Goal: Task Accomplishment & Management: Complete application form

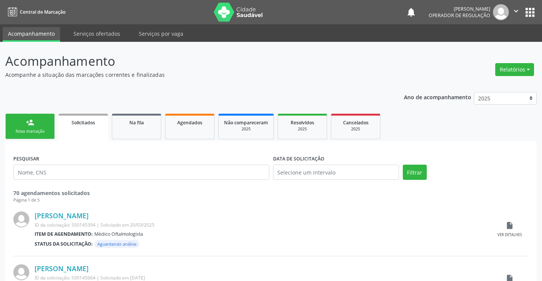
click at [29, 131] on div "Nova marcação" at bounding box center [30, 132] width 38 height 6
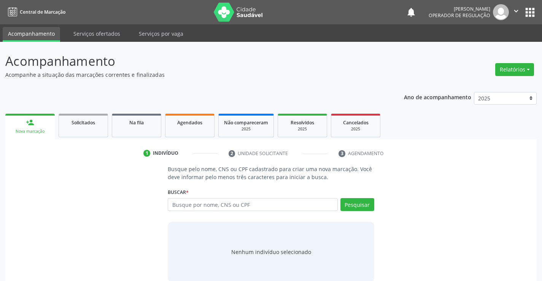
click at [29, 131] on div "Nova marcação" at bounding box center [30, 132] width 39 height 6
click at [199, 206] on input "text" at bounding box center [253, 204] width 170 height 13
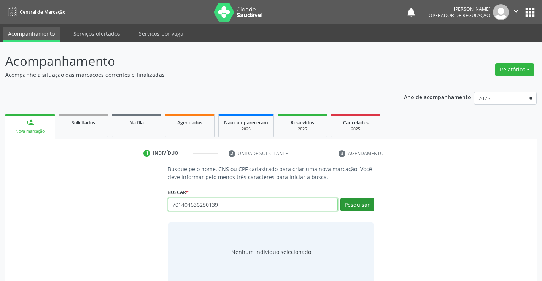
type input "701404636280139"
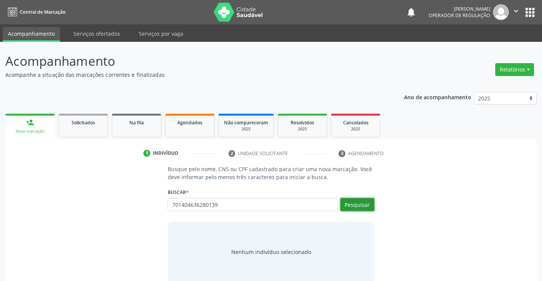
click at [368, 204] on button "Pesquisar" at bounding box center [358, 204] width 34 height 13
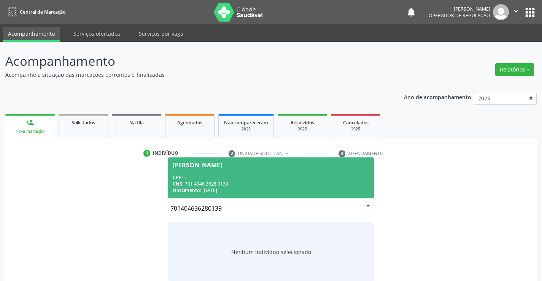
click at [191, 178] on div "CPF: --" at bounding box center [271, 177] width 196 height 6
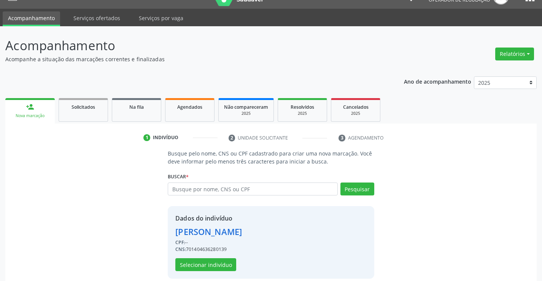
scroll to position [24, 0]
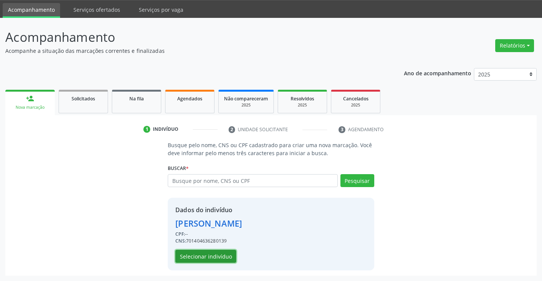
click at [204, 255] on button "Selecionar indivíduo" at bounding box center [205, 256] width 61 height 13
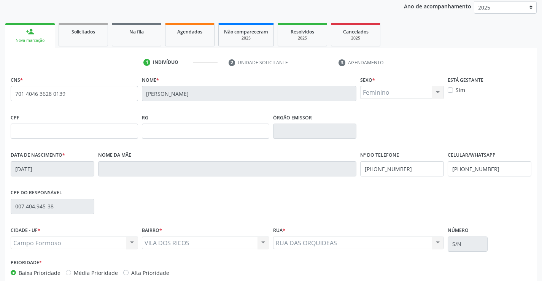
scroll to position [131, 0]
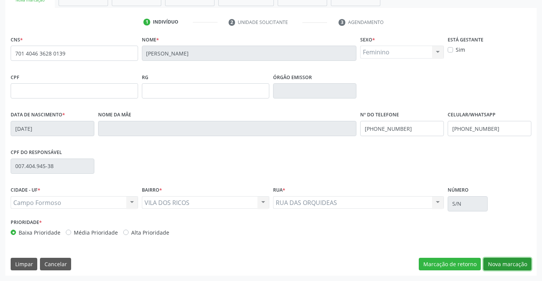
click at [496, 258] on button "Nova marcação" at bounding box center [508, 264] width 48 height 13
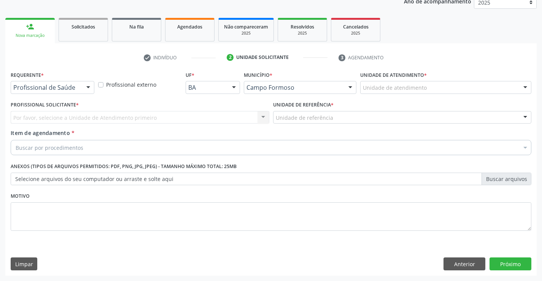
scroll to position [96, 0]
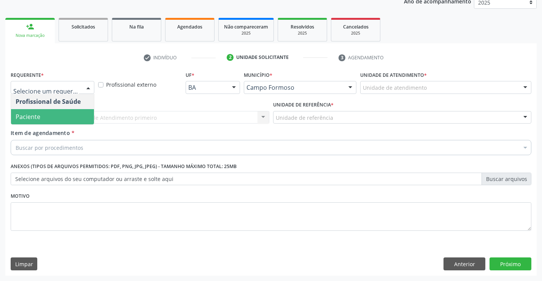
click at [37, 117] on span "Paciente" at bounding box center [28, 117] width 25 height 8
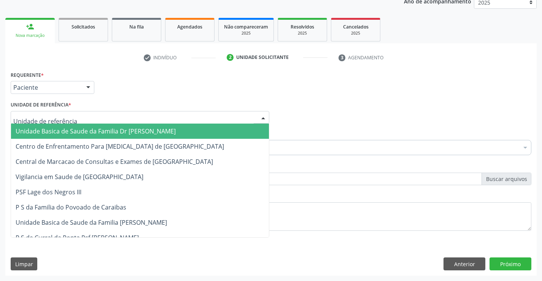
click at [178, 116] on div at bounding box center [140, 117] width 259 height 13
click at [81, 135] on span "Unidade Basica de Saude da Familia Dr [PERSON_NAME]" at bounding box center [96, 131] width 160 height 8
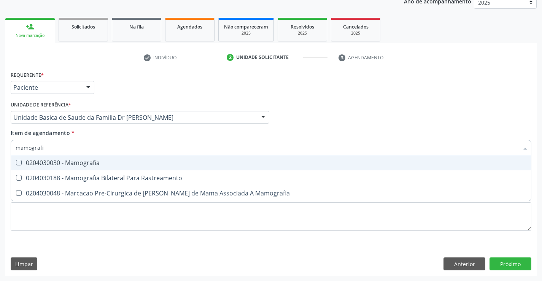
type input "mamografia"
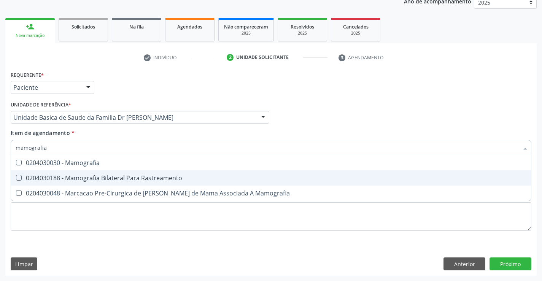
click at [92, 177] on div "0204030188 - Mamografia Bilateral Para Rastreamento" at bounding box center [271, 178] width 511 height 6
checkbox Rastreamento "true"
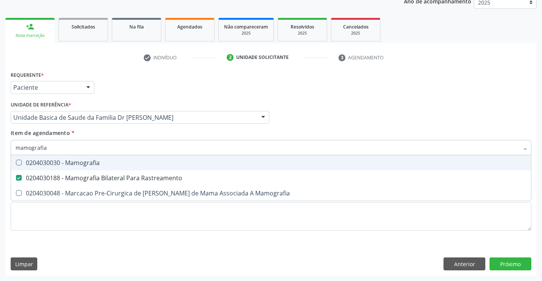
click at [172, 134] on div "Item de agendamento * mamografia Desfazer seleção 0204030030 - Mamografia 02040…" at bounding box center [271, 141] width 521 height 24
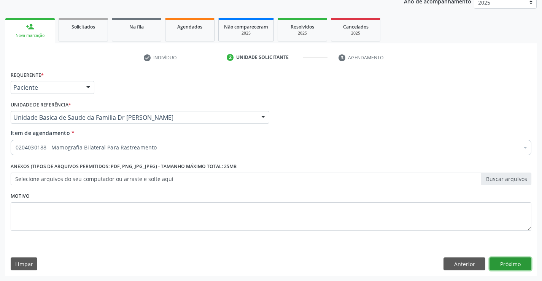
click at [512, 264] on button "Próximo" at bounding box center [511, 264] width 42 height 13
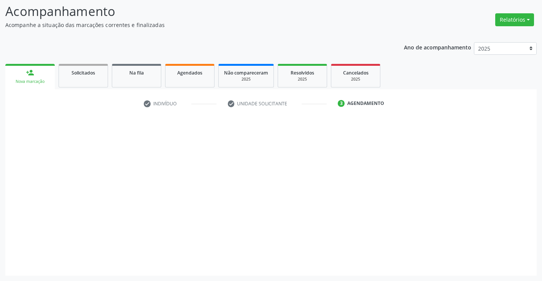
scroll to position [50, 0]
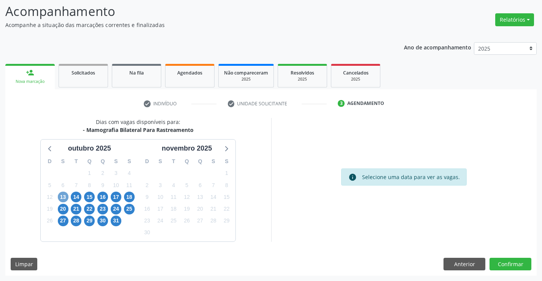
click at [65, 198] on span "13" at bounding box center [63, 197] width 11 height 11
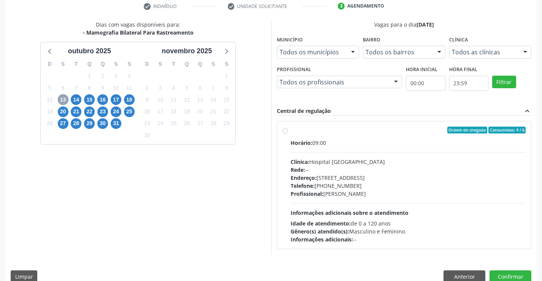
scroll to position [160, 0]
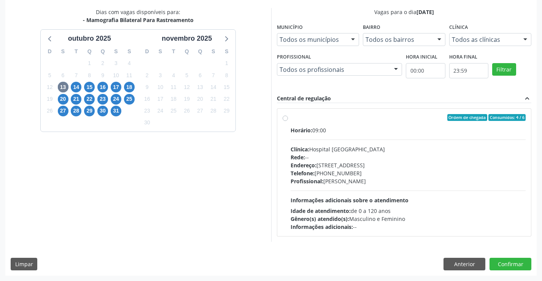
click at [306, 121] on label "Ordem de chegada Consumidos: 4 / 6 Horário: 09:00 Clínica: Hospital [GEOGRAPHIC…" at bounding box center [408, 172] width 235 height 117
click at [288, 121] on input "Ordem de chegada Consumidos: 4 / 6 Horário: 09:00 Clínica: Hospital [GEOGRAPHIC…" at bounding box center [285, 117] width 5 height 7
radio input "true"
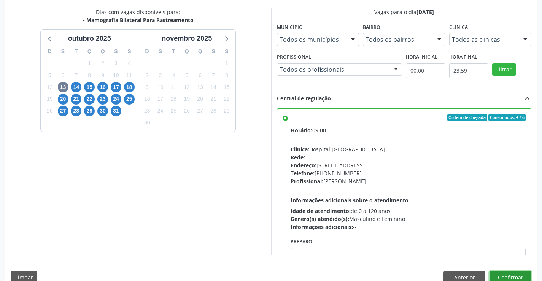
click at [510, 275] on button "Confirmar" at bounding box center [511, 277] width 42 height 13
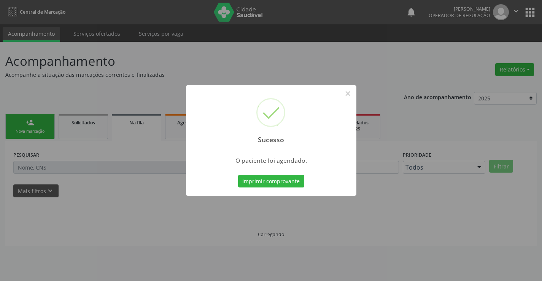
scroll to position [0, 0]
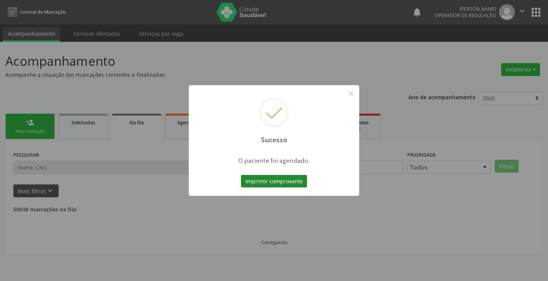
click at [269, 181] on button "Imprimir comprovante" at bounding box center [274, 181] width 66 height 13
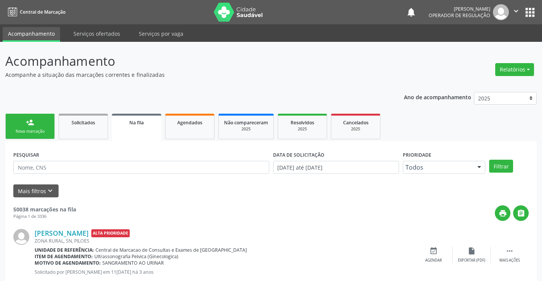
click at [40, 122] on link "person_add Nova marcação" at bounding box center [29, 126] width 49 height 25
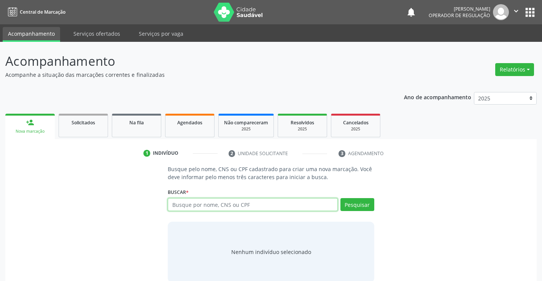
click at [201, 202] on input "text" at bounding box center [253, 204] width 170 height 13
click at [192, 208] on input "text" at bounding box center [253, 204] width 170 height 13
click at [197, 206] on input "text" at bounding box center [253, 204] width 170 height 13
type input "700903990660094"
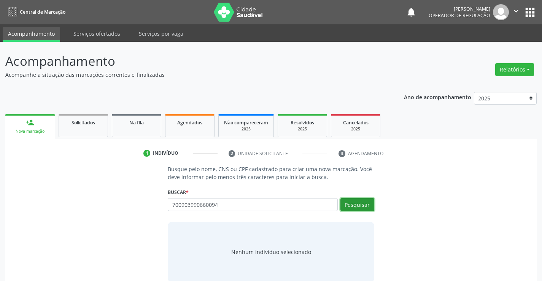
drag, startPoint x: 352, startPoint y: 206, endPoint x: 348, endPoint y: 204, distance: 5.1
click at [349, 204] on button "Pesquisar" at bounding box center [358, 204] width 34 height 13
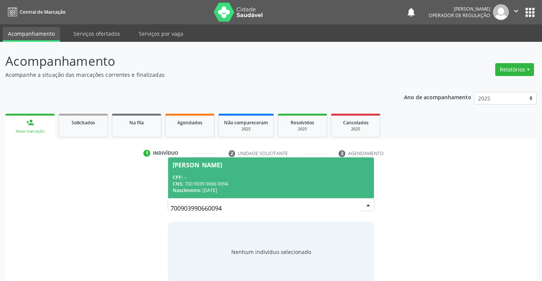
click at [191, 174] on div "CPF: --" at bounding box center [271, 177] width 196 height 6
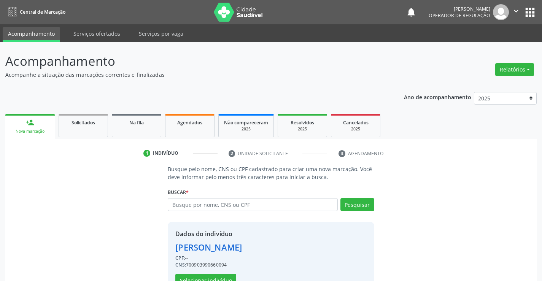
scroll to position [24, 0]
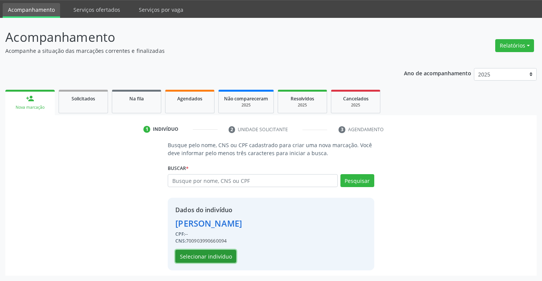
click at [201, 254] on button "Selecionar indivíduo" at bounding box center [205, 256] width 61 height 13
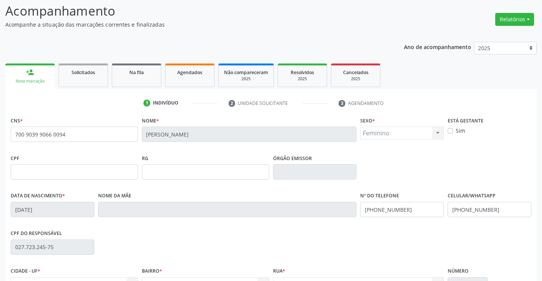
scroll to position [131, 0]
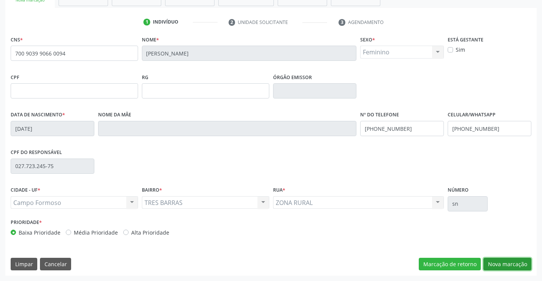
click at [506, 261] on button "Nova marcação" at bounding box center [508, 264] width 48 height 13
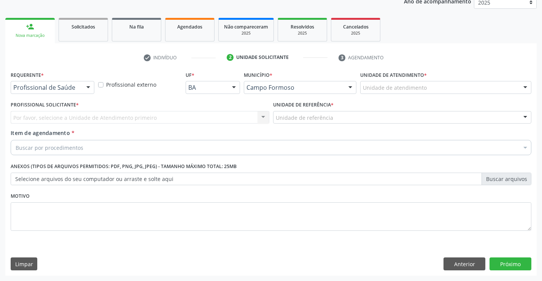
scroll to position [96, 0]
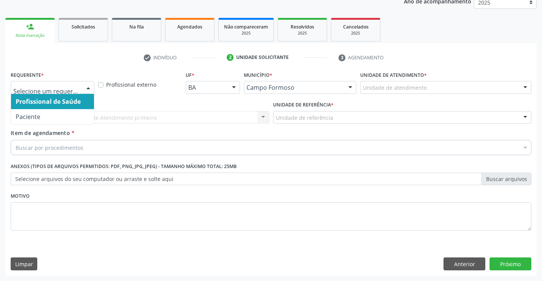
drag, startPoint x: 72, startPoint y: 87, endPoint x: 99, endPoint y: 90, distance: 28.0
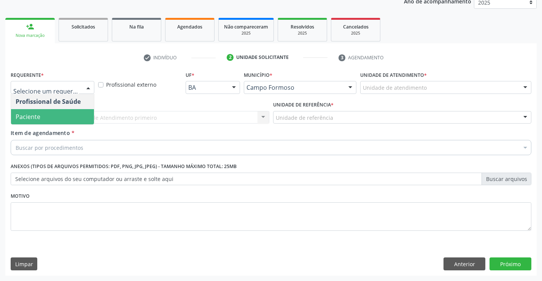
click at [47, 117] on span "Paciente" at bounding box center [52, 116] width 83 height 15
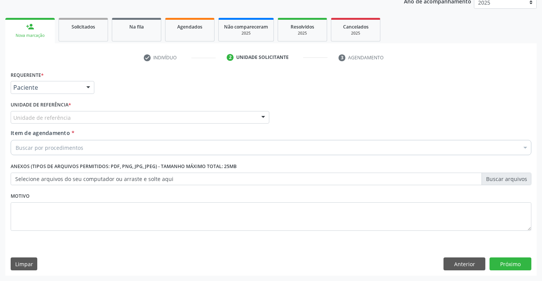
click at [154, 115] on div "Unidade de referência" at bounding box center [140, 117] width 259 height 13
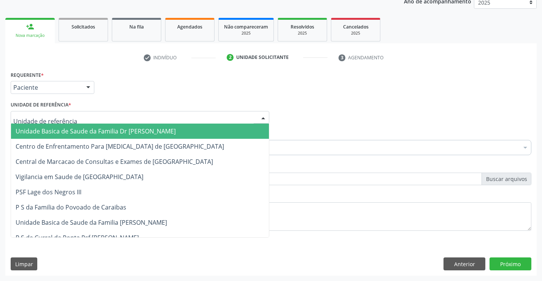
click at [91, 134] on span "Unidade Basica de Saude da Familia Dr [PERSON_NAME]" at bounding box center [96, 131] width 160 height 8
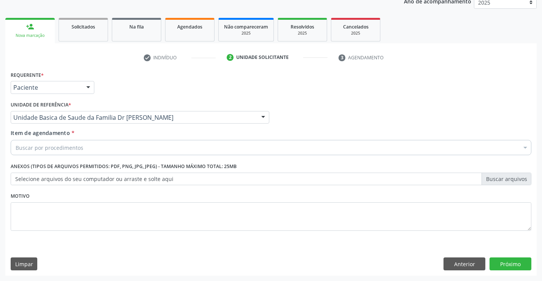
click at [94, 143] on div "Buscar por procedimentos" at bounding box center [271, 147] width 521 height 15
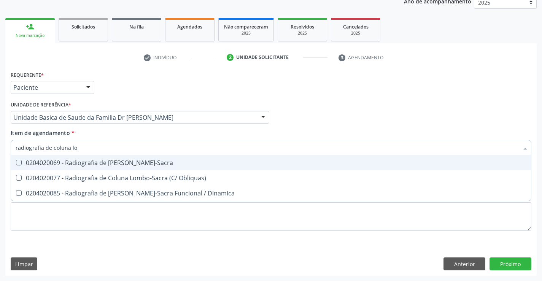
type input "radiografia de [PERSON_NAME]"
click at [141, 163] on div "0204020069 - Radiografia de [PERSON_NAME]-Sacra" at bounding box center [271, 163] width 511 height 6
checkbox Lombo-Sacra "true"
type input "radiografia de coluna"
checkbox Lombo-Sacra "false"
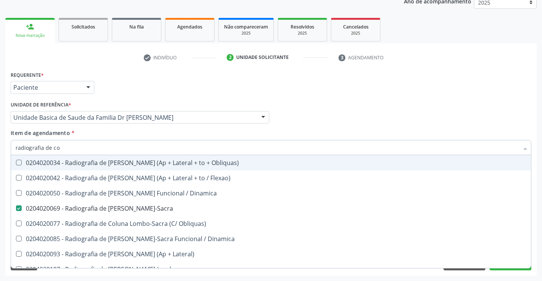
type input "radiografia de c"
checkbox Lombo-Sacra "false"
checkbox Lateral\) "true"
type input "radiografia de"
checkbox Lateral\) "false"
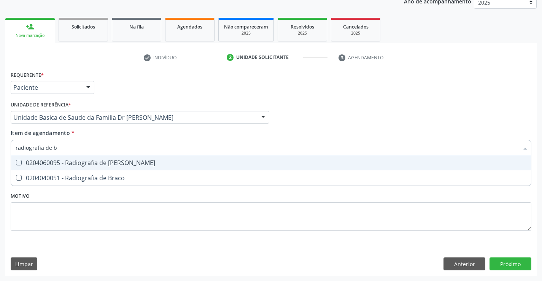
type input "radiografia de ba"
click at [124, 161] on div "0204060095 - Radiografia de [PERSON_NAME]" at bounding box center [271, 163] width 511 height 6
checkbox Bacia "true"
type input "radiografia de ba"
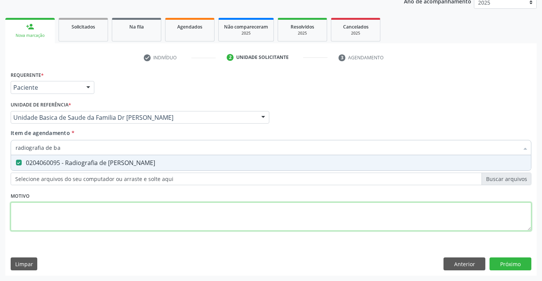
click at [152, 220] on div "Requerente * Paciente Profissional de Saúde Paciente Nenhum resultado encontrad…" at bounding box center [271, 155] width 521 height 172
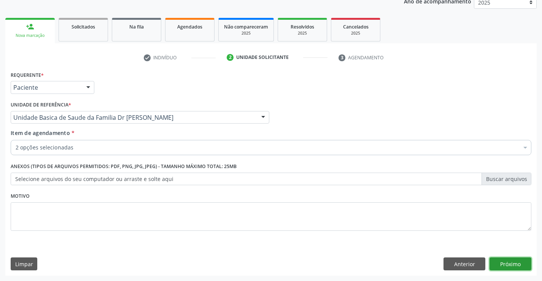
click at [503, 264] on button "Próximo" at bounding box center [511, 264] width 42 height 13
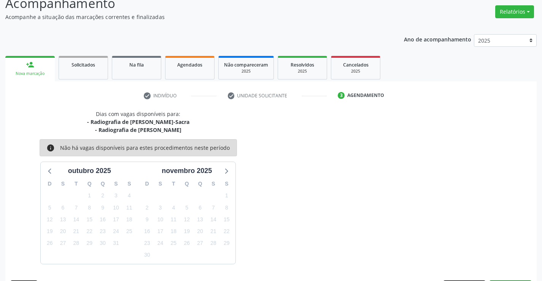
scroll to position [80, 0]
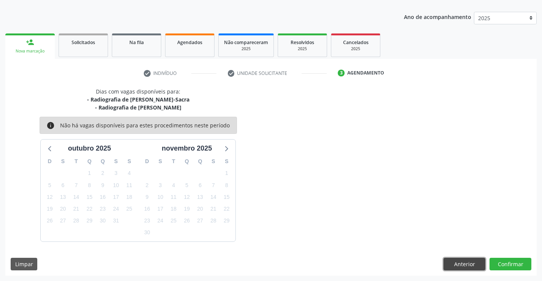
drag, startPoint x: 457, startPoint y: 261, endPoint x: 405, endPoint y: 202, distance: 79.3
click at [457, 261] on button "Anterior" at bounding box center [465, 264] width 42 height 13
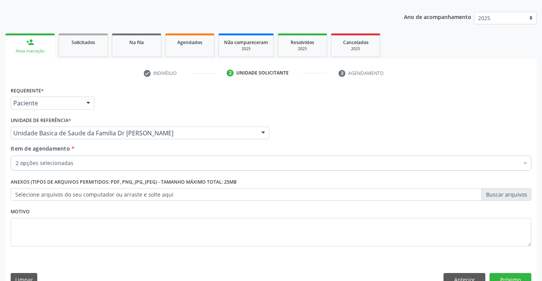
drag, startPoint x: 88, startPoint y: 161, endPoint x: 93, endPoint y: 157, distance: 6.2
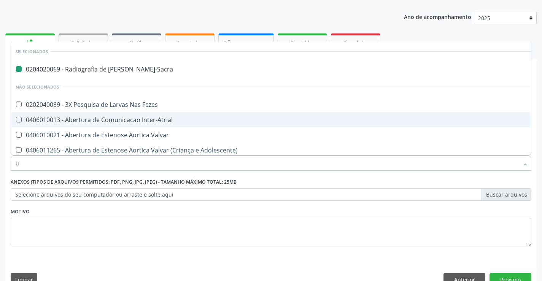
type input "us"
checkbox Lombo-Sacra "false"
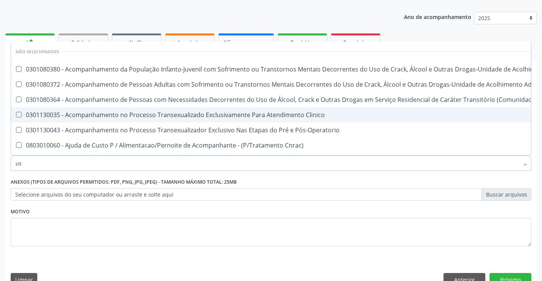
type input "usg"
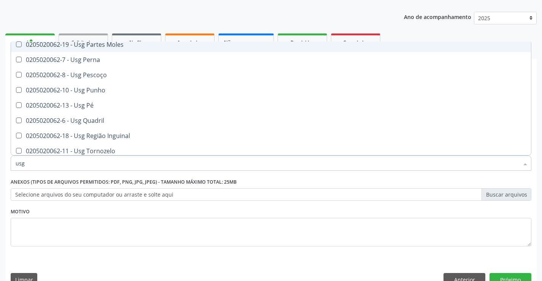
scroll to position [190, 0]
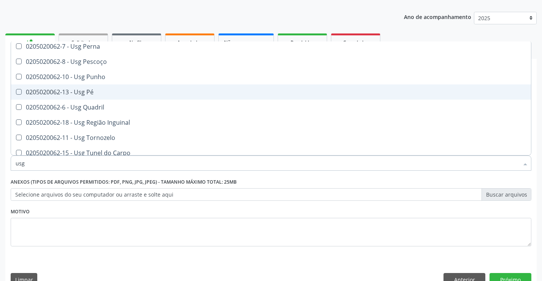
drag, startPoint x: 87, startPoint y: 91, endPoint x: 203, endPoint y: 139, distance: 125.9
click at [89, 92] on div "0205020062-13 - Usg Pé" at bounding box center [271, 92] width 511 height 6
checkbox Pé "true"
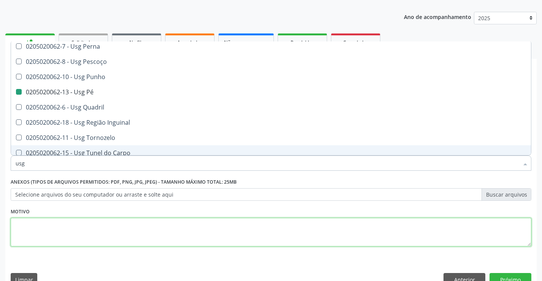
click at [152, 235] on textarea at bounding box center [271, 232] width 521 height 29
checkbox Axila "true"
checkbox Pé "false"
checkbox Calcanhar "true"
checkbox Braço "true"
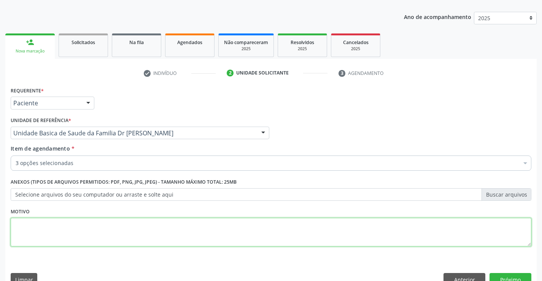
scroll to position [0, 0]
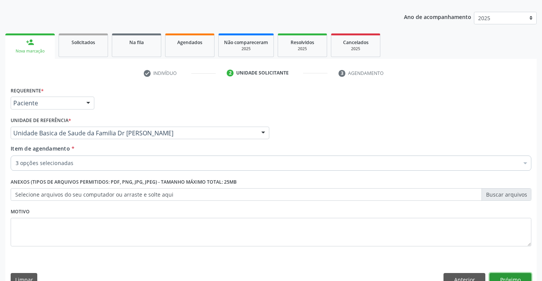
click at [496, 277] on button "Próximo" at bounding box center [511, 279] width 42 height 13
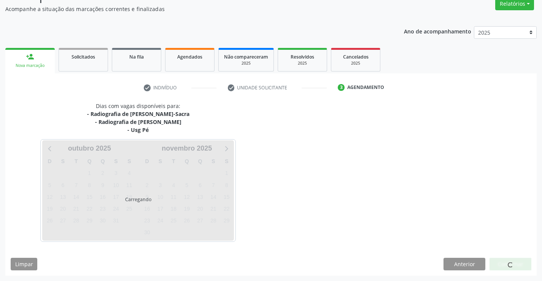
scroll to position [80, 0]
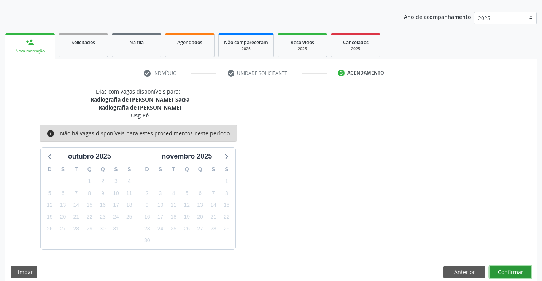
click at [519, 269] on button "Confirmar" at bounding box center [511, 272] width 42 height 13
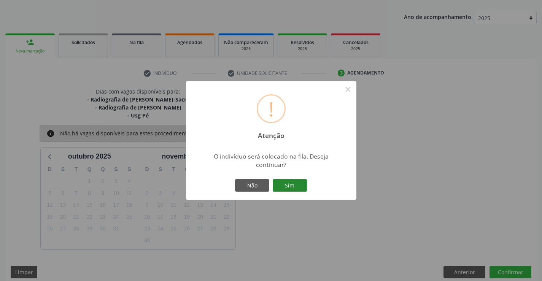
click at [294, 184] on button "Sim" at bounding box center [290, 185] width 34 height 13
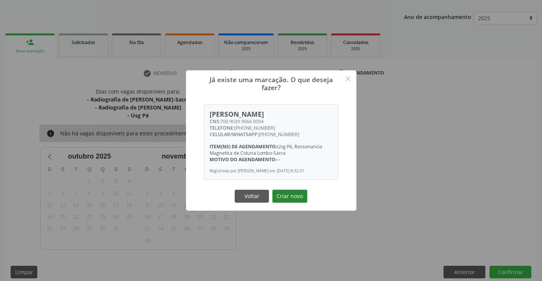
click at [294, 199] on button "Criar novo" at bounding box center [289, 196] width 35 height 13
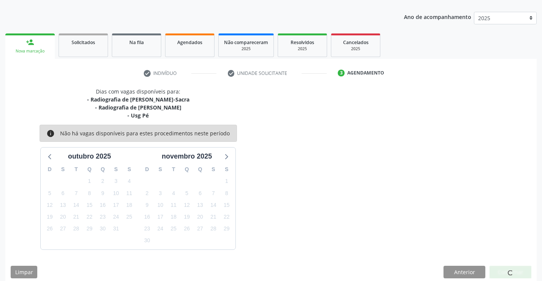
scroll to position [0, 0]
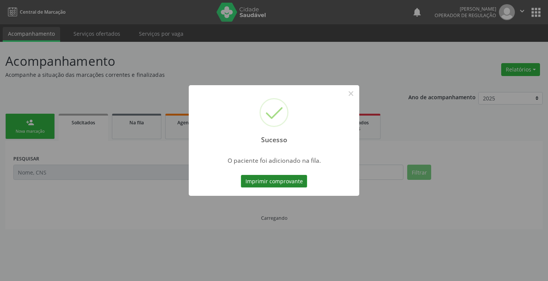
click at [286, 183] on button "Imprimir comprovante" at bounding box center [274, 181] width 66 height 13
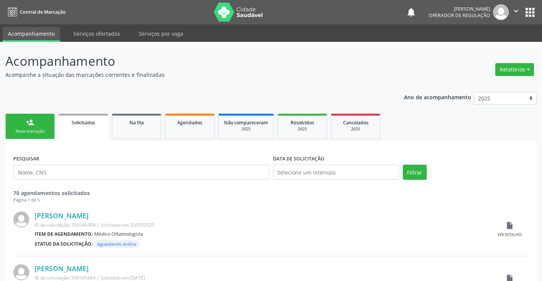
click at [29, 130] on div "Nova marcação" at bounding box center [30, 132] width 38 height 6
click at [30, 130] on div "Nova marcação" at bounding box center [30, 132] width 38 height 6
click at [31, 130] on div "Nova marcação" at bounding box center [30, 132] width 38 height 6
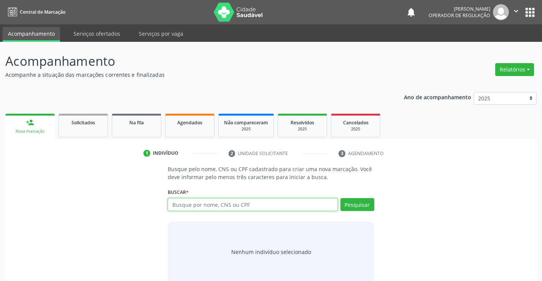
click at [193, 203] on input "text" at bounding box center [253, 204] width 170 height 13
type input "706402657564887"
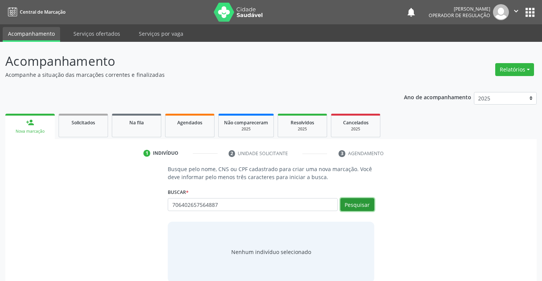
click at [349, 203] on button "Pesquisar" at bounding box center [358, 204] width 34 height 13
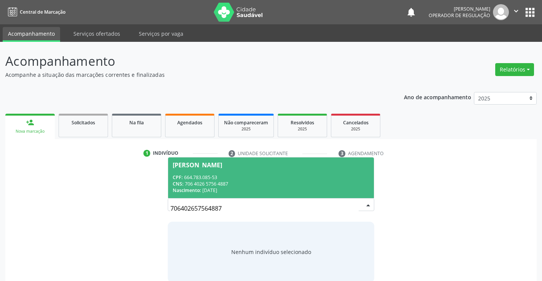
click at [172, 172] on span "[PERSON_NAME] CPF: 664.783.085-53 CNS: 706 4026 5756 4887 Nascimento: 2[DATE]" at bounding box center [270, 178] width 205 height 41
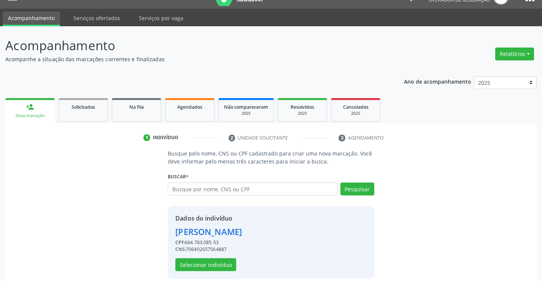
scroll to position [24, 0]
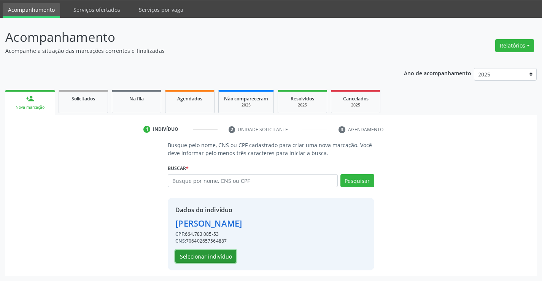
click at [198, 253] on button "Selecionar indivíduo" at bounding box center [205, 256] width 61 height 13
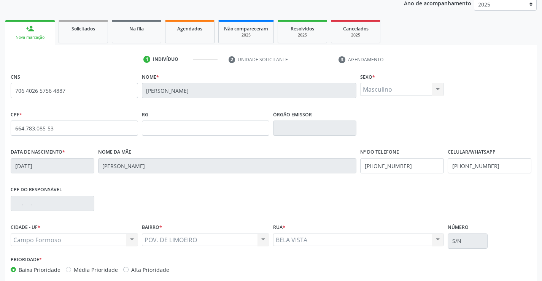
scroll to position [131, 0]
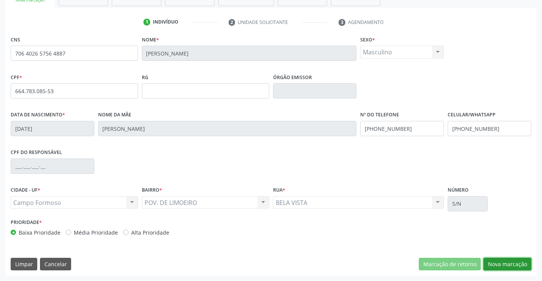
click at [506, 261] on button "Nova marcação" at bounding box center [508, 264] width 48 height 13
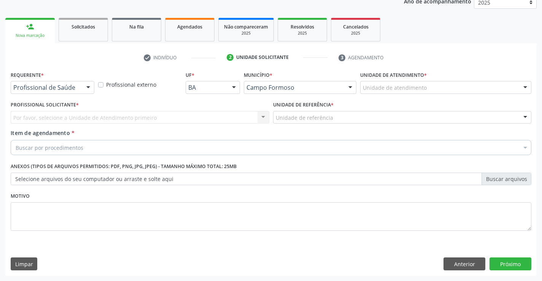
scroll to position [96, 0]
click at [80, 90] on div "Profissional de Saúde Paciente Nenhum resultado encontrado para: " " Não há nen…" at bounding box center [53, 87] width 84 height 13
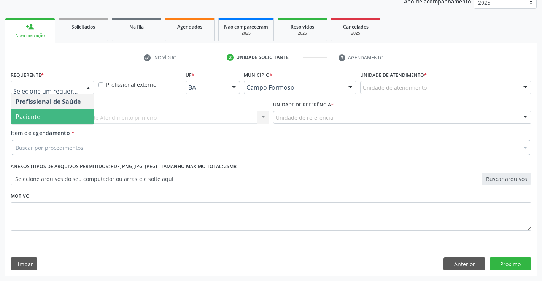
click at [69, 119] on span "Paciente" at bounding box center [52, 116] width 83 height 15
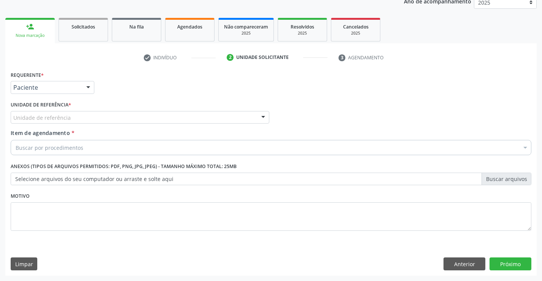
click at [142, 113] on div "Unidade de referência" at bounding box center [140, 117] width 259 height 13
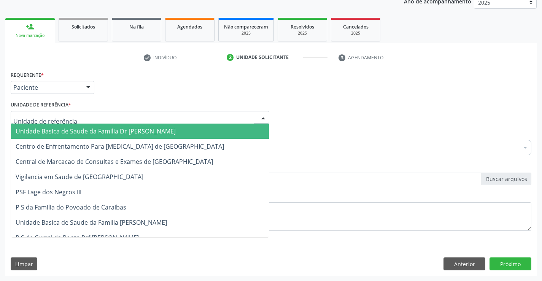
click at [97, 134] on span "Unidade Basica de Saude da Familia Dr [PERSON_NAME]" at bounding box center [96, 131] width 160 height 8
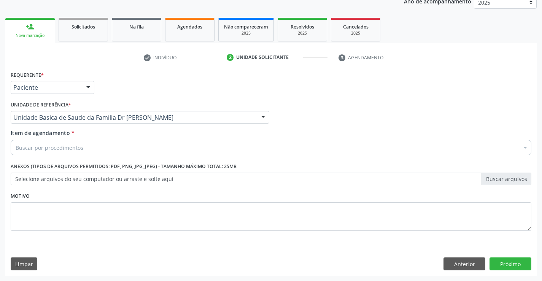
click at [92, 146] on div "Buscar por procedimentos" at bounding box center [271, 147] width 521 height 15
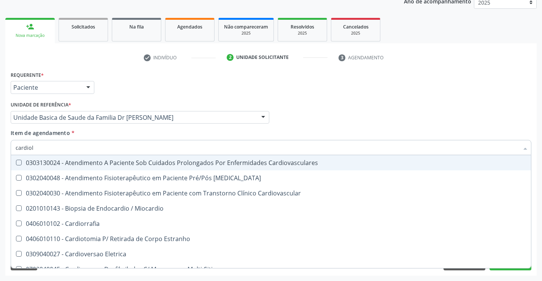
type input "cardiolo"
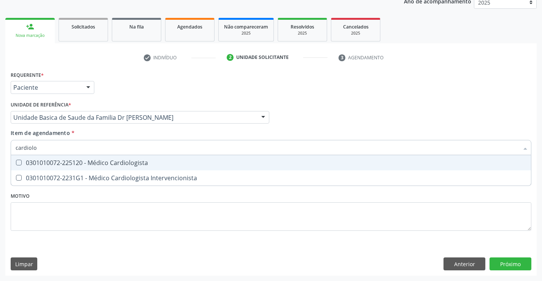
click at [122, 163] on div "0301010072-225120 - Médico Cardiologista" at bounding box center [271, 163] width 511 height 6
checkbox Cardiologista "true"
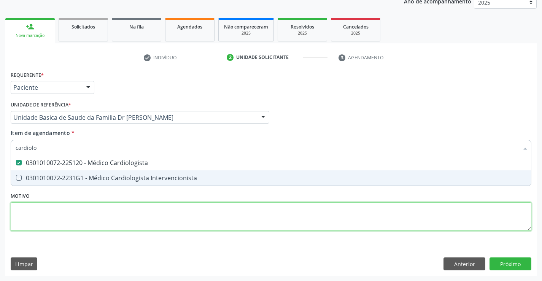
click at [178, 211] on div "Requerente * Paciente Profissional de Saúde Paciente Nenhum resultado encontrad…" at bounding box center [271, 155] width 521 height 172
checkbox Intervencionista "true"
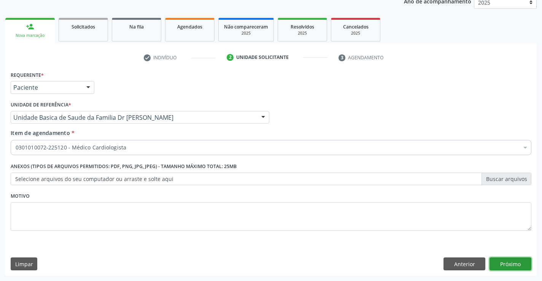
click at [504, 263] on button "Próximo" at bounding box center [511, 264] width 42 height 13
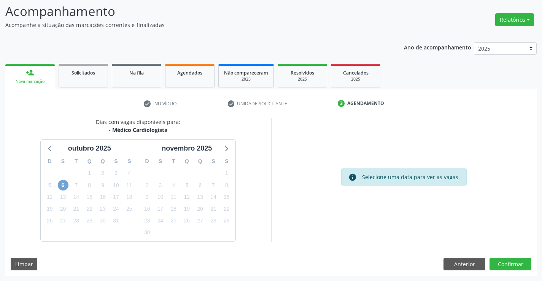
click at [65, 183] on span "6" at bounding box center [63, 185] width 11 height 11
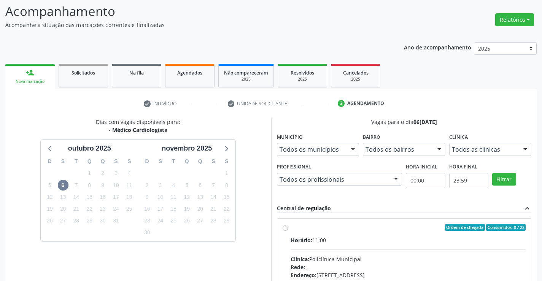
click at [298, 234] on label "Ordem de chegada Consumidos: 0 / 22 Horário: 11:00 Clínica: Policlínica Municip…" at bounding box center [408, 282] width 235 height 117
click at [288, 231] on input "Ordem de chegada Consumidos: 0 / 22 Horário: 11:00 Clínica: Policlínica Municip…" at bounding box center [285, 227] width 5 height 7
radio input "true"
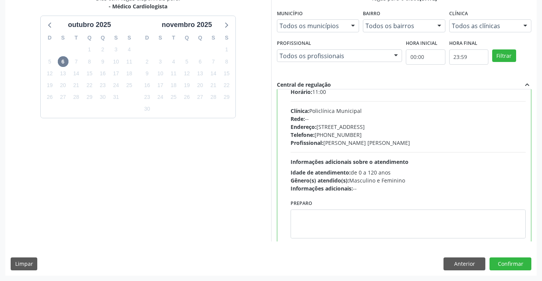
scroll to position [38, 0]
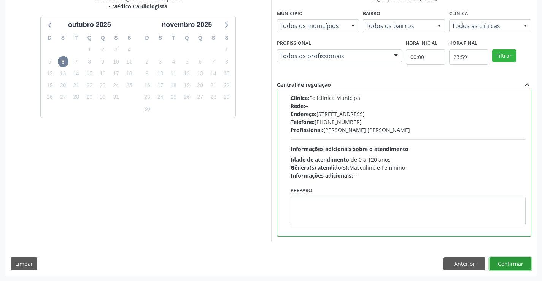
click at [509, 264] on button "Confirmar" at bounding box center [511, 264] width 42 height 13
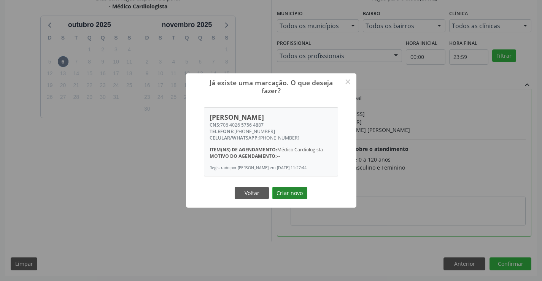
click at [291, 199] on button "Criar novo" at bounding box center [289, 193] width 35 height 13
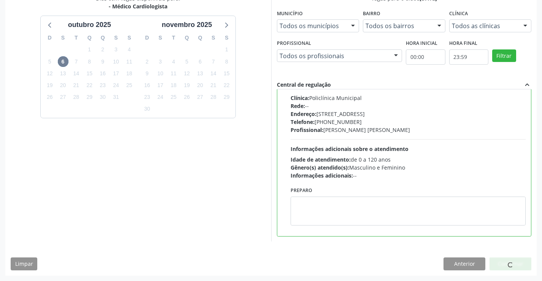
scroll to position [0, 0]
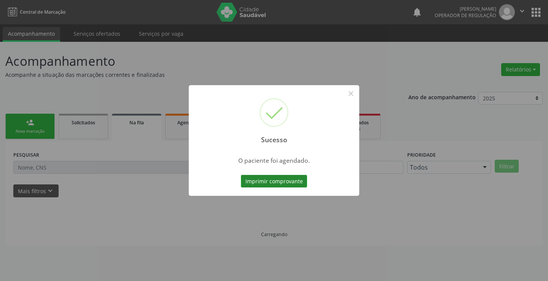
click at [272, 179] on button "Imprimir comprovante" at bounding box center [274, 181] width 66 height 13
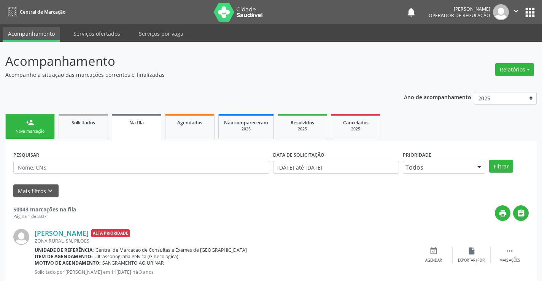
click at [42, 134] on div "Nova marcação" at bounding box center [30, 132] width 38 height 6
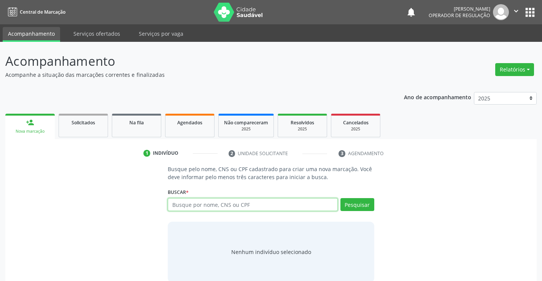
click at [210, 207] on input "text" at bounding box center [253, 204] width 170 height 13
type input "705804447274939"
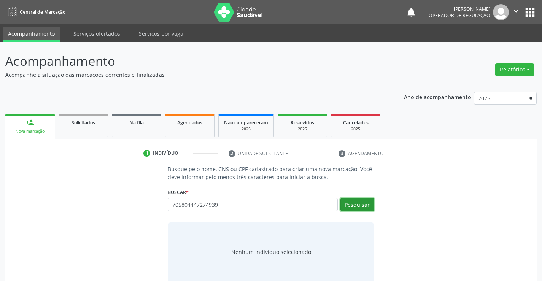
click at [360, 207] on button "Pesquisar" at bounding box center [358, 204] width 34 height 13
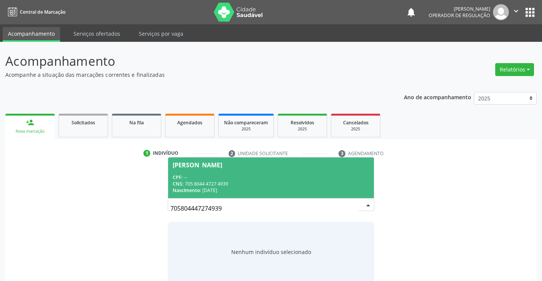
click at [241, 179] on div "CPF: --" at bounding box center [271, 177] width 196 height 6
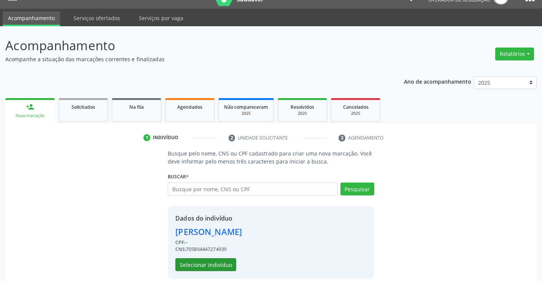
scroll to position [24, 0]
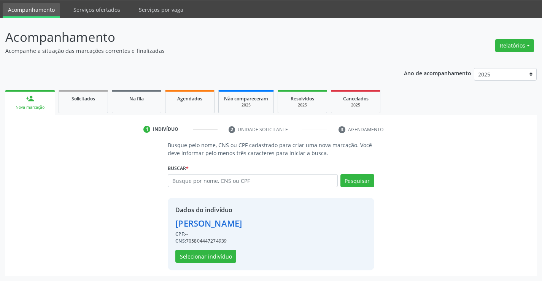
click at [206, 247] on div "Dados do indivíduo [PERSON_NAME] CPF: -- CNS: 705804447274939 Selecionar indiví…" at bounding box center [208, 233] width 67 height 57
click at [202, 251] on button "Selecionar indivíduo" at bounding box center [205, 256] width 61 height 13
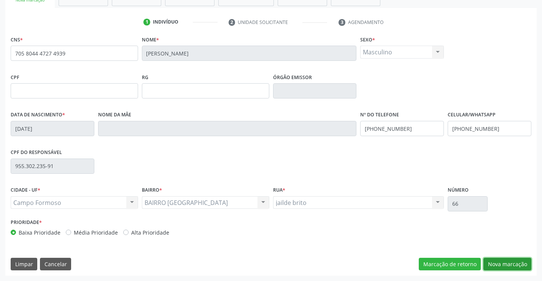
click at [500, 264] on button "Nova marcação" at bounding box center [508, 264] width 48 height 13
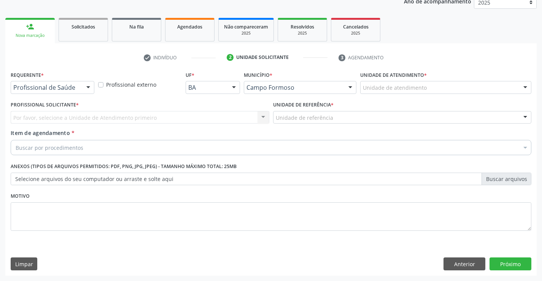
scroll to position [96, 0]
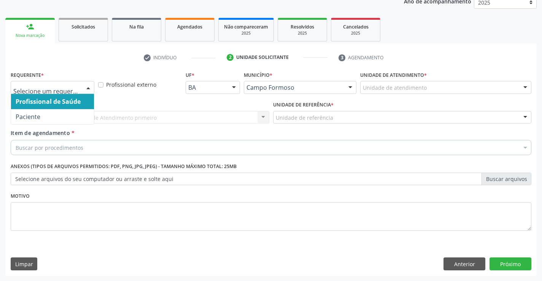
drag, startPoint x: 74, startPoint y: 86, endPoint x: 98, endPoint y: 105, distance: 30.1
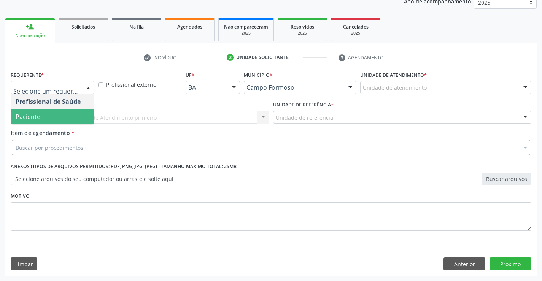
click at [65, 121] on span "Paciente" at bounding box center [52, 116] width 83 height 15
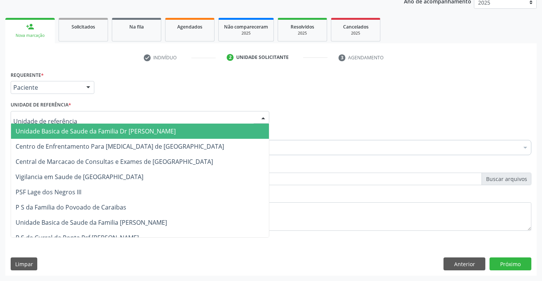
drag, startPoint x: 125, startPoint y: 116, endPoint x: 94, endPoint y: 128, distance: 33.8
click at [125, 116] on div at bounding box center [140, 117] width 259 height 13
click at [92, 129] on span "Unidade Basica de Saude da Familia Dr [PERSON_NAME]" at bounding box center [96, 131] width 160 height 8
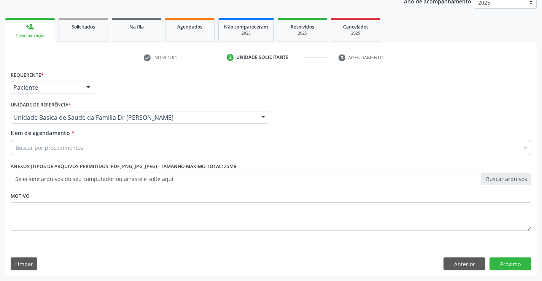
click at [111, 149] on div "Buscar por procedimentos" at bounding box center [271, 147] width 521 height 15
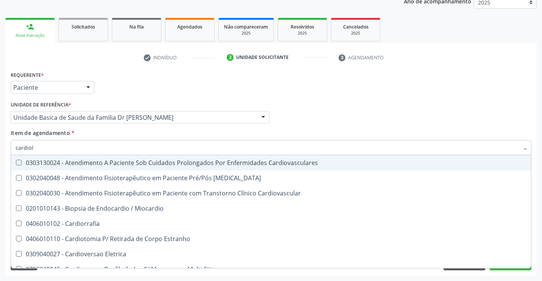
type input "cardiolo"
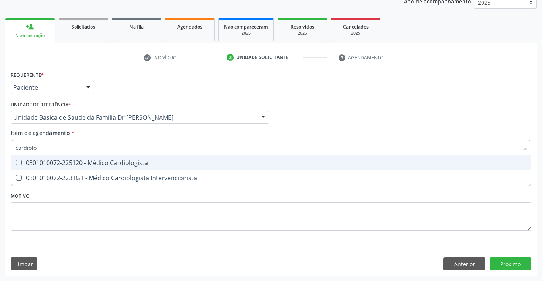
click at [115, 166] on div "0301010072-225120 - Médico Cardiologista" at bounding box center [271, 163] width 511 height 6
checkbox Cardiologista "true"
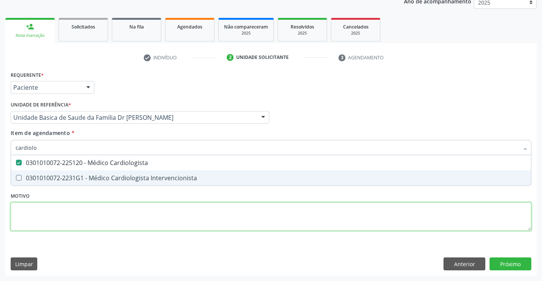
click at [219, 217] on div "Requerente * Paciente Profissional de Saúde Paciente Nenhum resultado encontrad…" at bounding box center [271, 155] width 521 height 172
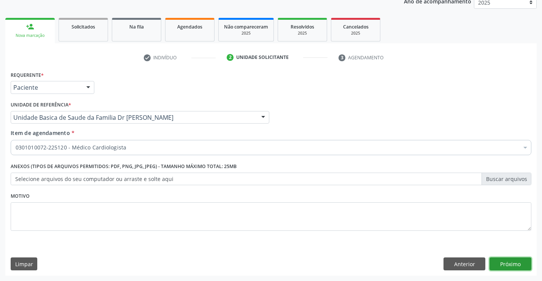
click at [500, 262] on button "Próximo" at bounding box center [511, 264] width 42 height 13
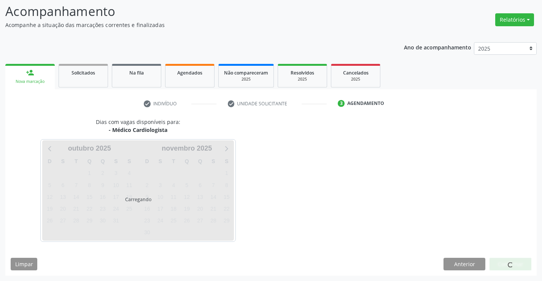
scroll to position [50, 0]
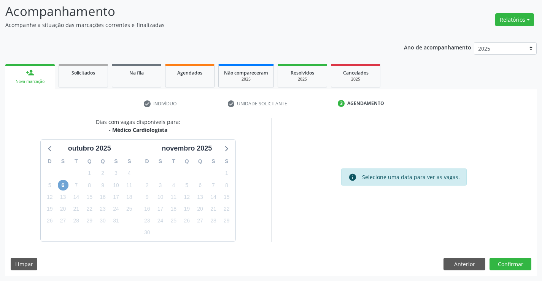
click at [64, 186] on span "6" at bounding box center [63, 185] width 11 height 11
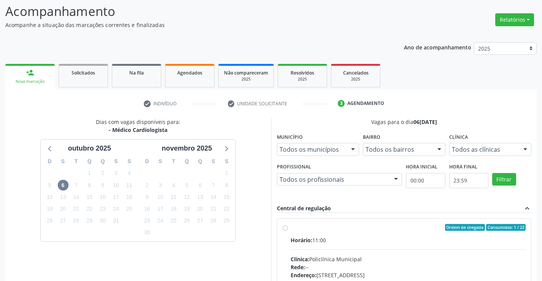
click at [336, 237] on div "Horário: 11:00" at bounding box center [408, 240] width 235 height 8
click at [288, 231] on input "Ordem de chegada Consumidos: 1 / 22 Horário: 11:00 Clínica: Policlínica Municip…" at bounding box center [285, 227] width 5 height 7
radio input "true"
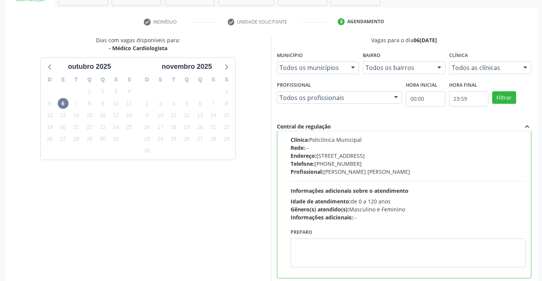
scroll to position [173, 0]
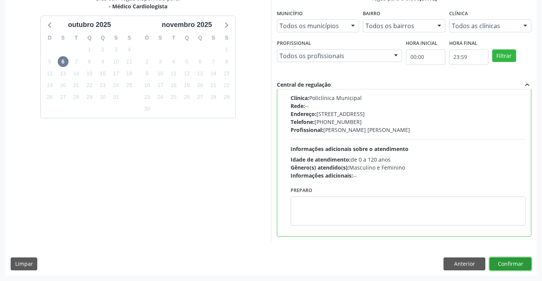
click at [511, 260] on button "Confirmar" at bounding box center [511, 264] width 42 height 13
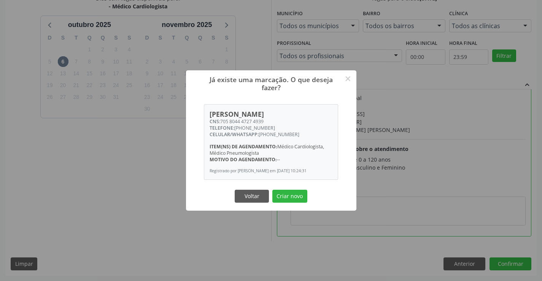
click at [285, 193] on button "Criar novo" at bounding box center [289, 196] width 35 height 13
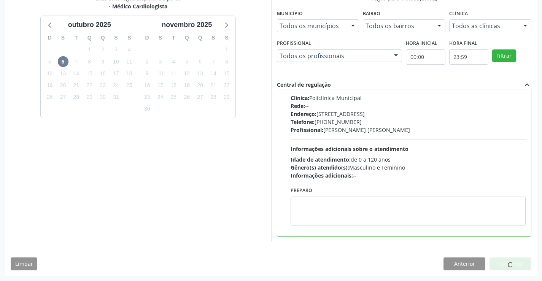
scroll to position [0, 0]
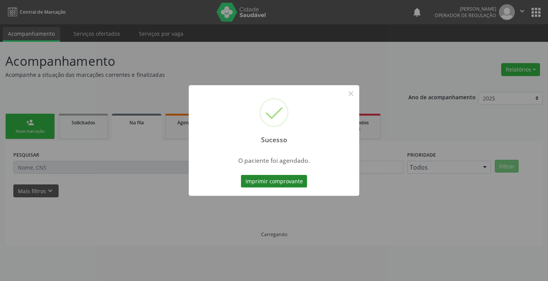
click at [277, 182] on button "Imprimir comprovante" at bounding box center [274, 181] width 66 height 13
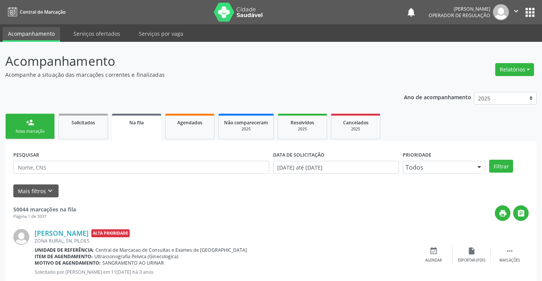
click at [41, 126] on link "person_add Nova marcação" at bounding box center [29, 126] width 49 height 25
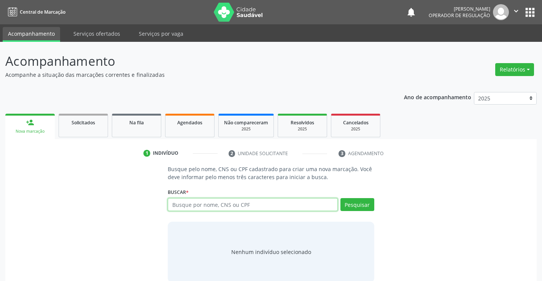
click at [223, 208] on input "text" at bounding box center [253, 204] width 170 height 13
type input "700805424298785"
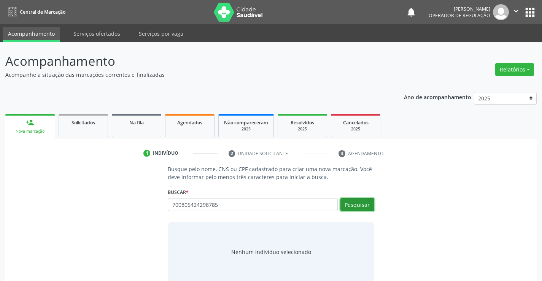
click at [354, 202] on button "Pesquisar" at bounding box center [358, 204] width 34 height 13
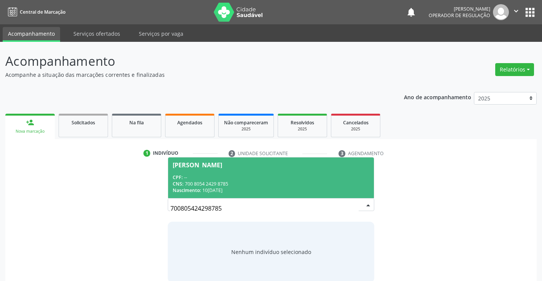
click at [210, 182] on div "CNS: 700 8054 2429 8785" at bounding box center [271, 184] width 196 height 6
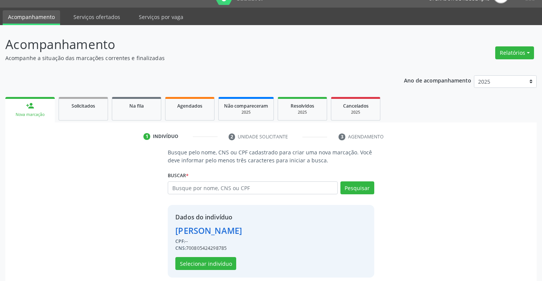
scroll to position [24, 0]
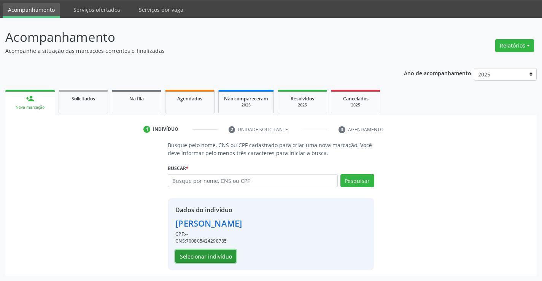
click at [200, 256] on button "Selecionar indivíduo" at bounding box center [205, 256] width 61 height 13
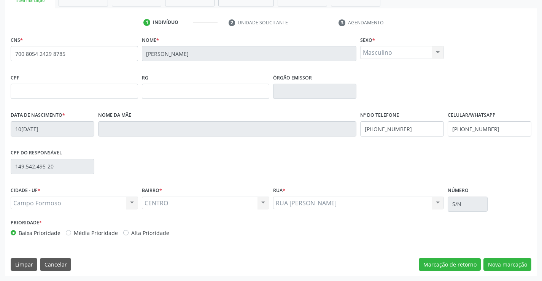
scroll to position [131, 0]
click at [505, 260] on button "Nova marcação" at bounding box center [508, 264] width 48 height 13
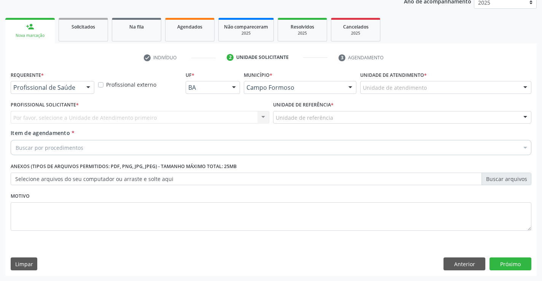
scroll to position [96, 0]
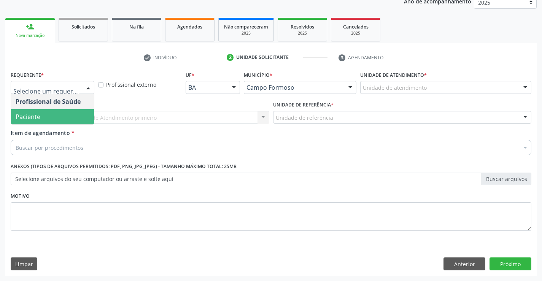
click at [43, 115] on span "Paciente" at bounding box center [52, 116] width 83 height 15
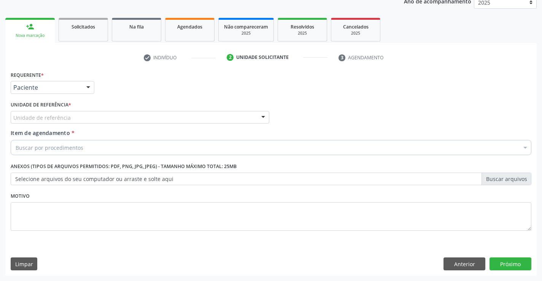
click at [104, 115] on div "Unidade de referência" at bounding box center [140, 117] width 259 height 13
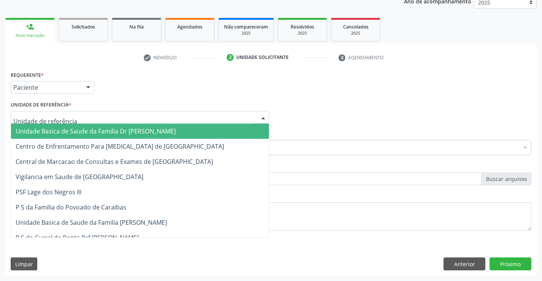
click at [75, 134] on span "Unidade Basica de Saude da Familia Dr [PERSON_NAME]" at bounding box center [96, 131] width 160 height 8
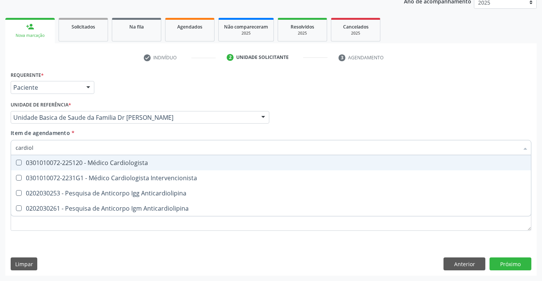
type input "cardiolo"
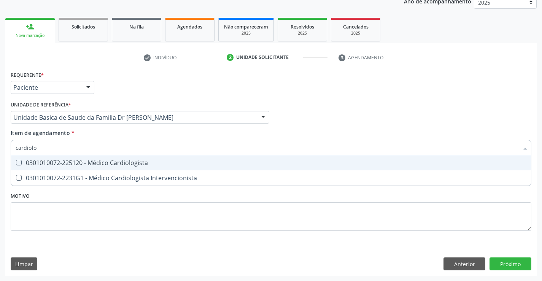
click at [97, 163] on div "0301010072-225120 - Médico Cardiologista" at bounding box center [271, 163] width 511 height 6
checkbox Cardiologista "true"
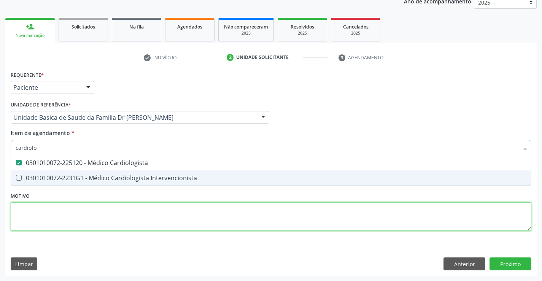
click at [134, 208] on div "Requerente * Paciente Profissional de Saúde Paciente Nenhum resultado encontrad…" at bounding box center [271, 155] width 521 height 172
checkbox Intervencionista "true"
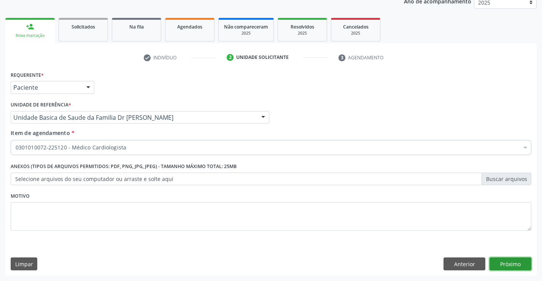
click at [506, 264] on button "Próximo" at bounding box center [511, 264] width 42 height 13
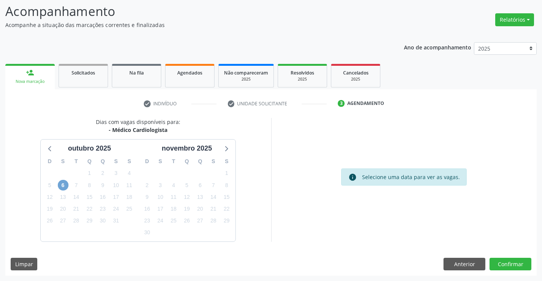
click at [62, 186] on span "6" at bounding box center [63, 185] width 11 height 11
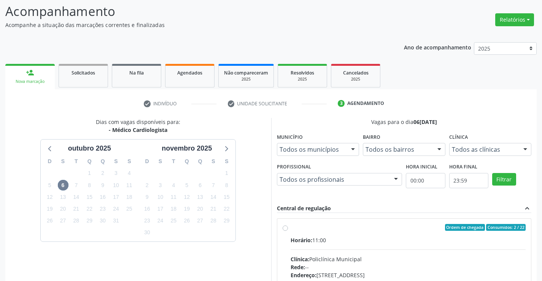
click at [316, 241] on div "Horário: 11:00" at bounding box center [408, 240] width 235 height 8
click at [288, 231] on input "Ordem de chegada Consumidos: 2 / 22 Horário: 11:00 Clínica: Policlínica Municip…" at bounding box center [285, 227] width 5 height 7
radio input "true"
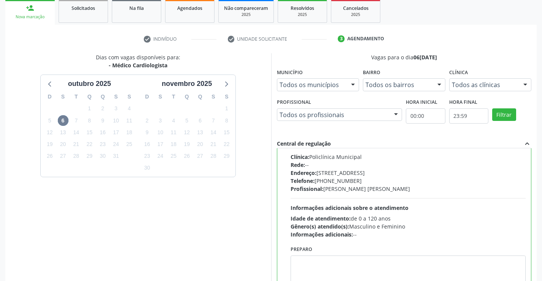
scroll to position [173, 0]
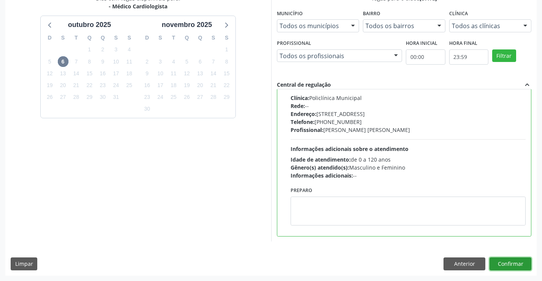
click at [506, 264] on button "Confirmar" at bounding box center [511, 264] width 42 height 13
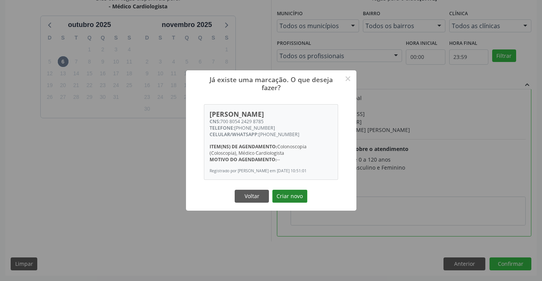
click at [294, 194] on button "Criar novo" at bounding box center [289, 196] width 35 height 13
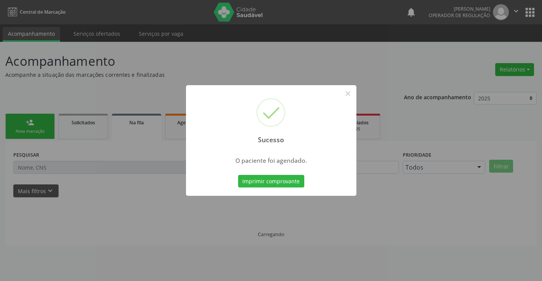
scroll to position [0, 0]
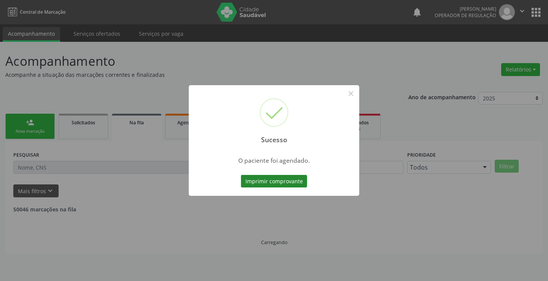
click at [267, 178] on button "Imprimir comprovante" at bounding box center [274, 181] width 66 height 13
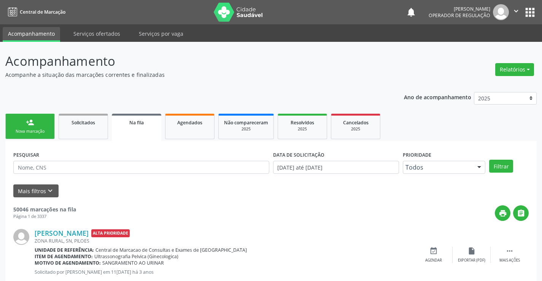
click at [34, 126] on link "person_add Nova marcação" at bounding box center [29, 126] width 49 height 25
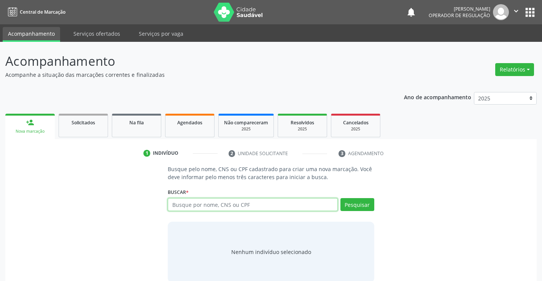
click at [199, 202] on input "text" at bounding box center [253, 204] width 170 height 13
type input "700403497886948"
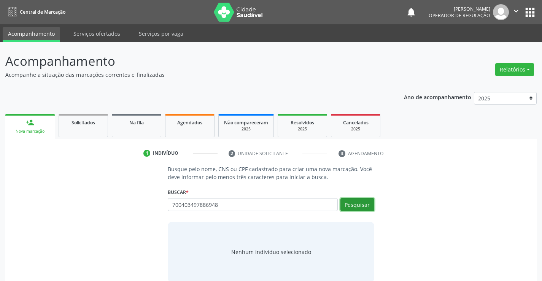
click at [361, 204] on button "Pesquisar" at bounding box center [358, 204] width 34 height 13
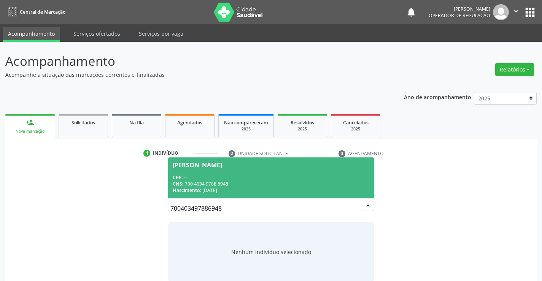
click at [202, 181] on div "CNS: 700 4034 9788 6948" at bounding box center [271, 184] width 196 height 6
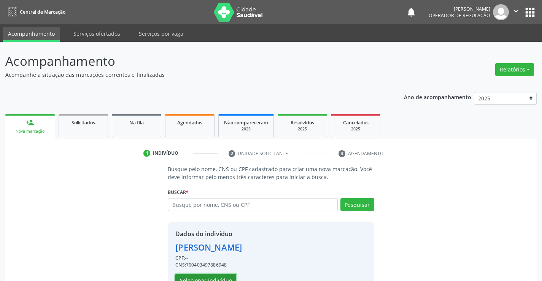
click at [204, 280] on button "Selecionar indivíduo" at bounding box center [205, 280] width 61 height 13
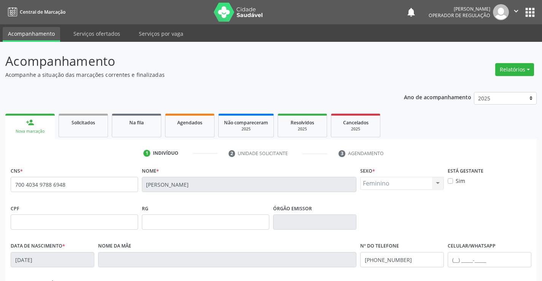
click at [207, 278] on div "Nome da mãe" at bounding box center [227, 259] width 263 height 38
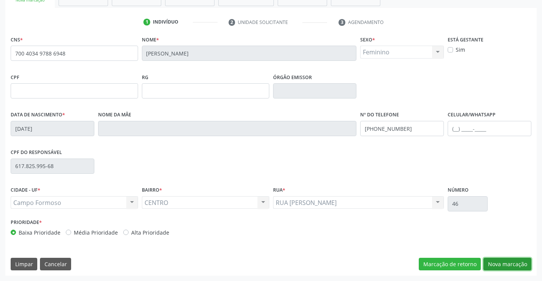
click at [498, 260] on button "Nova marcação" at bounding box center [508, 264] width 48 height 13
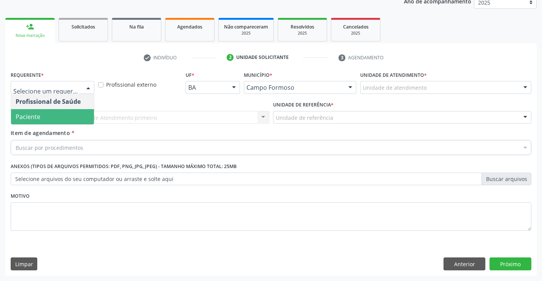
click at [38, 119] on span "Paciente" at bounding box center [28, 117] width 25 height 8
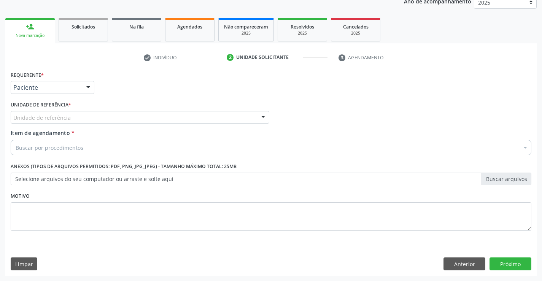
click at [113, 111] on div "Unidade de referência" at bounding box center [140, 117] width 259 height 13
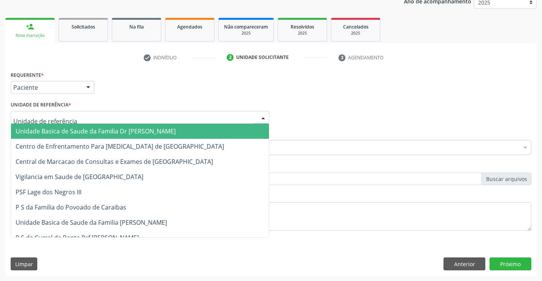
click at [89, 129] on span "Unidade Basica de Saude da Familia Dr [PERSON_NAME]" at bounding box center [96, 131] width 160 height 8
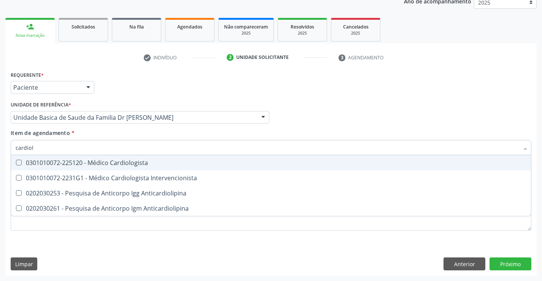
type input "cardiolo"
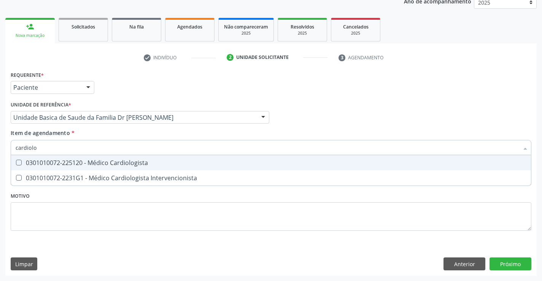
click at [140, 163] on div "0301010072-225120 - Médico Cardiologista" at bounding box center [271, 163] width 511 height 6
checkbox Cardiologista "true"
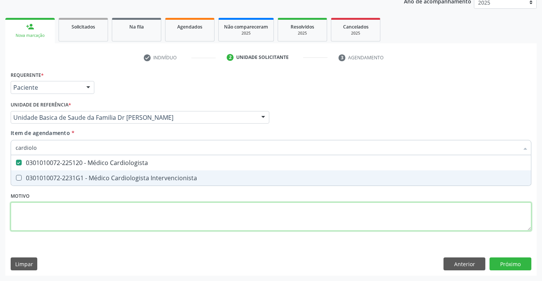
click at [183, 215] on div "Requerente * Paciente Profissional de Saúde Paciente Nenhum resultado encontrad…" at bounding box center [271, 155] width 521 height 172
checkbox Intervencionista "true"
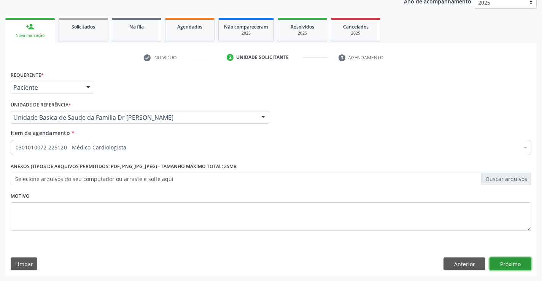
click at [506, 260] on button "Próximo" at bounding box center [511, 264] width 42 height 13
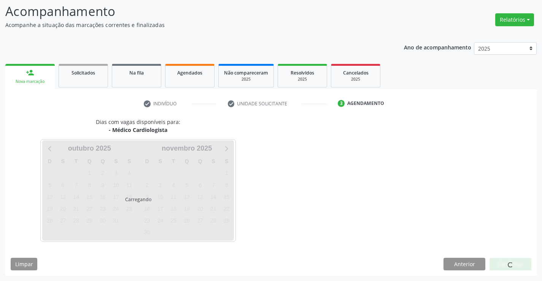
scroll to position [50, 0]
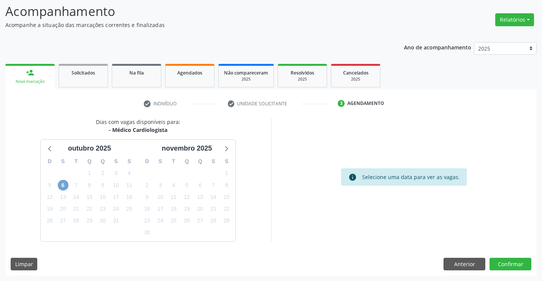
click at [67, 185] on span "6" at bounding box center [63, 185] width 11 height 11
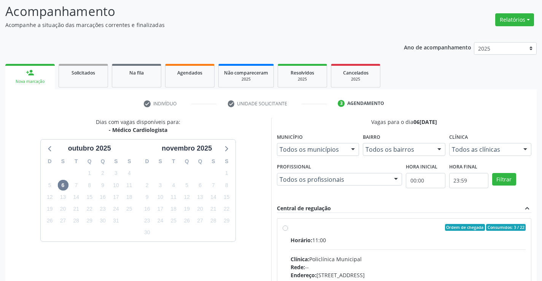
drag, startPoint x: 329, startPoint y: 246, endPoint x: 355, endPoint y: 234, distance: 28.4
radio input "true"
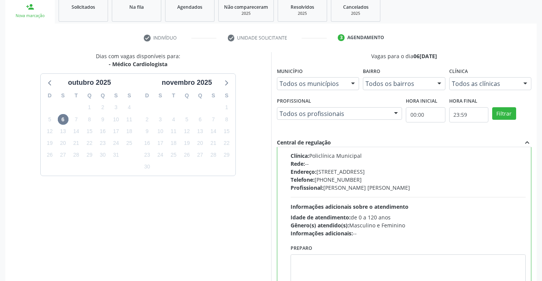
scroll to position [173, 0]
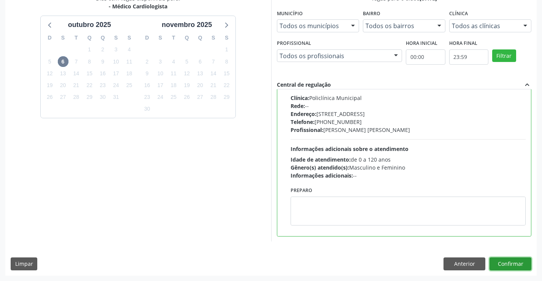
click at [504, 264] on button "Confirmar" at bounding box center [511, 264] width 42 height 13
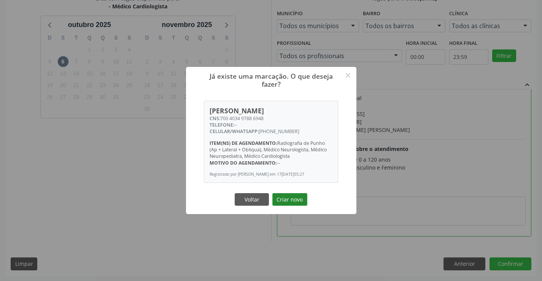
click at [291, 197] on button "Criar novo" at bounding box center [289, 199] width 35 height 13
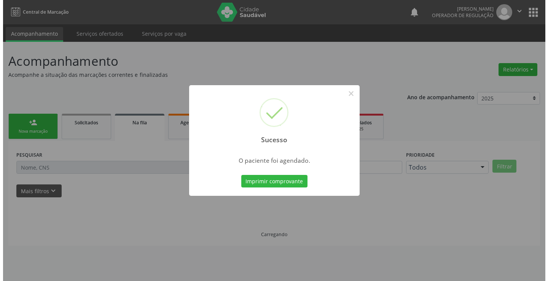
scroll to position [0, 0]
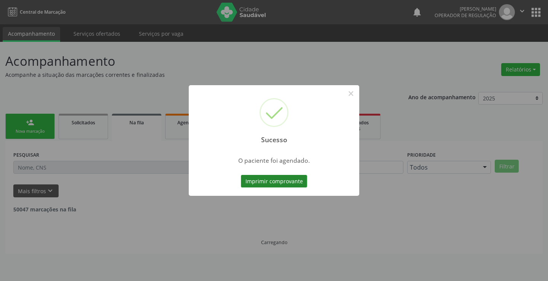
click at [269, 181] on button "Imprimir comprovante" at bounding box center [274, 181] width 66 height 13
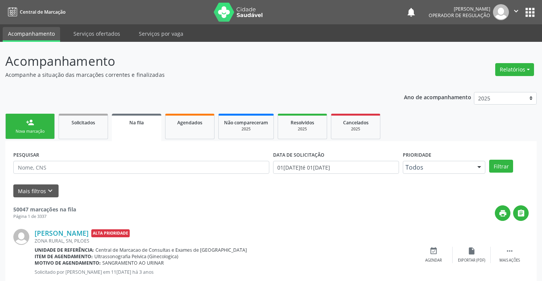
click at [37, 125] on link "person_add Nova marcação" at bounding box center [29, 126] width 49 height 25
click at [39, 124] on link "person_add Nova marcação" at bounding box center [29, 126] width 49 height 25
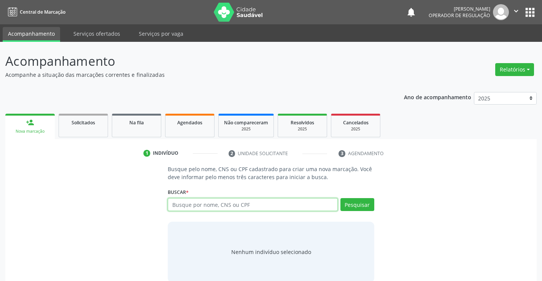
click at [211, 202] on input "text" at bounding box center [253, 204] width 170 height 13
click at [188, 205] on input "text" at bounding box center [253, 204] width 170 height 13
type input "708603595477183"
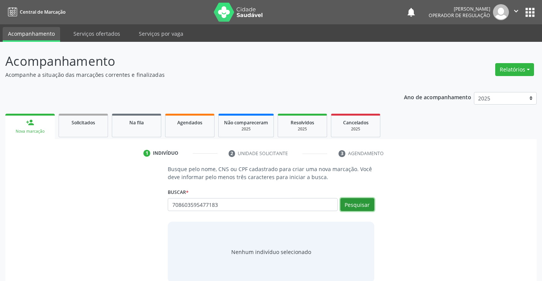
click at [364, 204] on button "Pesquisar" at bounding box center [358, 204] width 34 height 13
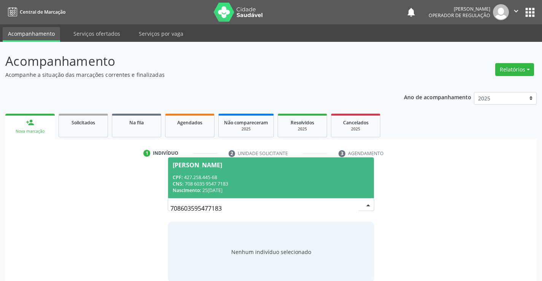
drag, startPoint x: 213, startPoint y: 180, endPoint x: 264, endPoint y: 183, distance: 50.3
click at [214, 181] on div "CNS: 708 6035 9547 7183" at bounding box center [271, 184] width 196 height 6
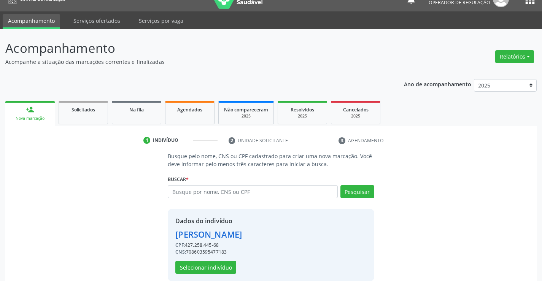
scroll to position [24, 0]
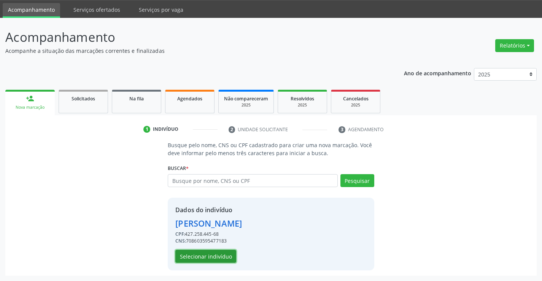
click at [201, 253] on button "Selecionar indivíduo" at bounding box center [205, 256] width 61 height 13
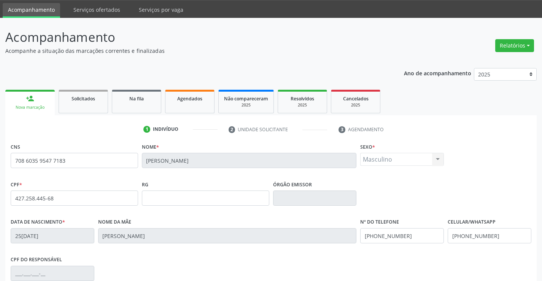
scroll to position [131, 0]
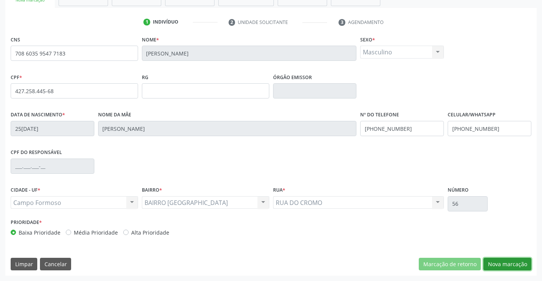
click at [506, 261] on button "Nova marcação" at bounding box center [508, 264] width 48 height 13
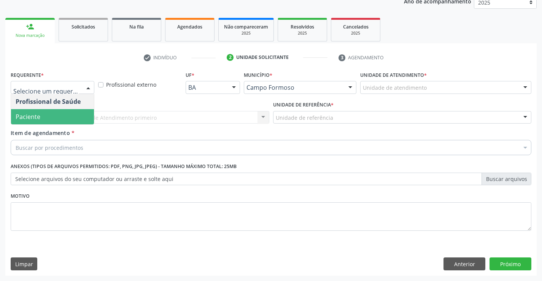
drag, startPoint x: 37, startPoint y: 115, endPoint x: 125, endPoint y: 118, distance: 87.9
click at [38, 115] on span "Paciente" at bounding box center [28, 117] width 25 height 8
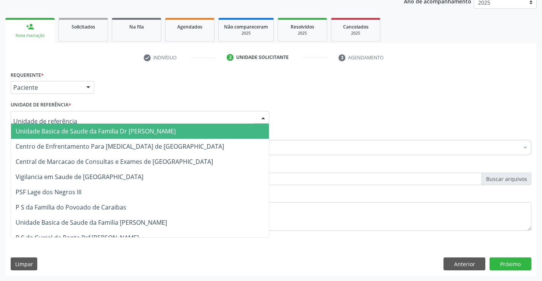
drag, startPoint x: 128, startPoint y: 118, endPoint x: 93, endPoint y: 127, distance: 36.4
click at [127, 118] on div at bounding box center [140, 117] width 259 height 13
click at [86, 130] on span "Unidade Basica de Saude da Familia Dr [PERSON_NAME]" at bounding box center [96, 131] width 160 height 8
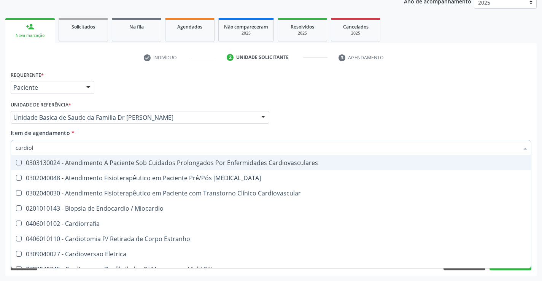
type input "cardiolo"
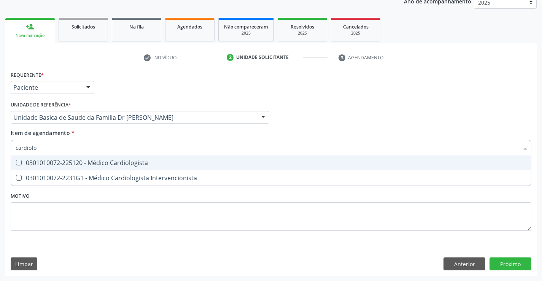
click at [91, 163] on div "0301010072-225120 - Médico Cardiologista" at bounding box center [271, 163] width 511 height 6
checkbox Cardiologista "true"
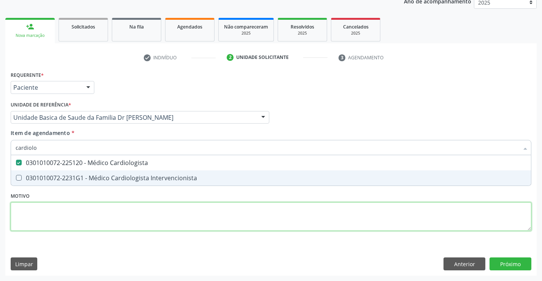
click at [82, 212] on div "Requerente * Paciente Profissional de Saúde Paciente Nenhum resultado encontrad…" at bounding box center [271, 155] width 521 height 172
checkbox Intervencionista "true"
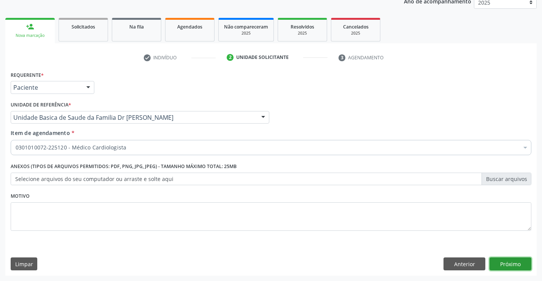
click at [509, 259] on button "Próximo" at bounding box center [511, 264] width 42 height 13
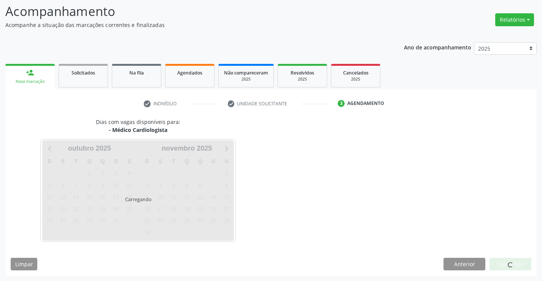
scroll to position [50, 0]
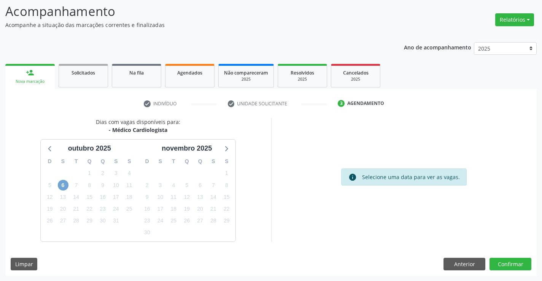
click at [61, 183] on span "6" at bounding box center [63, 185] width 11 height 11
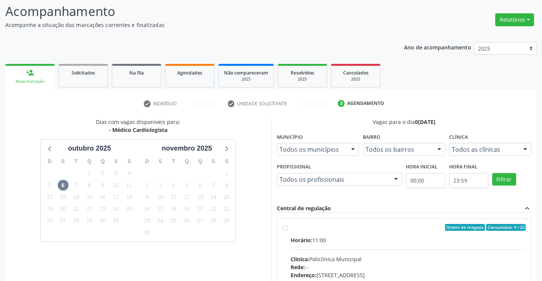
click at [122, 104] on ul "check Indivíduo check Unidade solicitante 3 Agendamento" at bounding box center [270, 103] width 531 height 13
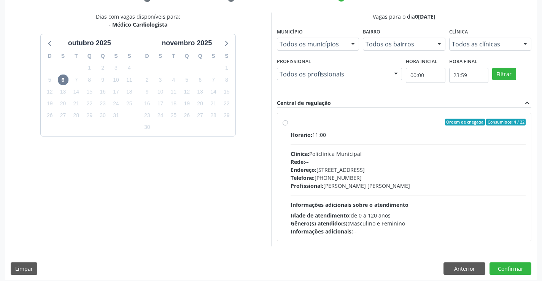
scroll to position [160, 0]
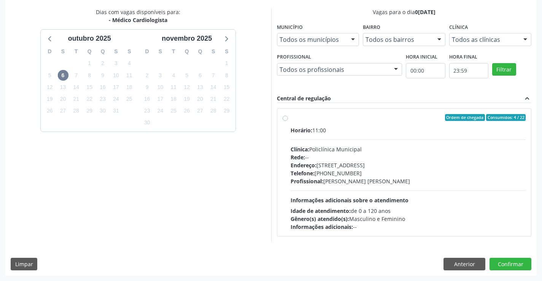
click at [338, 156] on div "Rede: --" at bounding box center [408, 157] width 235 height 8
click at [288, 121] on input "Ordem de chegada Consumidos: 4 / 22 Horário: 11:00 Clínica: Policlínica Municip…" at bounding box center [285, 117] width 5 height 7
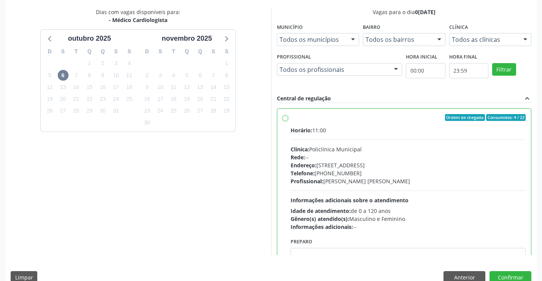
radio input "true"
click at [512, 274] on button "Confirmar" at bounding box center [511, 277] width 42 height 13
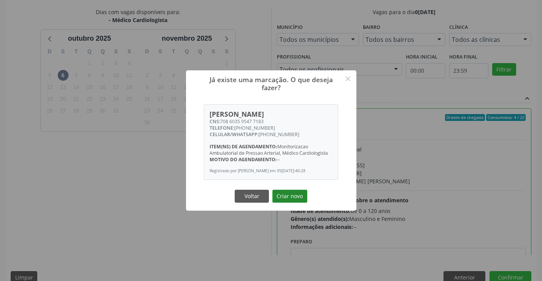
click at [291, 197] on button "Criar novo" at bounding box center [289, 196] width 35 height 13
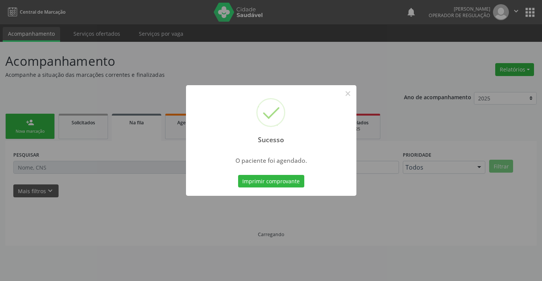
scroll to position [0, 0]
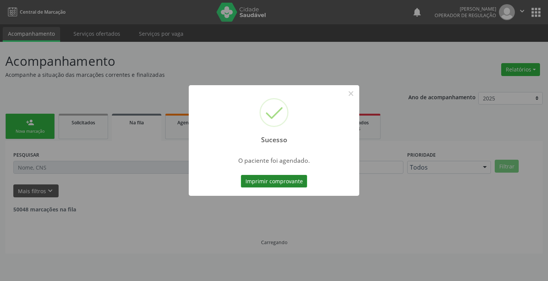
click at [265, 184] on button "Imprimir comprovante" at bounding box center [274, 181] width 66 height 13
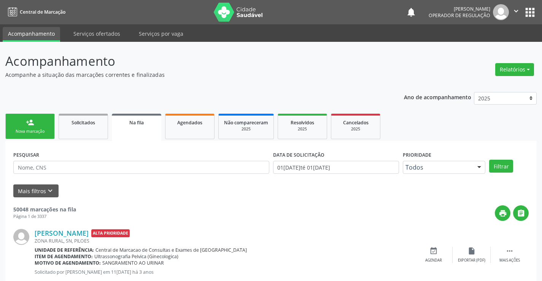
click at [46, 128] on link "person_add Nova marcação" at bounding box center [29, 126] width 49 height 25
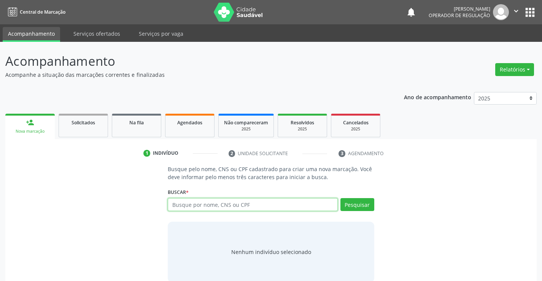
click at [224, 205] on input "text" at bounding box center [253, 204] width 170 height 13
type input "702600748932508"
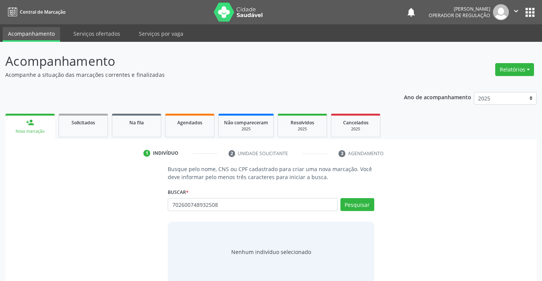
click at [339, 199] on div "Pesquisar" at bounding box center [356, 207] width 37 height 18
click at [355, 205] on button "Pesquisar" at bounding box center [358, 204] width 34 height 13
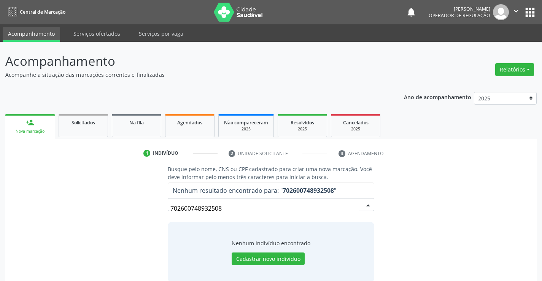
drag, startPoint x: 229, startPoint y: 205, endPoint x: 237, endPoint y: 176, distance: 29.5
click at [231, 199] on div "702600748932508" at bounding box center [271, 204] width 206 height 13
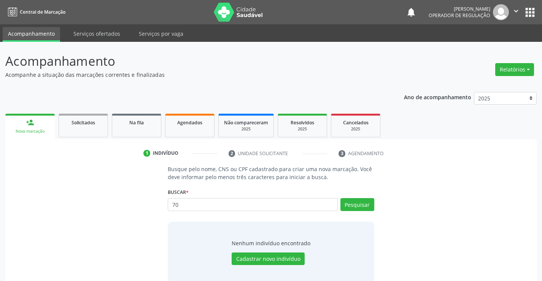
type input "7"
click at [178, 206] on input "text" at bounding box center [253, 204] width 170 height 13
click at [185, 204] on input "text" at bounding box center [253, 204] width 170 height 13
click at [217, 188] on div "Buscar * 70260074893250 Busque por nome, CNS ou CPF Nenhum resultado encontrado…" at bounding box center [271, 201] width 206 height 30
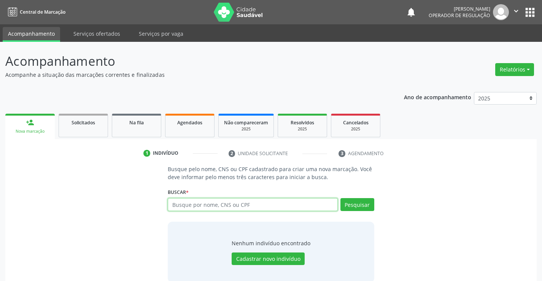
click at [191, 205] on input "text" at bounding box center [253, 204] width 170 height 13
type input "701206095798915"
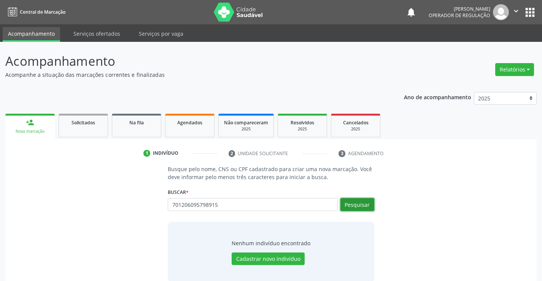
drag, startPoint x: 352, startPoint y: 204, endPoint x: 343, endPoint y: 202, distance: 9.3
click at [352, 204] on button "Pesquisar" at bounding box center [358, 204] width 34 height 13
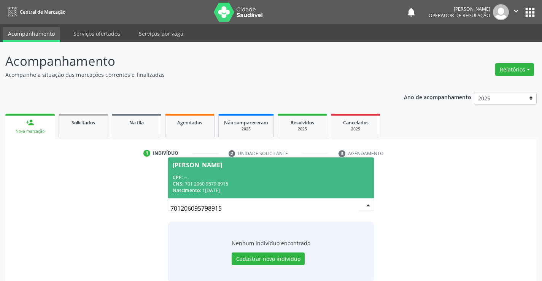
click at [199, 176] on div "CPF: --" at bounding box center [271, 177] width 196 height 6
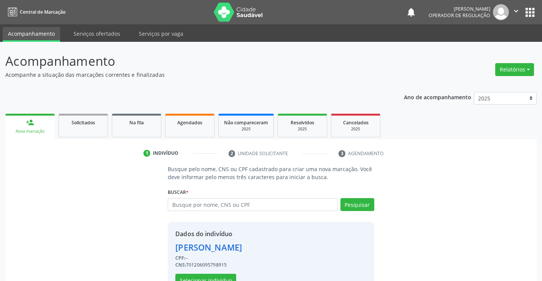
scroll to position [24, 0]
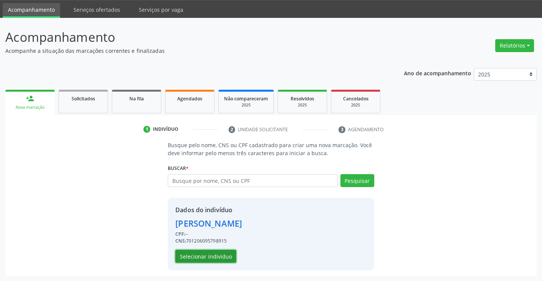
click at [204, 256] on button "Selecionar indivíduo" at bounding box center [205, 256] width 61 height 13
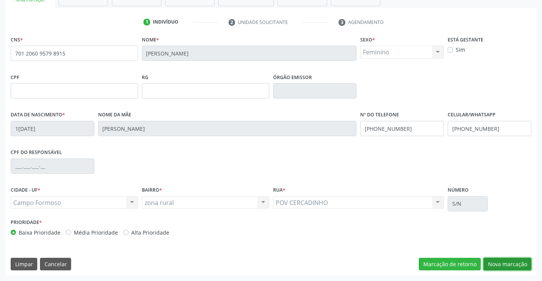
click at [496, 261] on button "Nova marcação" at bounding box center [508, 264] width 48 height 13
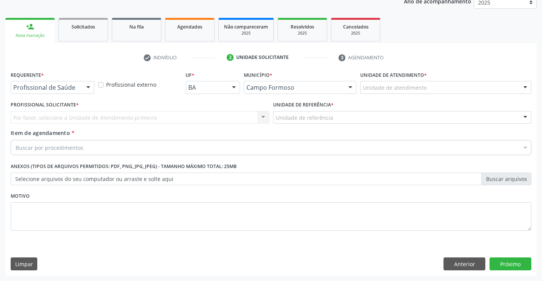
scroll to position [96, 0]
click at [456, 260] on button "Anterior" at bounding box center [465, 264] width 42 height 13
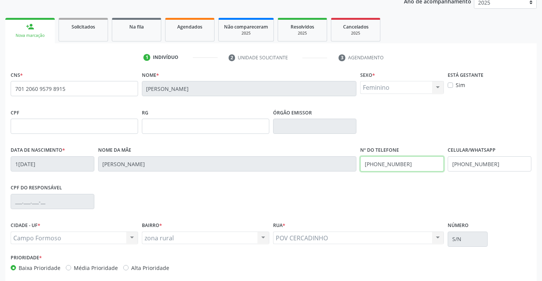
click at [388, 162] on input "(00) 00000-0000" at bounding box center [402, 163] width 84 height 15
drag, startPoint x: 371, startPoint y: 165, endPoint x: 380, endPoint y: 161, distance: 9.5
click at [371, 165] on input "(00) 00000-0000" at bounding box center [402, 163] width 84 height 15
type input "("
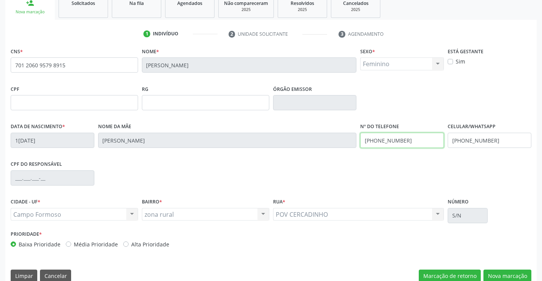
scroll to position [131, 0]
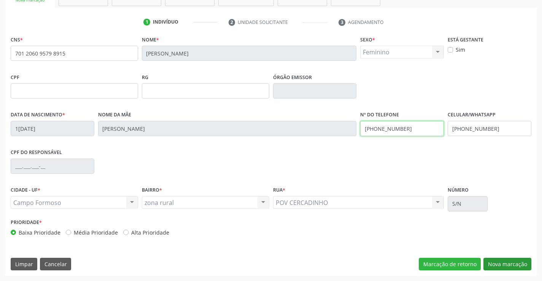
type input "(74) 99113-0867"
drag, startPoint x: 511, startPoint y: 263, endPoint x: 502, endPoint y: 256, distance: 11.2
click at [511, 263] on button "Nova marcação" at bounding box center [508, 264] width 48 height 13
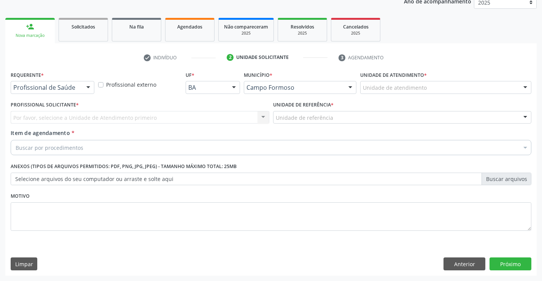
scroll to position [96, 0]
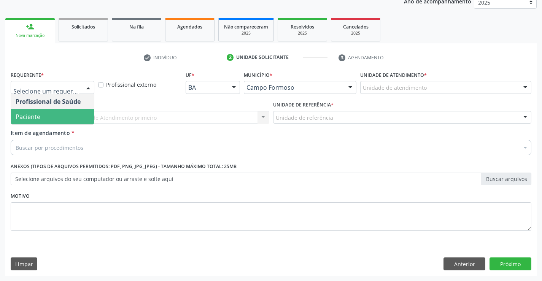
click at [48, 114] on span "Paciente" at bounding box center [52, 116] width 83 height 15
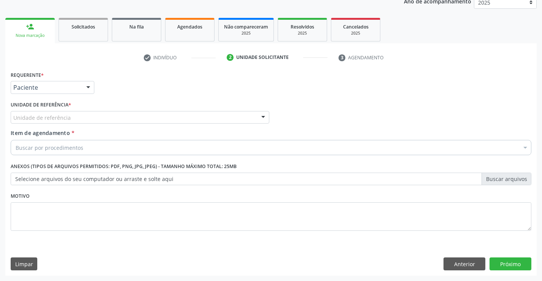
click at [98, 121] on div "Unidade de referência" at bounding box center [140, 117] width 259 height 13
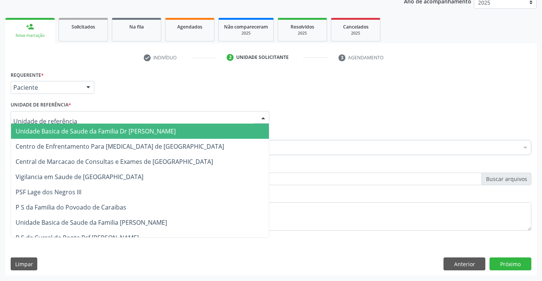
drag, startPoint x: 81, startPoint y: 127, endPoint x: 78, endPoint y: 144, distance: 17.3
click at [81, 127] on span "Unidade Basica de Saude da Familia Dr [PERSON_NAME]" at bounding box center [140, 131] width 258 height 15
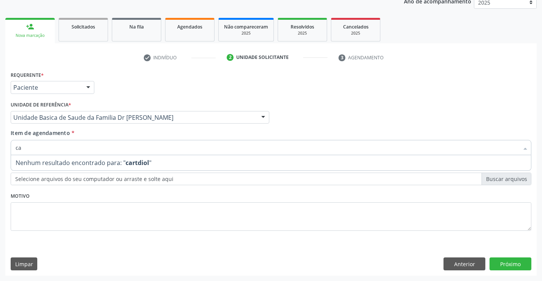
type input "c"
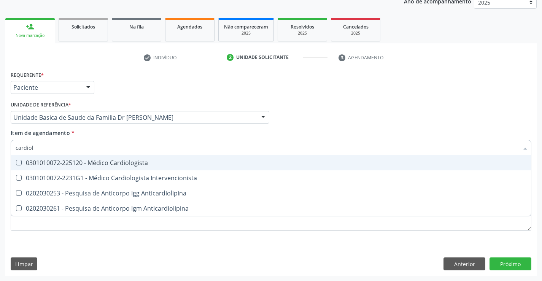
type input "cardiolo"
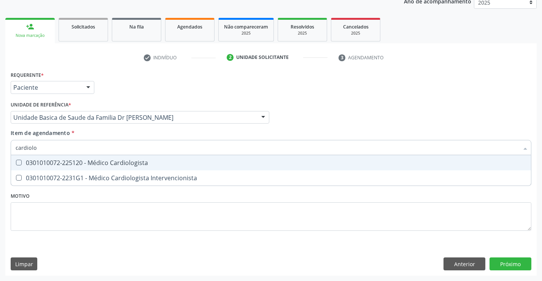
click at [151, 163] on div "0301010072-225120 - Médico Cardiologista" at bounding box center [271, 163] width 511 height 6
checkbox Cardiologista "true"
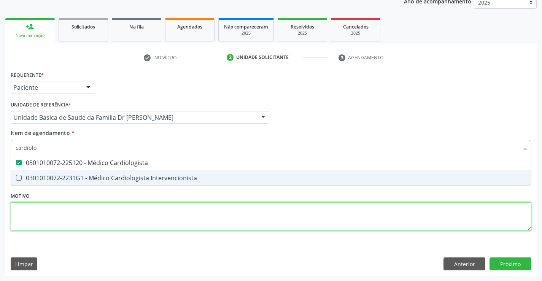
click at [233, 218] on div "Requerente * Paciente Profissional de Saúde Paciente Nenhum resultado encontrad…" at bounding box center [271, 155] width 521 height 172
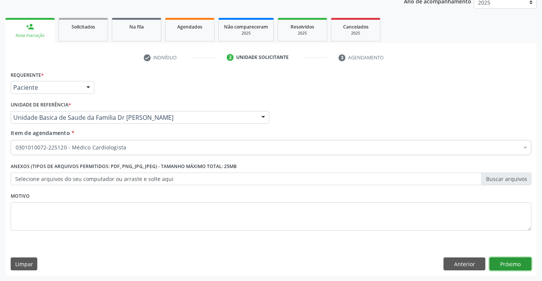
click at [510, 266] on button "Próximo" at bounding box center [511, 264] width 42 height 13
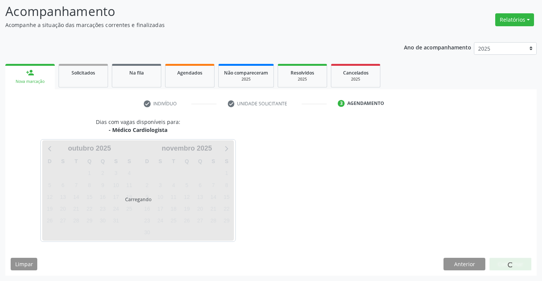
scroll to position [50, 0]
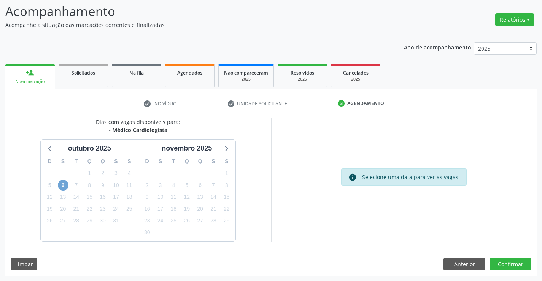
click at [60, 182] on span "6" at bounding box center [63, 185] width 11 height 11
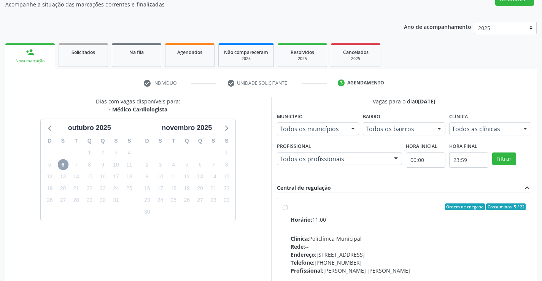
scroll to position [88, 0]
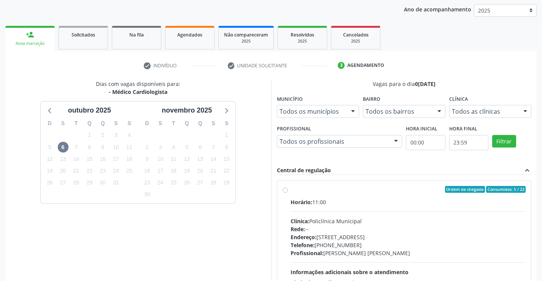
click at [294, 195] on label "Ordem de chegada Consumidos: 5 / 22 Horário: 11:00 Clínica: Policlínica Municip…" at bounding box center [408, 244] width 235 height 117
click at [288, 193] on input "Ordem de chegada Consumidos: 5 / 22 Horário: 11:00 Clínica: Policlínica Municip…" at bounding box center [285, 189] width 5 height 7
radio input "true"
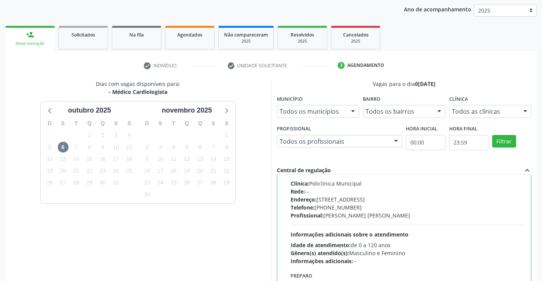
scroll to position [173, 0]
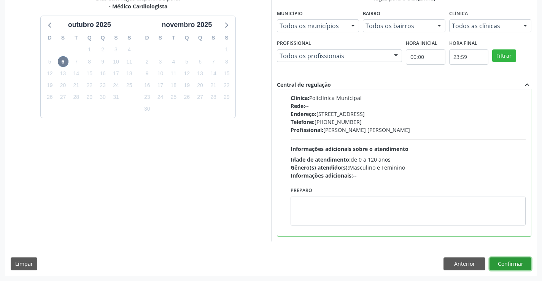
click at [510, 261] on button "Confirmar" at bounding box center [511, 264] width 42 height 13
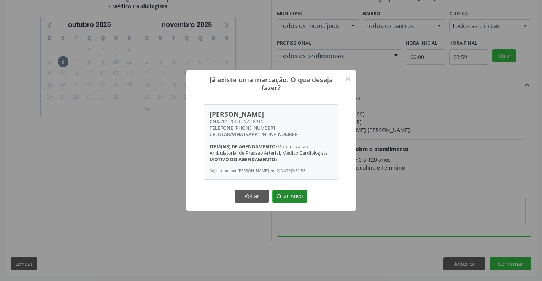
click at [293, 192] on button "Criar novo" at bounding box center [289, 196] width 35 height 13
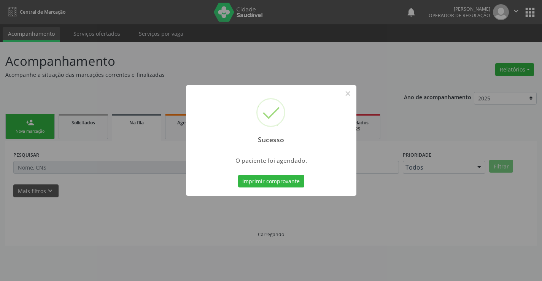
scroll to position [0, 0]
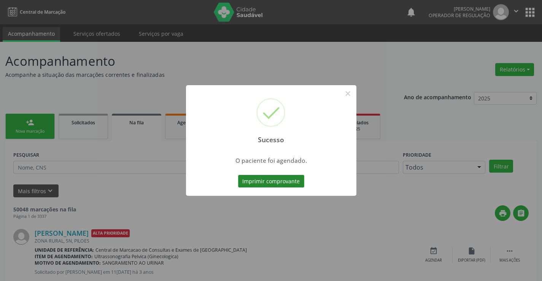
click at [272, 178] on button "Imprimir comprovante" at bounding box center [271, 181] width 66 height 13
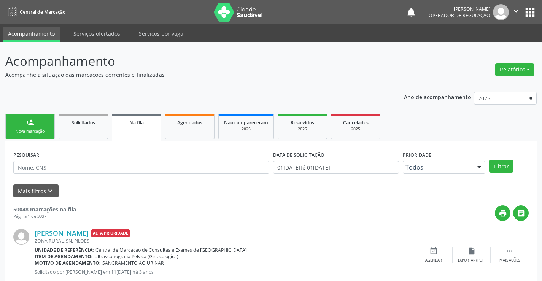
click at [18, 126] on link "person_add Nova marcação" at bounding box center [29, 126] width 49 height 25
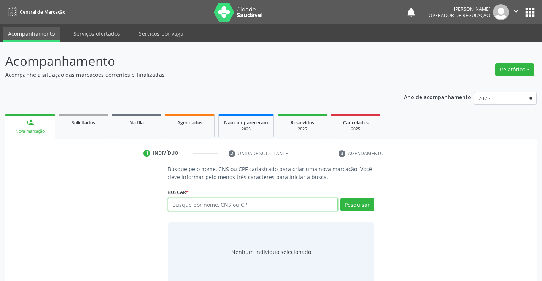
click at [220, 203] on input "text" at bounding box center [253, 204] width 170 height 13
click at [212, 205] on input "text" at bounding box center [253, 204] width 170 height 13
click at [195, 203] on input "text" at bounding box center [253, 204] width 170 height 13
click at [44, 128] on link "person_add Nova marcação" at bounding box center [29, 126] width 49 height 25
click at [183, 210] on input "text" at bounding box center [253, 204] width 170 height 13
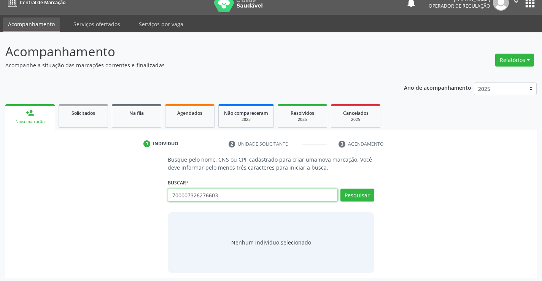
scroll to position [12, 0]
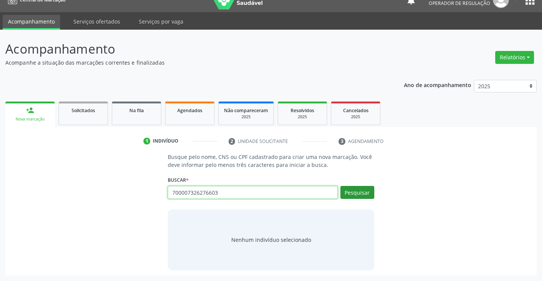
type input "700007326276603"
click at [357, 188] on button "Pesquisar" at bounding box center [358, 192] width 34 height 13
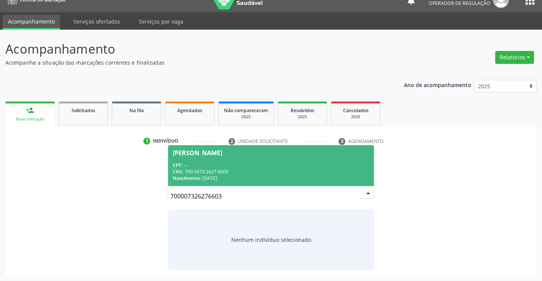
click at [250, 159] on span "Veronilde Silva Santos CPF: -- CNS: 700 0073 2627 6603 Nascimento: 02/08/1983" at bounding box center [270, 165] width 205 height 41
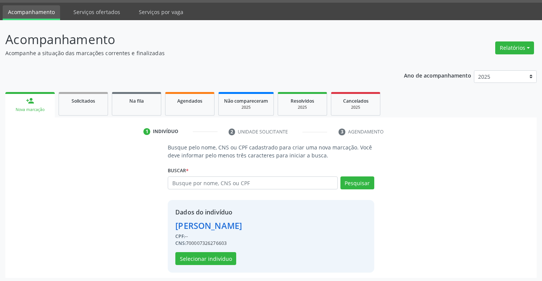
scroll to position [24, 0]
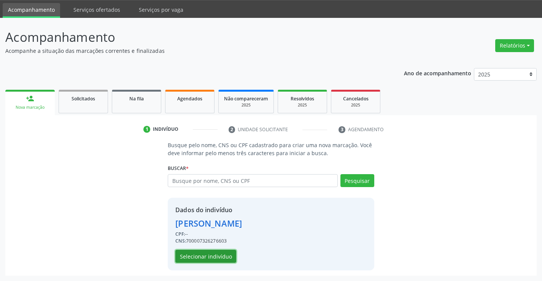
click at [218, 255] on button "Selecionar indivíduo" at bounding box center [205, 256] width 61 height 13
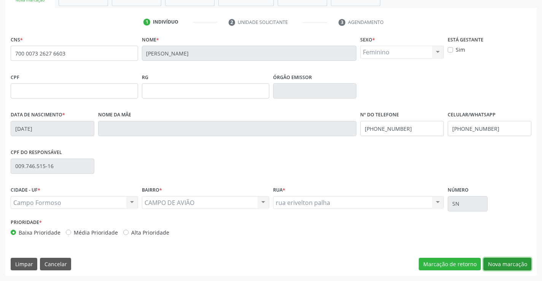
drag, startPoint x: 517, startPoint y: 266, endPoint x: 247, endPoint y: 185, distance: 282.0
click at [514, 265] on button "Nova marcação" at bounding box center [508, 264] width 48 height 13
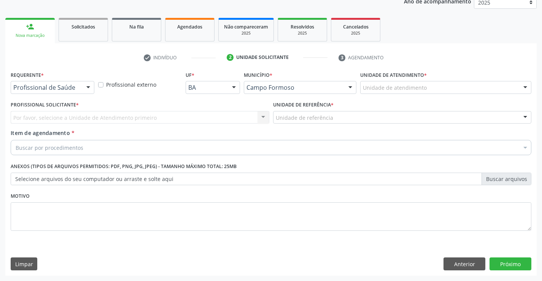
scroll to position [96, 0]
drag, startPoint x: 92, startPoint y: 90, endPoint x: 84, endPoint y: 99, distance: 12.1
click at [91, 91] on div at bounding box center [88, 87] width 11 height 13
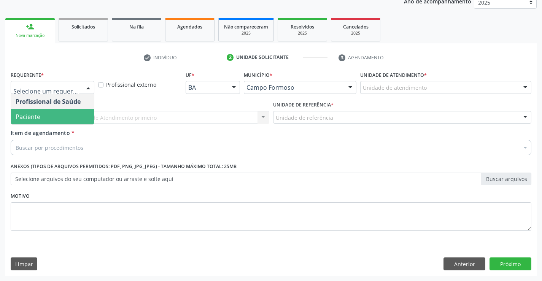
click at [61, 121] on span "Paciente" at bounding box center [52, 116] width 83 height 15
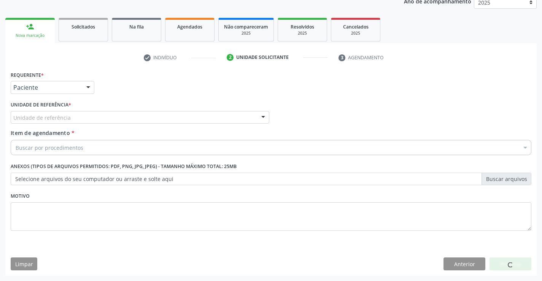
click at [124, 117] on div "Unidade de referência" at bounding box center [140, 117] width 259 height 13
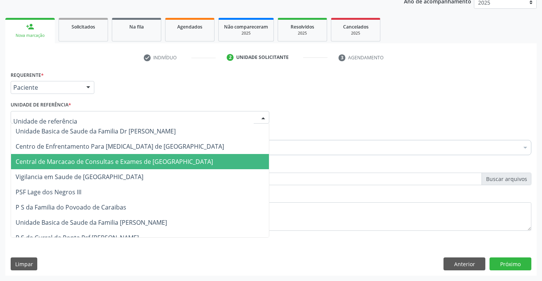
click at [134, 167] on span "Central de Marcacao de Consultas e Exames de [GEOGRAPHIC_DATA]" at bounding box center [140, 161] width 258 height 15
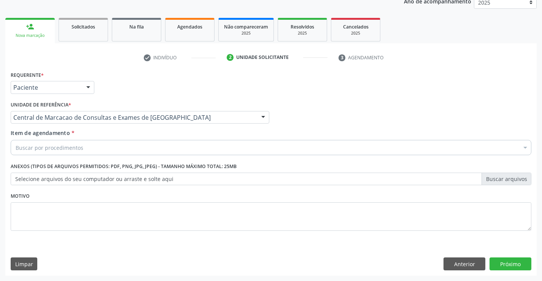
click at [157, 151] on div "Buscar por procedimentos" at bounding box center [271, 147] width 521 height 15
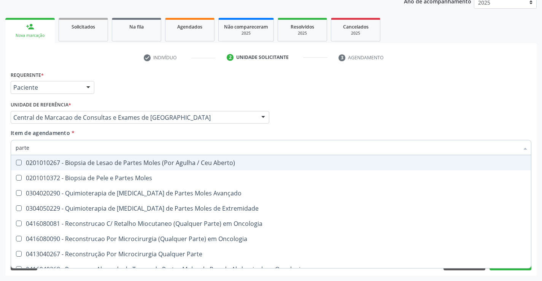
type input "partes"
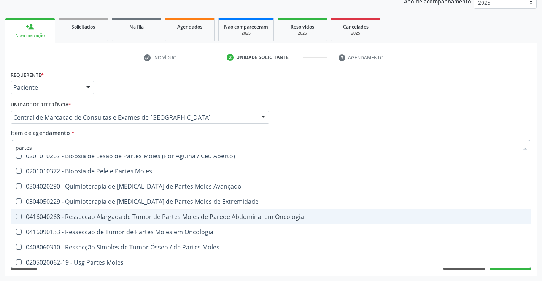
scroll to position [9, 0]
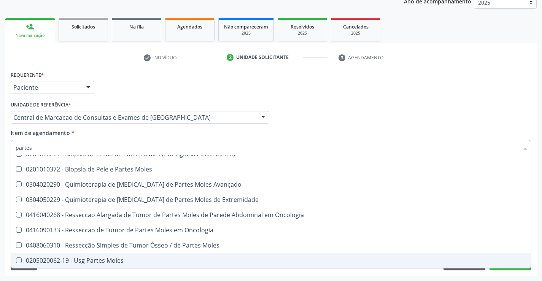
click at [119, 253] on span "0205020062-19 - Usg Partes Moles" at bounding box center [271, 260] width 520 height 15
checkbox Moles "true"
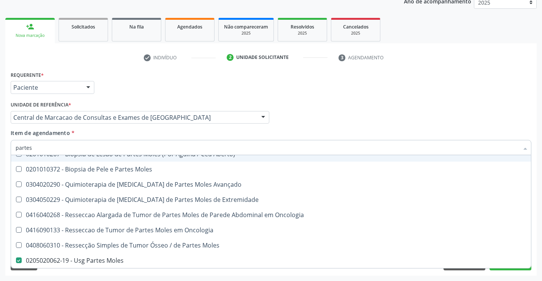
click at [105, 144] on input "partes" at bounding box center [267, 147] width 503 height 15
type input "apa"
checkbox Moles "false"
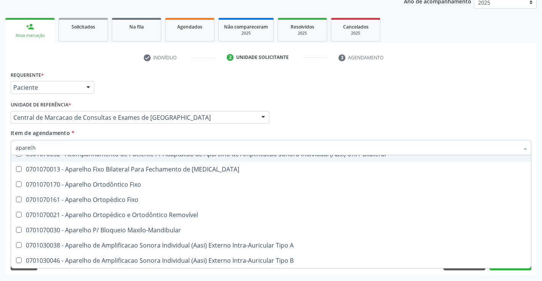
type input "aparelho"
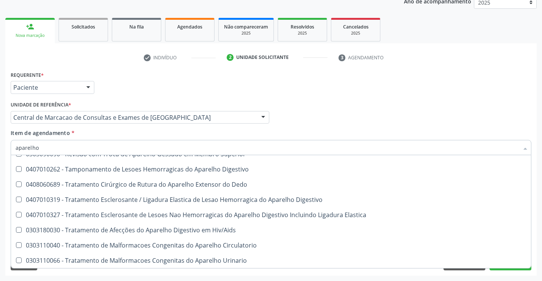
scroll to position [465, 0]
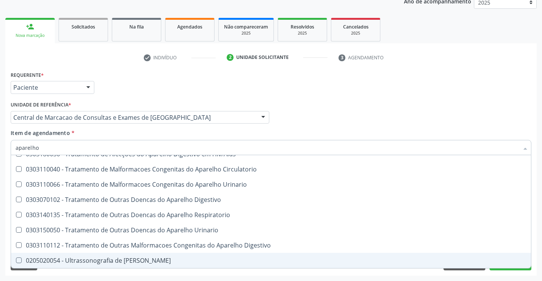
click at [116, 261] on div "0205020054 - Ultrassonografia de Aparelho Urinario" at bounding box center [271, 261] width 511 height 6
checkbox Urinario "true"
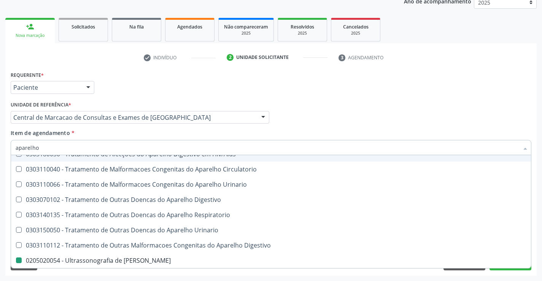
click at [358, 119] on div "Profissional Solicitante Por favor, selecione a Unidade de Atendimento primeiro…" at bounding box center [271, 114] width 525 height 30
checkbox Diastema "true"
checkbox Fixo "true"
checkbox Urinario "false"
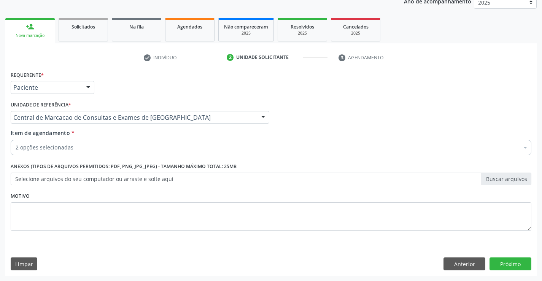
scroll to position [0, 0]
click at [520, 264] on button "Próximo" at bounding box center [511, 264] width 42 height 13
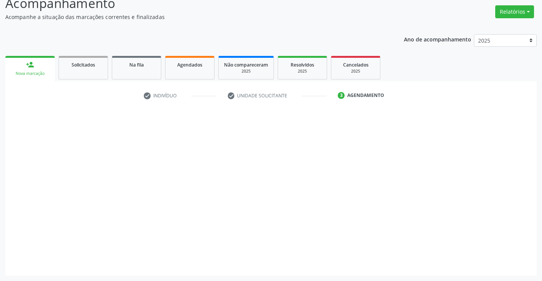
scroll to position [58, 0]
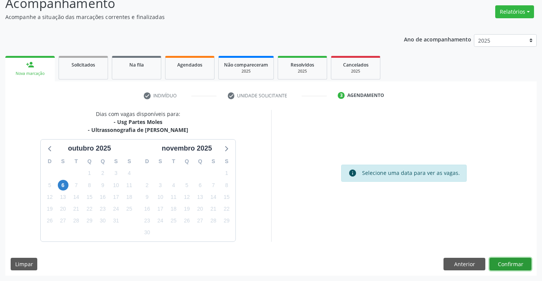
click at [510, 264] on button "Confirmar" at bounding box center [511, 264] width 42 height 13
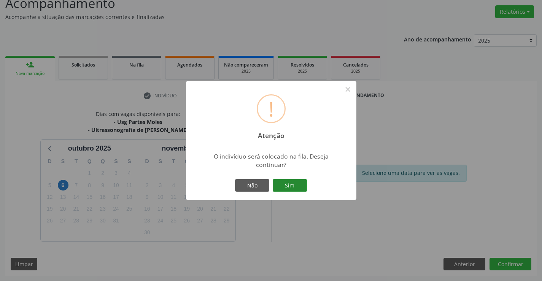
click at [300, 184] on button "Sim" at bounding box center [290, 185] width 34 height 13
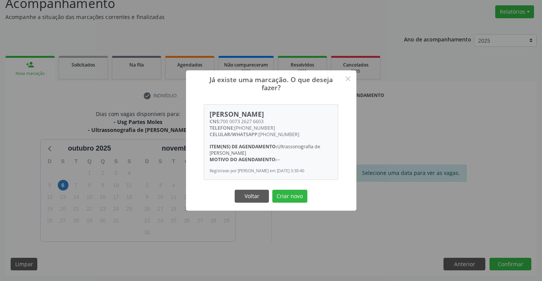
click at [272, 190] on button "Criar novo" at bounding box center [289, 196] width 35 height 13
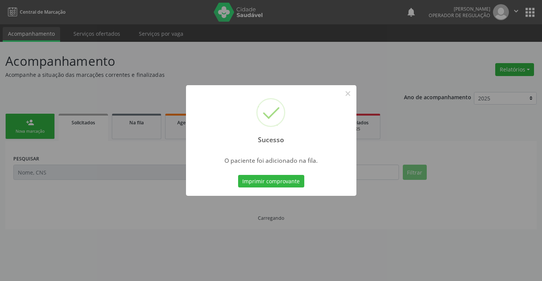
scroll to position [0, 0]
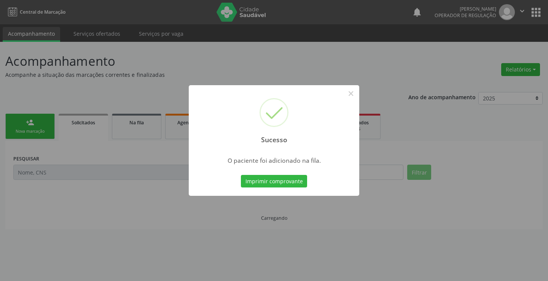
click at [241, 175] on button "Imprimir comprovante" at bounding box center [274, 181] width 66 height 13
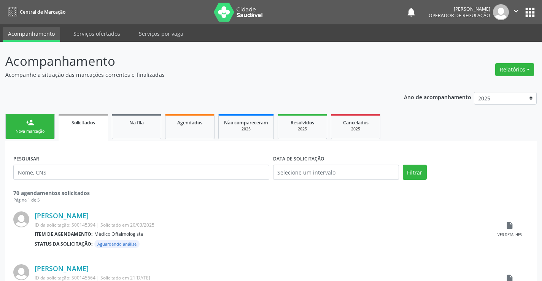
click at [27, 119] on div "person_add" at bounding box center [30, 122] width 8 height 8
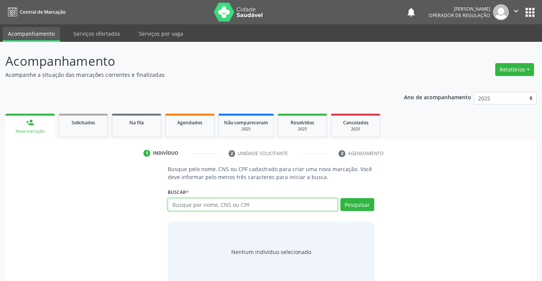
click at [223, 210] on input "text" at bounding box center [253, 204] width 170 height 13
click at [210, 206] on input "text" at bounding box center [253, 204] width 170 height 13
click at [211, 207] on input "text" at bounding box center [253, 204] width 170 height 13
type input "705008439050254"
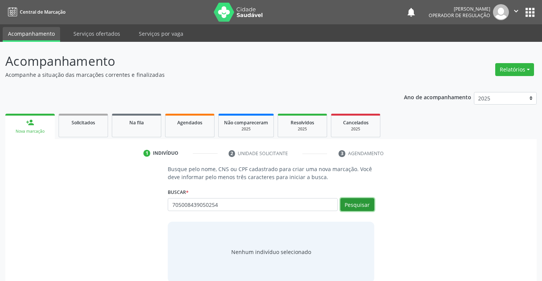
click at [353, 202] on button "Pesquisar" at bounding box center [358, 204] width 34 height 13
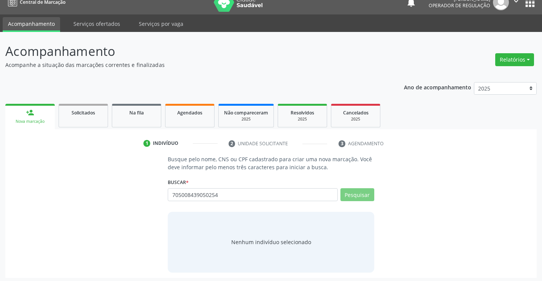
scroll to position [12, 0]
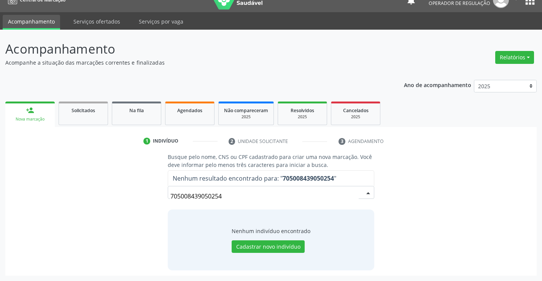
click at [256, 199] on input "705008439050254" at bounding box center [264, 196] width 188 height 15
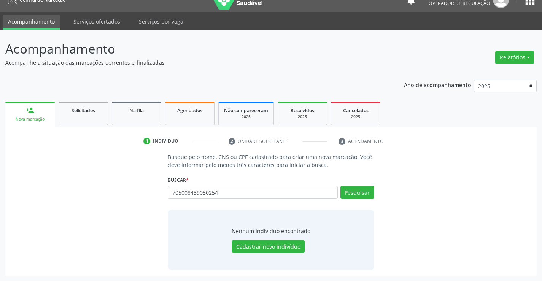
type input "705008439050254"
click at [376, 191] on div "Busque pelo nome, CNS ou CPF cadastrado para criar uma nova marcação. Você deve…" at bounding box center [270, 211] width 217 height 117
click at [357, 194] on button "Pesquisar" at bounding box center [358, 192] width 34 height 13
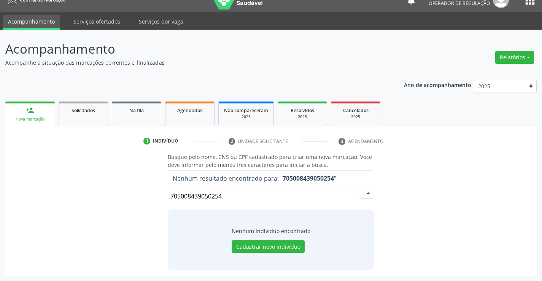
click at [235, 201] on input "705008439050254" at bounding box center [264, 196] width 188 height 15
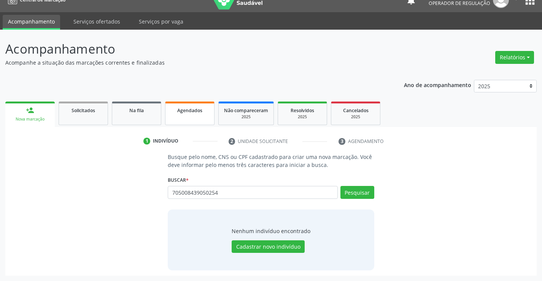
click at [180, 115] on link "Agendados" at bounding box center [189, 114] width 49 height 24
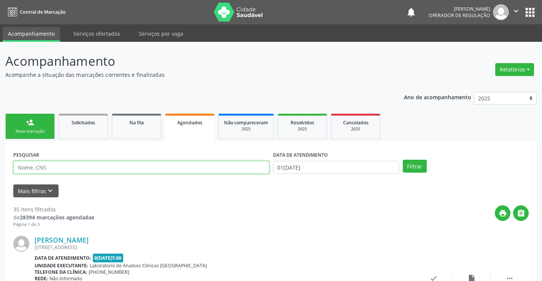
click at [146, 166] on input "text" at bounding box center [141, 167] width 256 height 13
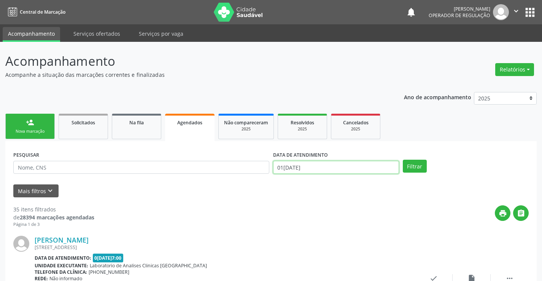
click at [329, 163] on input "01/10/2025" at bounding box center [336, 167] width 126 height 13
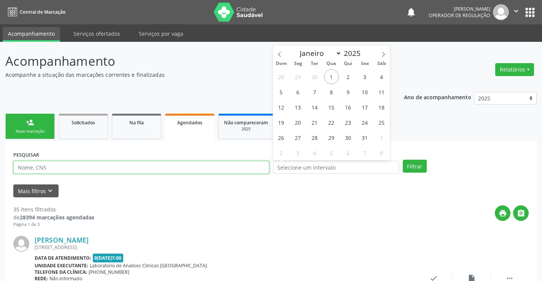
click at [169, 173] on input "text" at bounding box center [141, 167] width 256 height 13
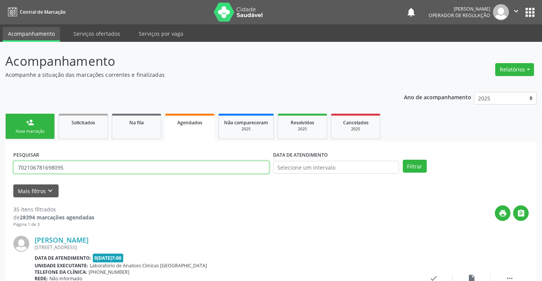
click at [169, 173] on input "702106781698095" at bounding box center [141, 167] width 256 height 13
type input "702106781698095"
click at [419, 168] on button "Filtrar" at bounding box center [415, 166] width 24 height 13
click at [73, 172] on input "702106781698095" at bounding box center [141, 167] width 256 height 13
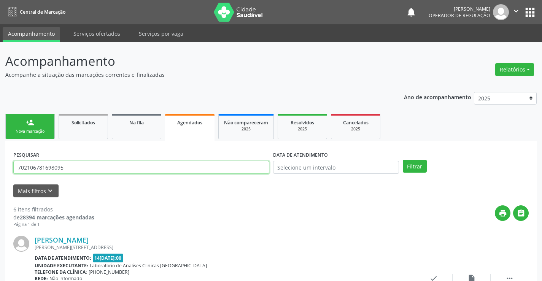
click at [73, 172] on input "702106781698095" at bounding box center [141, 167] width 256 height 13
click at [49, 123] on link "person_add Nova marcação" at bounding box center [29, 126] width 49 height 25
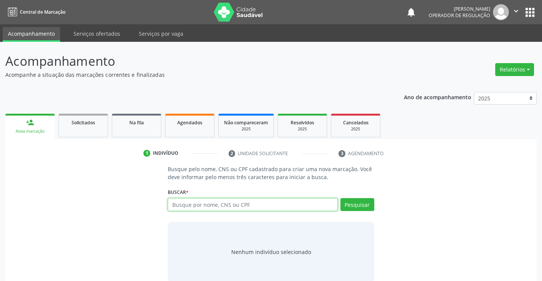
click at [208, 202] on input "text" at bounding box center [253, 204] width 170 height 13
paste input "702106781698095"
type input "702106781698095"
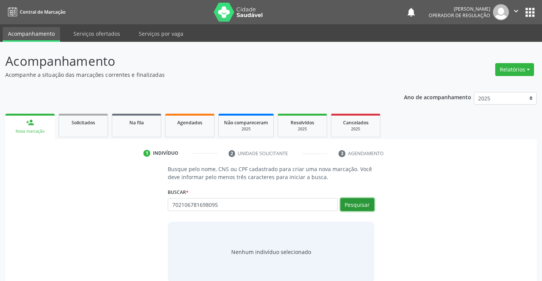
click at [352, 204] on button "Pesquisar" at bounding box center [358, 204] width 34 height 13
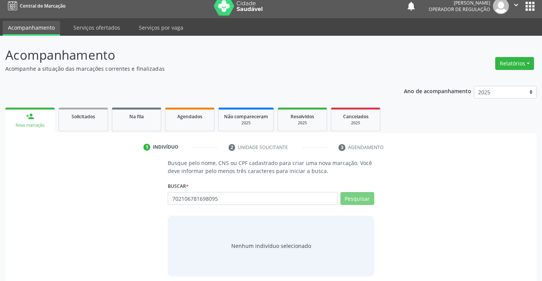
scroll to position [12, 0]
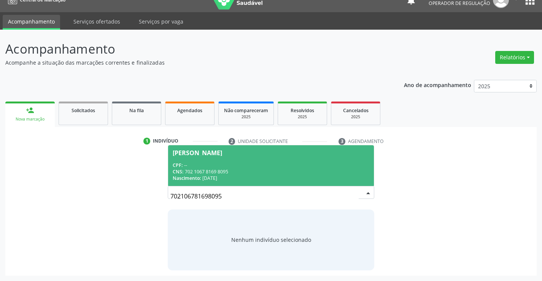
click at [223, 167] on div "CPF: --" at bounding box center [271, 165] width 196 height 6
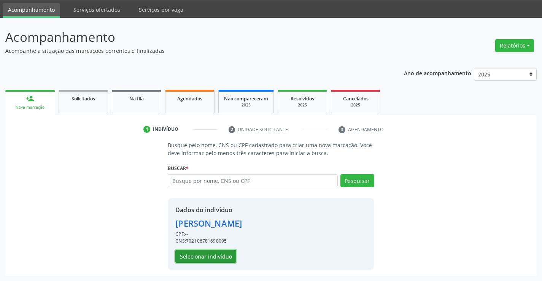
click at [212, 255] on button "Selecionar indivíduo" at bounding box center [205, 256] width 61 height 13
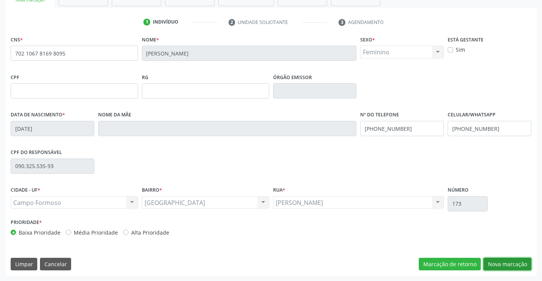
click at [507, 263] on button "Nova marcação" at bounding box center [508, 264] width 48 height 13
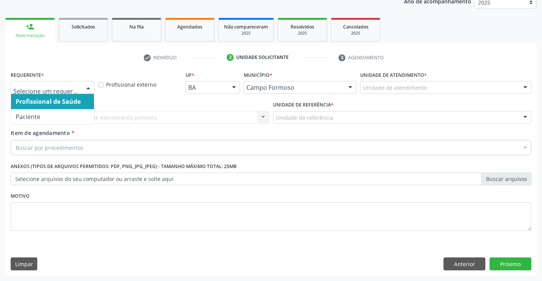
click at [79, 92] on div at bounding box center [53, 87] width 84 height 13
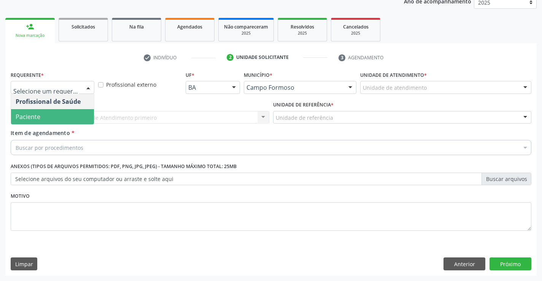
click at [55, 122] on span "Paciente" at bounding box center [52, 116] width 83 height 15
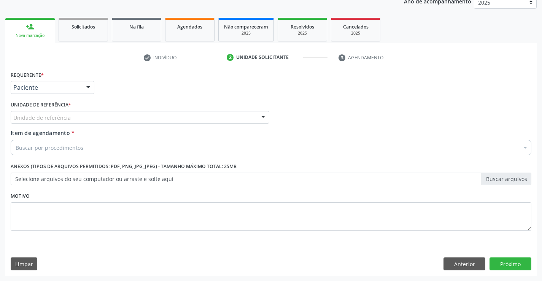
click at [125, 119] on div "Unidade de referência" at bounding box center [140, 117] width 259 height 13
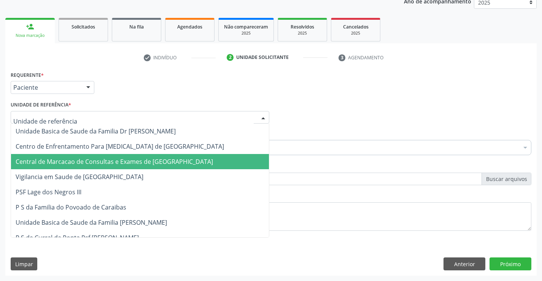
click at [140, 163] on span "Central de Marcacao de Consultas e Exames de [GEOGRAPHIC_DATA]" at bounding box center [114, 162] width 197 height 8
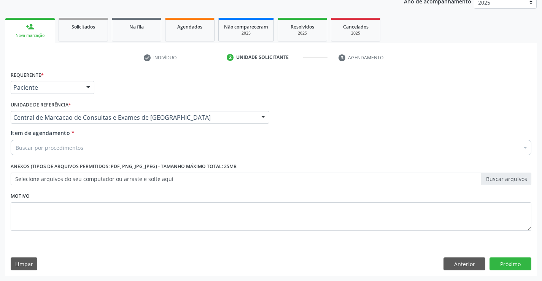
click at [148, 145] on div "Buscar por procedimentos" at bounding box center [271, 147] width 521 height 15
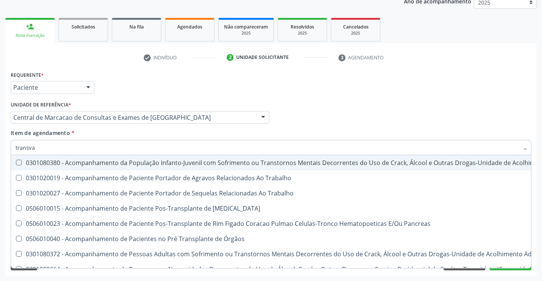
type input "transvag"
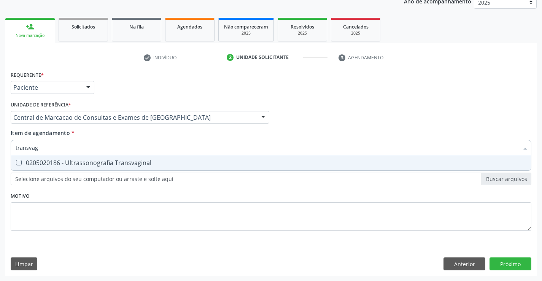
click at [128, 170] on span "0205020186 - Ultrassonografia Transvaginal" at bounding box center [271, 162] width 520 height 15
checkbox Transvaginal "true"
click at [501, 261] on div "Requerente * Paciente Profissional de Saúde Paciente Nenhum resultado encontrad…" at bounding box center [270, 172] width 531 height 207
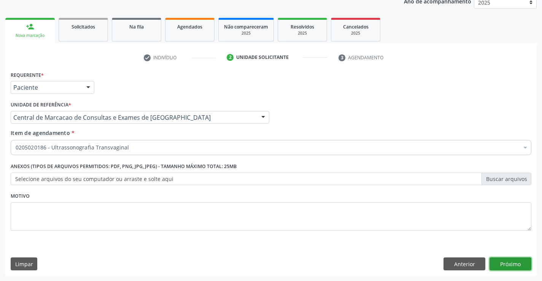
click at [501, 261] on button "Próximo" at bounding box center [511, 264] width 42 height 13
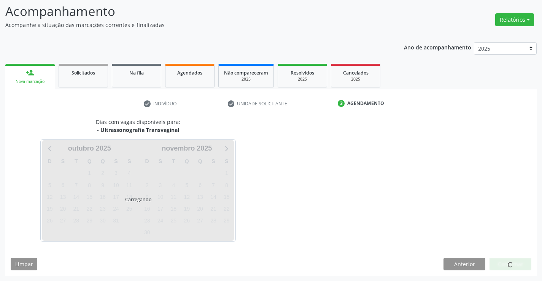
scroll to position [50, 0]
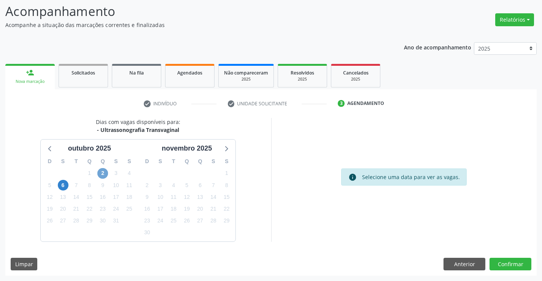
click at [105, 173] on span "2" at bounding box center [102, 173] width 11 height 11
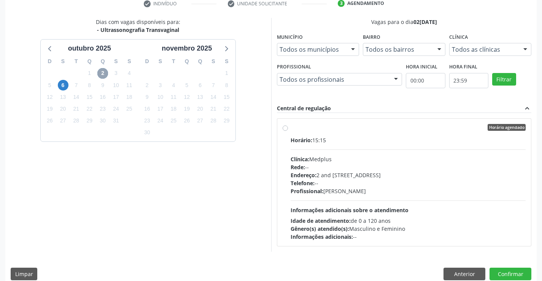
scroll to position [160, 0]
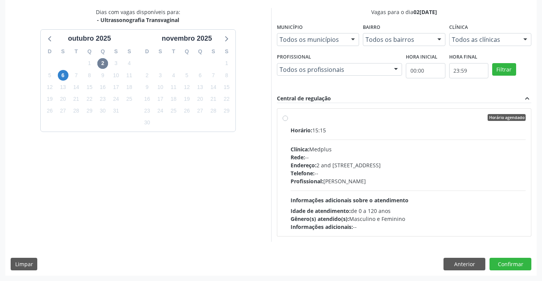
drag, startPoint x: 332, startPoint y: 162, endPoint x: 320, endPoint y: 192, distance: 31.9
click at [332, 163] on div "Endereço: 2 and S 204 Ed Emp B, nº 35, Centro, Campo Formoso - BA" at bounding box center [408, 165] width 235 height 8
click at [288, 121] on input "Horário agendado Horário: 15:15 Clínica: Medplus Rede: -- Endereço: 2 and S 204…" at bounding box center [285, 117] width 5 height 7
radio input "true"
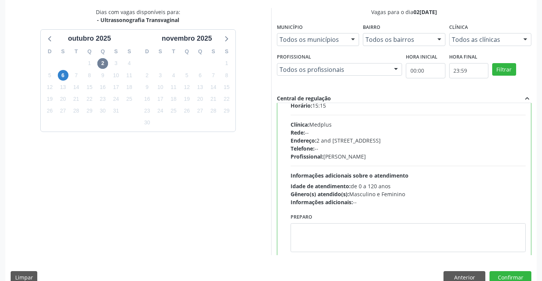
scroll to position [38, 0]
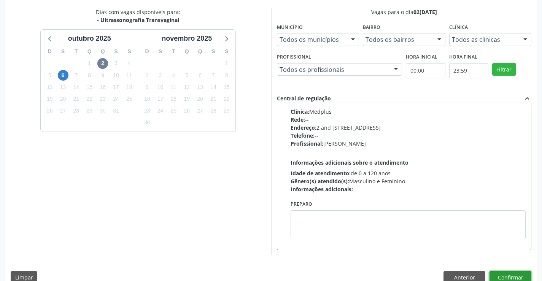
click at [497, 274] on button "Confirmar" at bounding box center [511, 277] width 42 height 13
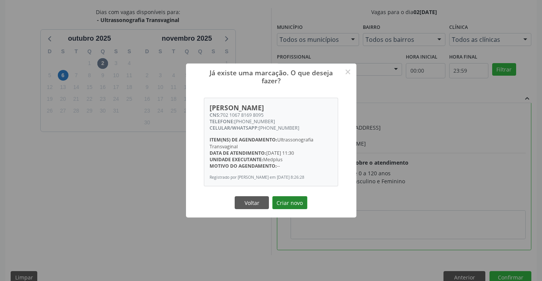
click at [299, 200] on button "Criar novo" at bounding box center [289, 202] width 35 height 13
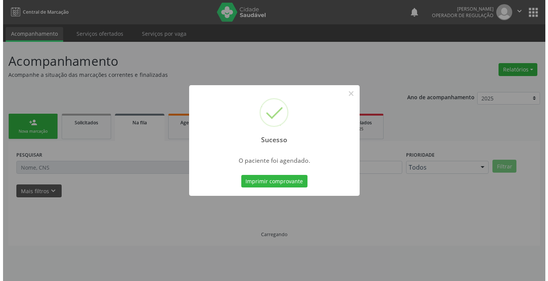
scroll to position [0, 0]
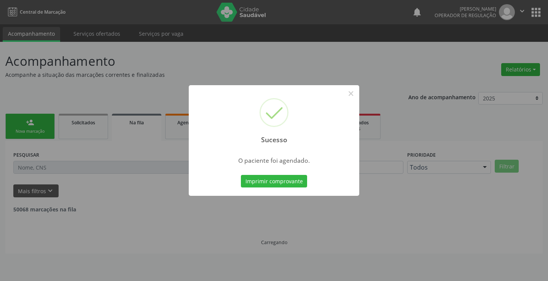
click at [288, 174] on div "Imprimir comprovante Cancel" at bounding box center [274, 181] width 70 height 16
click at [287, 181] on button "Imprimir comprovante" at bounding box center [274, 181] width 66 height 13
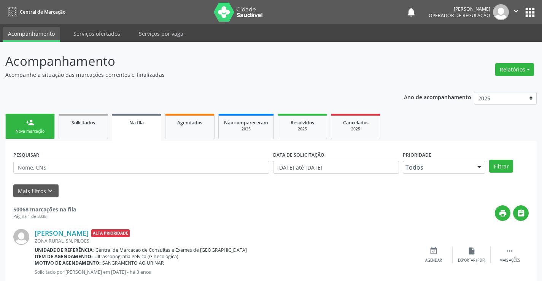
click at [45, 127] on link "person_add Nova marcação" at bounding box center [29, 126] width 49 height 25
click at [181, 122] on span "Agendados" at bounding box center [189, 122] width 25 height 6
select select "9"
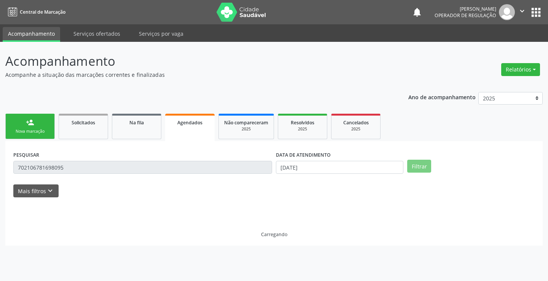
click at [205, 129] on link "Agendados" at bounding box center [189, 127] width 49 height 27
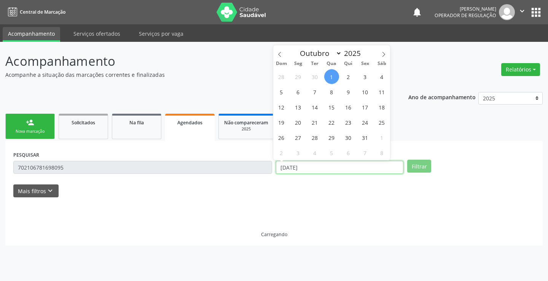
click at [297, 169] on input "01/10/2025" at bounding box center [339, 167] width 127 height 13
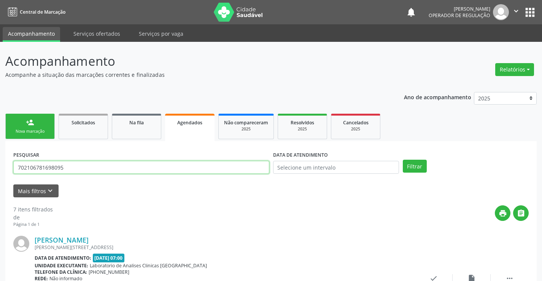
click at [264, 170] on input "702106781698095" at bounding box center [141, 167] width 256 height 13
click at [218, 164] on input "text" at bounding box center [141, 167] width 256 height 13
click at [104, 162] on input "text" at bounding box center [141, 167] width 256 height 13
type input "708700155528991"
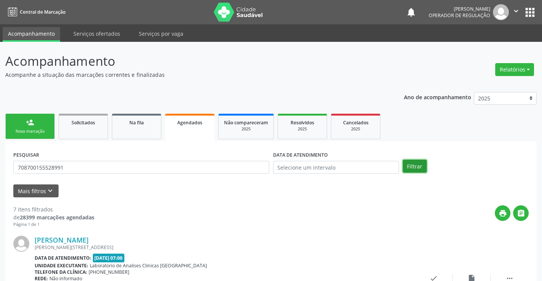
click at [409, 164] on button "Filtrar" at bounding box center [415, 166] width 24 height 13
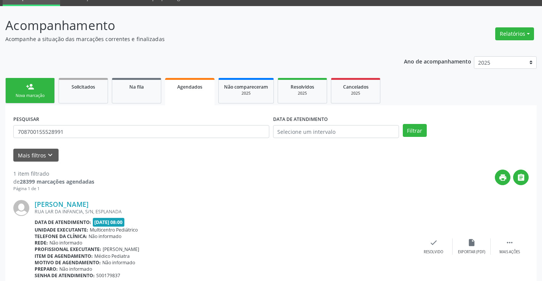
scroll to position [69, 0]
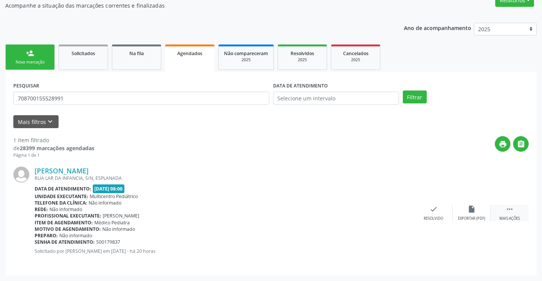
click at [507, 209] on icon "" at bounding box center [510, 209] width 8 height 8
click at [360, 213] on icon "print" at bounding box center [357, 209] width 8 height 8
click at [26, 54] on div "person_add" at bounding box center [30, 53] width 8 height 8
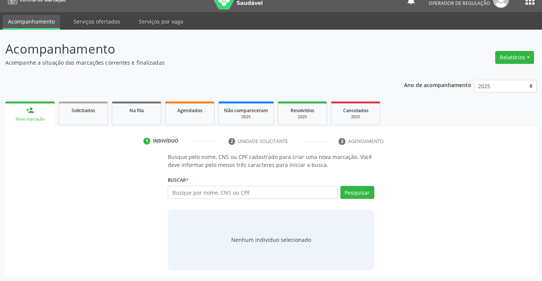
scroll to position [12, 0]
click at [178, 189] on input "text" at bounding box center [253, 192] width 170 height 13
click at [264, 195] on input "text" at bounding box center [253, 192] width 170 height 13
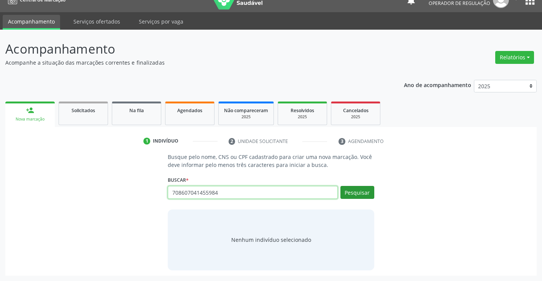
type input "708607041455984"
click at [366, 190] on button "Pesquisar" at bounding box center [358, 192] width 34 height 13
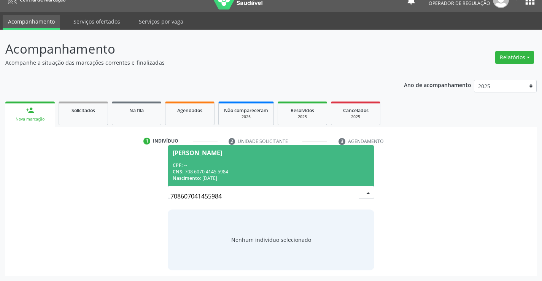
click at [205, 171] on div "CNS: 708 6070 4145 5984" at bounding box center [271, 172] width 196 height 6
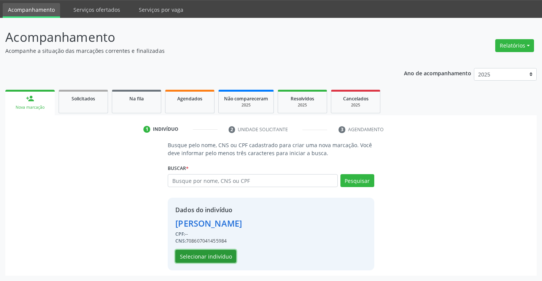
click at [200, 256] on button "Selecionar indivíduo" at bounding box center [205, 256] width 61 height 13
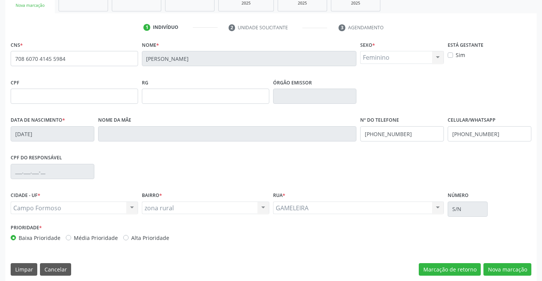
scroll to position [131, 0]
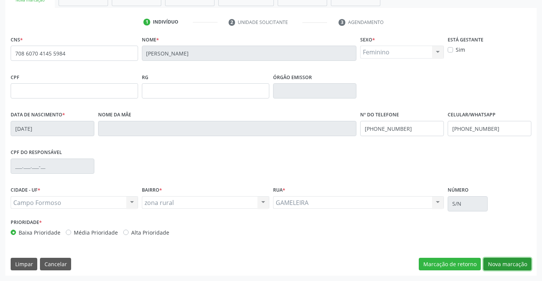
click at [517, 265] on button "Nova marcação" at bounding box center [508, 264] width 48 height 13
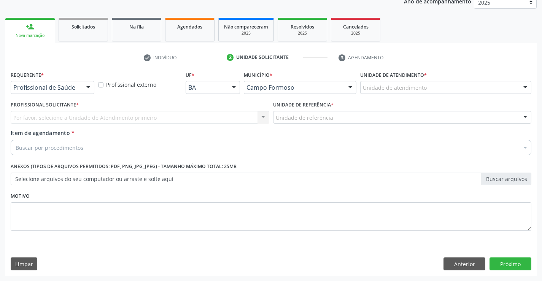
scroll to position [96, 0]
click at [80, 84] on div "Profissional de Saúde" at bounding box center [53, 87] width 84 height 13
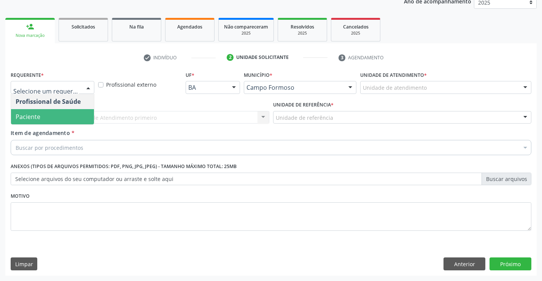
click at [72, 113] on span "Paciente" at bounding box center [52, 116] width 83 height 15
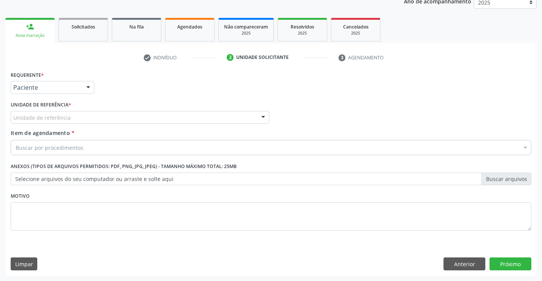
click at [72, 121] on div "Unidade de referência" at bounding box center [140, 117] width 259 height 13
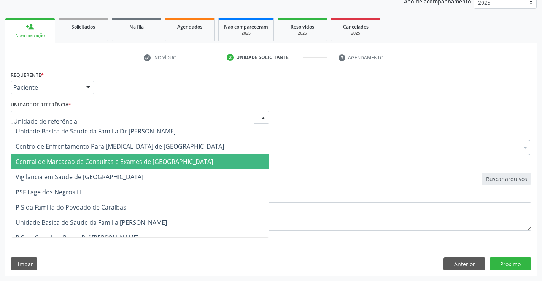
click at [97, 159] on span "Central de Marcacao de Consultas e Exames de [GEOGRAPHIC_DATA]" at bounding box center [114, 162] width 197 height 8
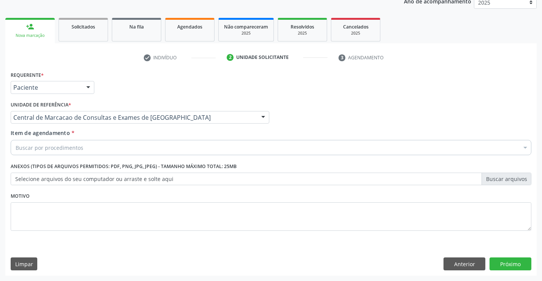
click at [138, 146] on div "Buscar por procedimentos" at bounding box center [271, 147] width 521 height 15
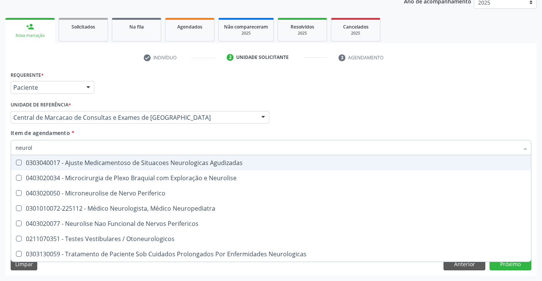
type input "neurolo"
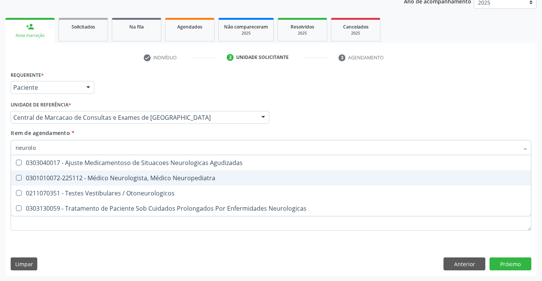
click at [136, 178] on div "0301010072-225112 - Médico Neurologista, Médico Neuropediatra" at bounding box center [271, 178] width 511 height 6
checkbox Neuropediatra "true"
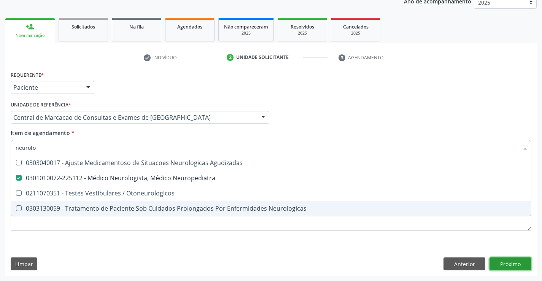
click at [514, 265] on div "Requerente * Paciente Profissional de Saúde Paciente Nenhum resultado encontrad…" at bounding box center [270, 172] width 531 height 207
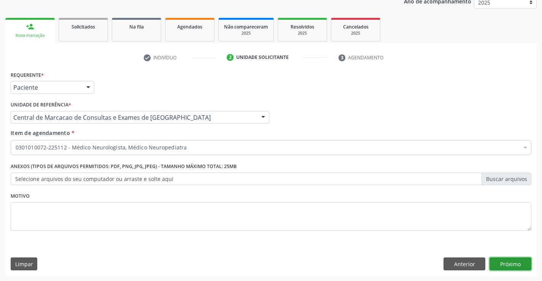
click at [514, 265] on button "Próximo" at bounding box center [511, 264] width 42 height 13
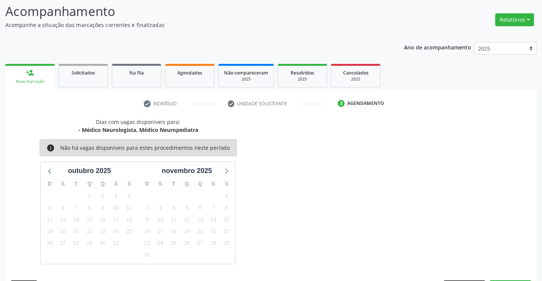
scroll to position [72, 0]
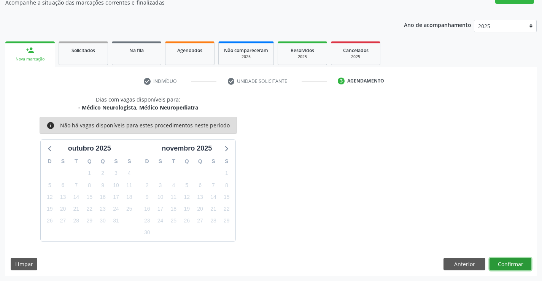
click at [508, 265] on button "Confirmar" at bounding box center [511, 264] width 42 height 13
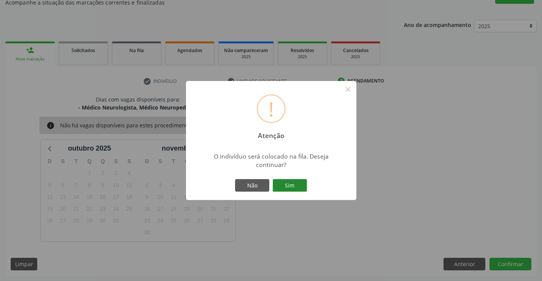
click at [283, 183] on button "Sim" at bounding box center [290, 185] width 34 height 13
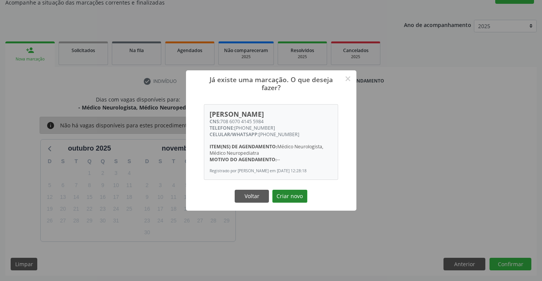
click at [291, 194] on button "Criar novo" at bounding box center [289, 196] width 35 height 13
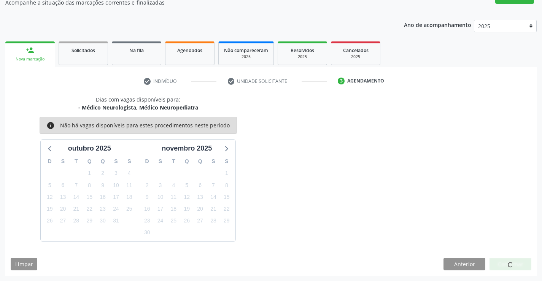
scroll to position [0, 0]
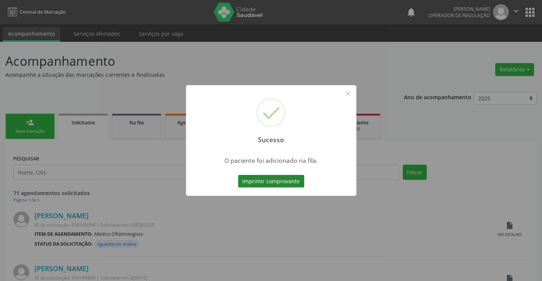
click at [293, 182] on button "Imprimir comprovante" at bounding box center [271, 181] width 66 height 13
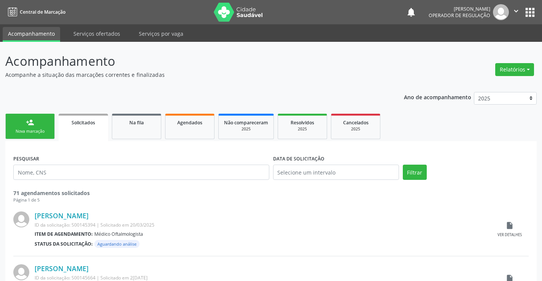
click at [27, 123] on div "person_add" at bounding box center [30, 122] width 8 height 8
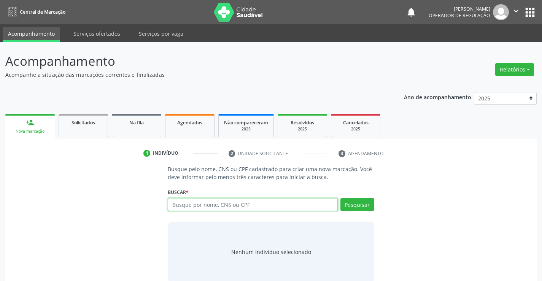
click at [258, 205] on input "text" at bounding box center [253, 204] width 170 height 13
type input "700009464789209"
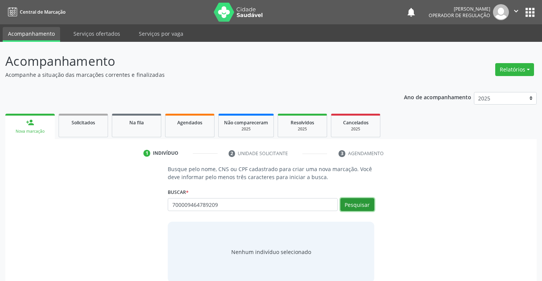
click at [359, 202] on button "Pesquisar" at bounding box center [358, 204] width 34 height 13
type input "700009464789209"
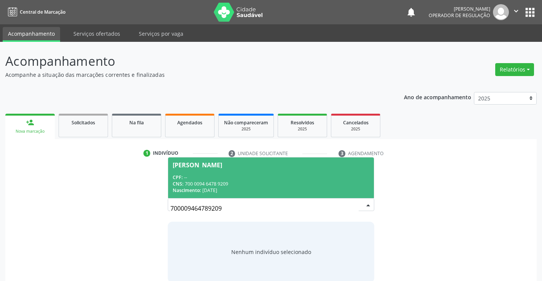
click at [223, 177] on div "CPF: --" at bounding box center [271, 177] width 196 height 6
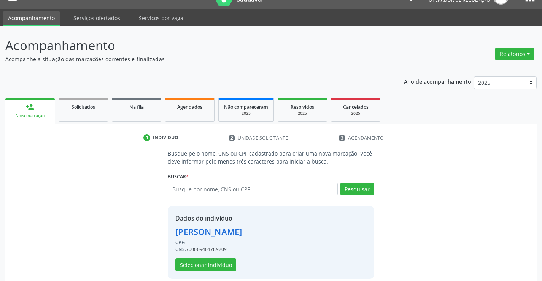
scroll to position [24, 0]
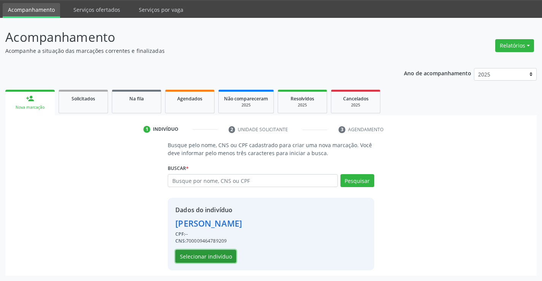
click at [199, 253] on button "Selecionar indivíduo" at bounding box center [205, 256] width 61 height 13
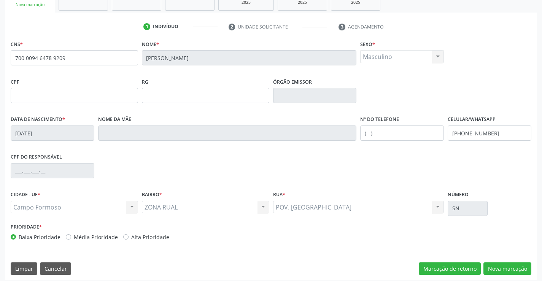
scroll to position [131, 0]
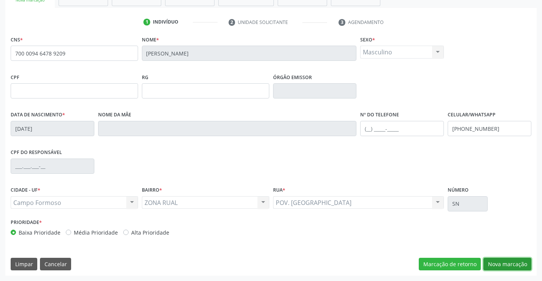
click at [507, 265] on button "Nova marcação" at bounding box center [508, 264] width 48 height 13
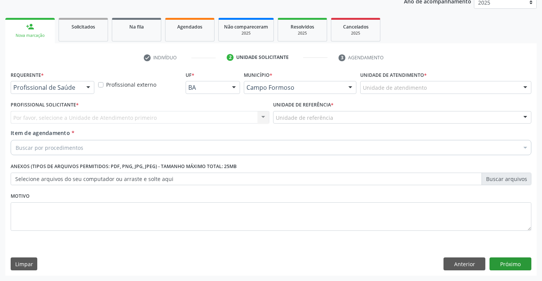
scroll to position [96, 0]
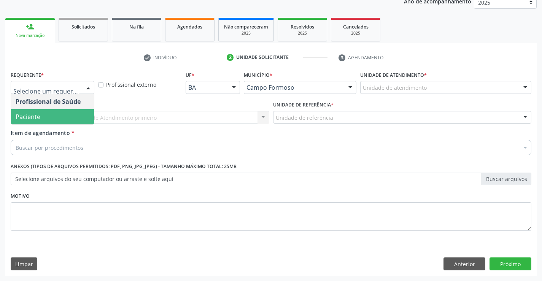
click at [37, 114] on span "Paciente" at bounding box center [28, 117] width 25 height 8
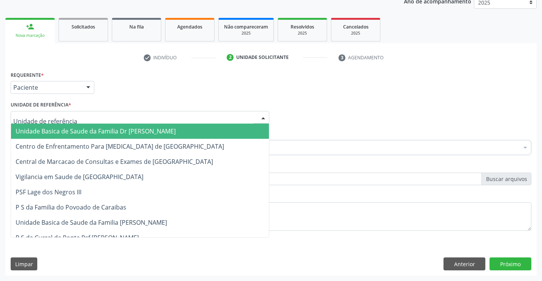
click at [45, 124] on span "Unidade Basica de Saude da Familia Dr [PERSON_NAME]" at bounding box center [140, 131] width 258 height 15
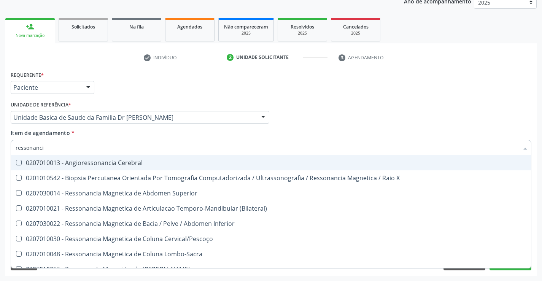
type input "ressonancia"
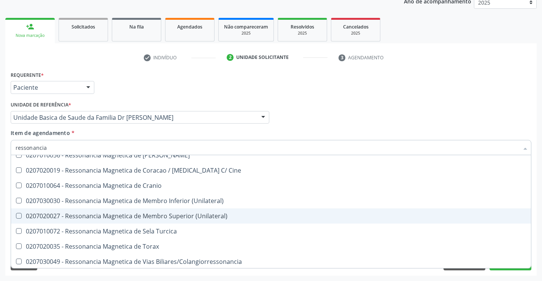
scroll to position [115, 0]
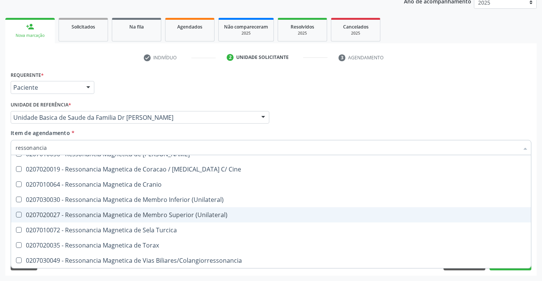
click at [167, 214] on div "0207020027 - Ressonancia Magnetica de Membro Superior (Unilateral)" at bounding box center [271, 215] width 511 height 6
checkbox \(Unilateral\) "true"
click at [539, 219] on div "Acompanhamento Acompanhe a situação das marcações correntes e finalizadas Relat…" at bounding box center [271, 113] width 542 height 335
checkbox X "true"
checkbox \(Unilateral\) "false"
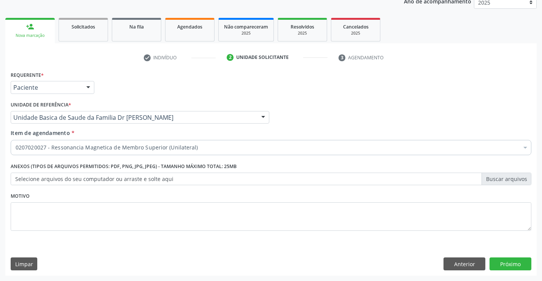
scroll to position [0, 0]
click at [25, 217] on textarea at bounding box center [271, 216] width 521 height 29
type textarea "punho direito"
click at [508, 260] on button "Próximo" at bounding box center [511, 264] width 42 height 13
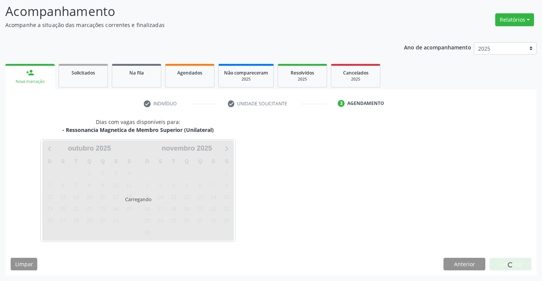
scroll to position [72, 0]
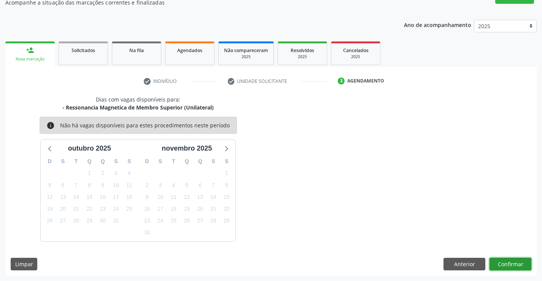
click at [509, 261] on button "Confirmar" at bounding box center [511, 264] width 42 height 13
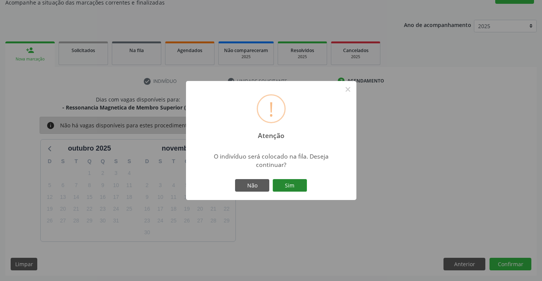
click at [286, 185] on button "Sim" at bounding box center [290, 185] width 34 height 13
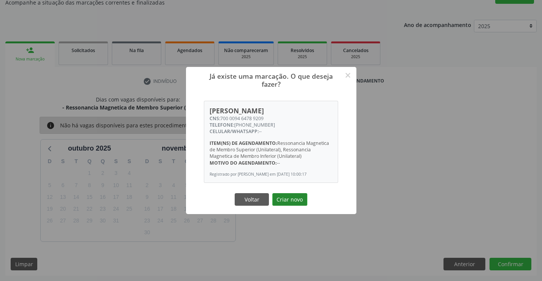
click at [291, 204] on button "Criar novo" at bounding box center [289, 199] width 35 height 13
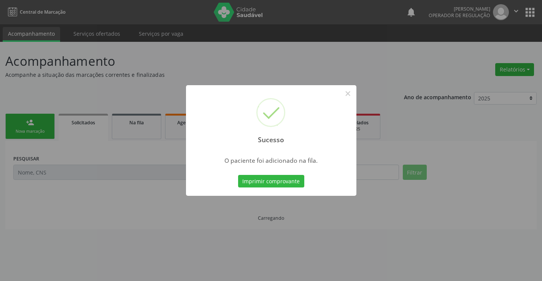
scroll to position [0, 0]
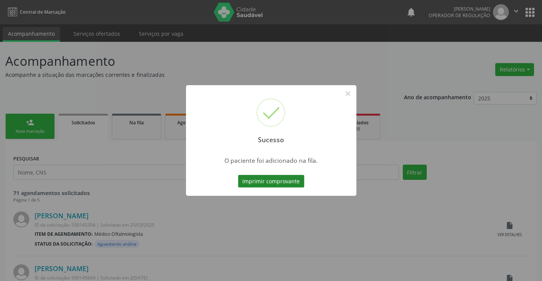
click at [264, 181] on button "Imprimir comprovante" at bounding box center [271, 181] width 66 height 13
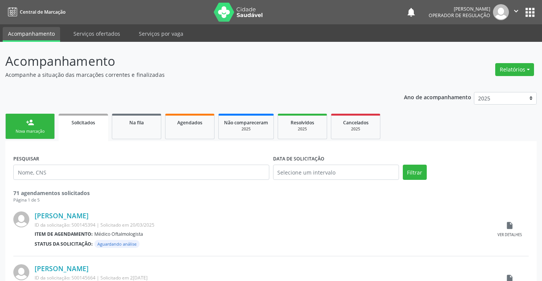
click at [33, 125] on div "person_add" at bounding box center [30, 122] width 8 height 8
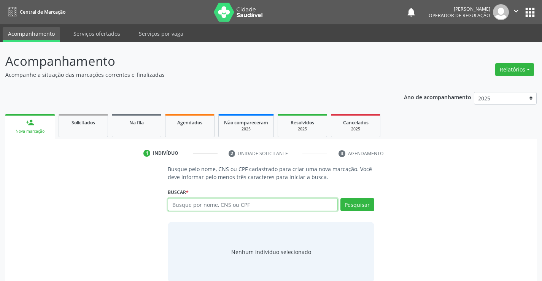
click at [251, 204] on input "text" at bounding box center [253, 204] width 170 height 13
type input "702809180816960"
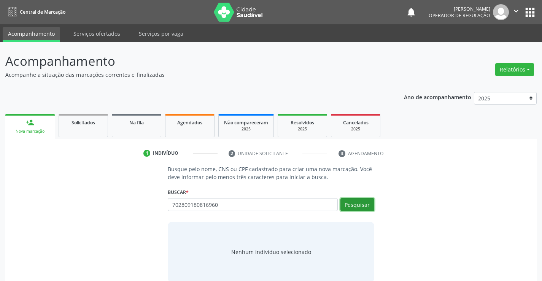
click at [361, 202] on button "Pesquisar" at bounding box center [358, 204] width 34 height 13
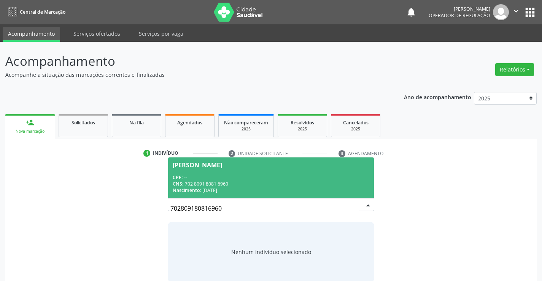
click at [229, 174] on div "CPF: --" at bounding box center [271, 177] width 196 height 6
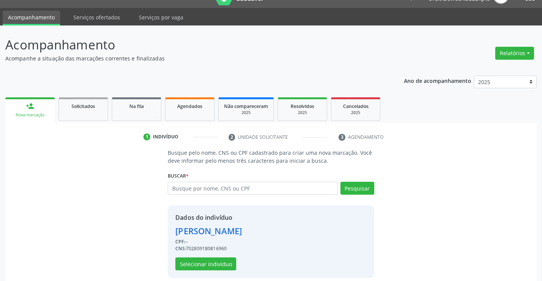
scroll to position [24, 0]
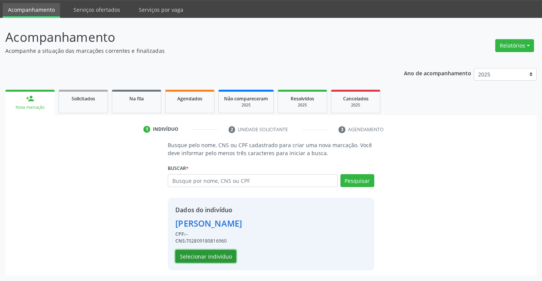
click at [202, 258] on button "Selecionar indivíduo" at bounding box center [205, 256] width 61 height 13
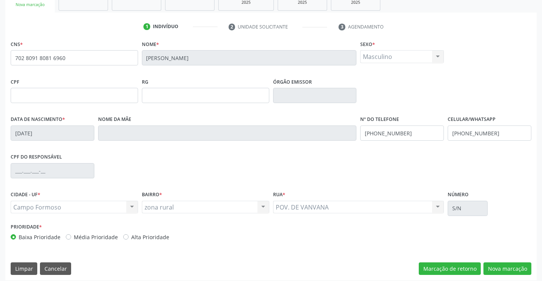
scroll to position [131, 0]
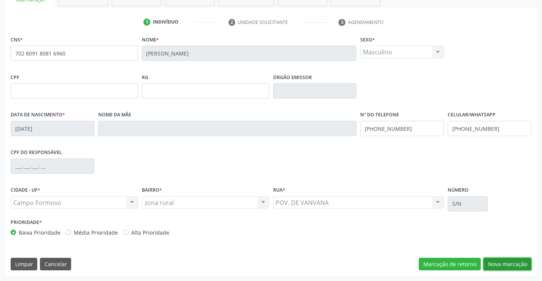
click at [504, 263] on button "Nova marcação" at bounding box center [508, 264] width 48 height 13
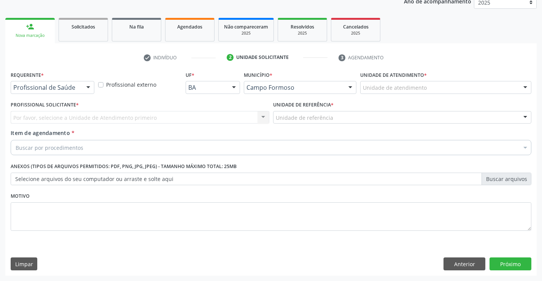
scroll to position [96, 0]
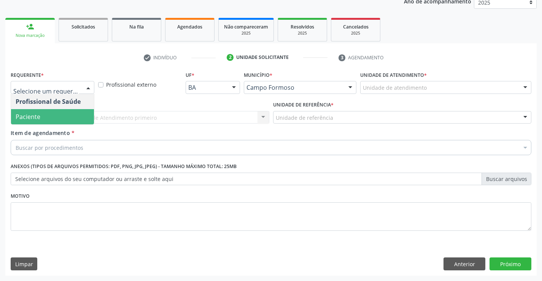
click at [45, 119] on span "Paciente" at bounding box center [52, 116] width 83 height 15
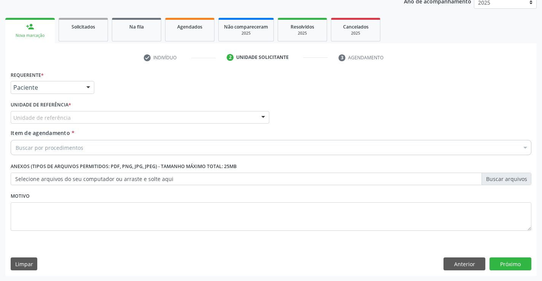
click at [49, 113] on div "Unidade de referência" at bounding box center [140, 117] width 259 height 13
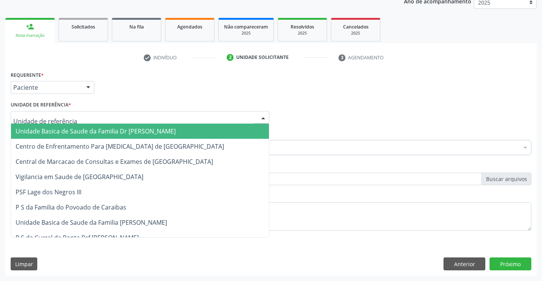
click at [119, 130] on span "Unidade Basica de Saude da Familia Dr [PERSON_NAME]" at bounding box center [96, 131] width 160 height 8
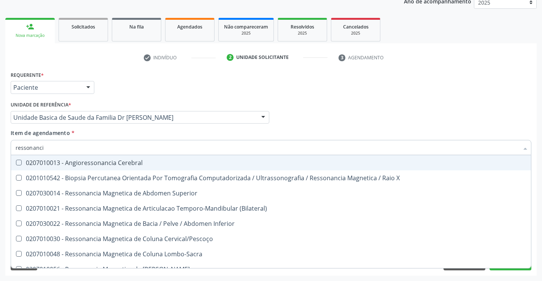
type input "ressonancia"
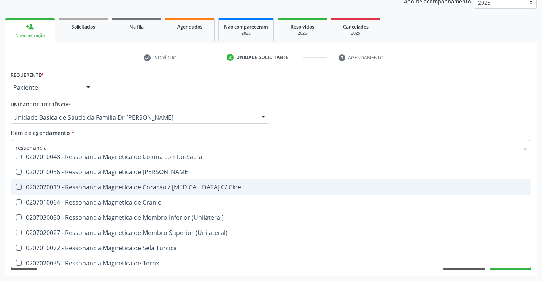
scroll to position [115, 0]
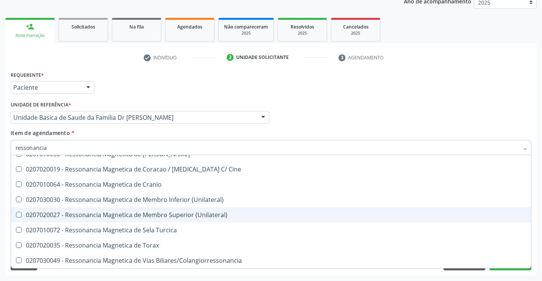
click at [183, 215] on div "0207020027 - Ressonancia Magnetica de Membro Superior (Unilateral)" at bounding box center [271, 215] width 511 height 6
checkbox \(Unilateral\) "true"
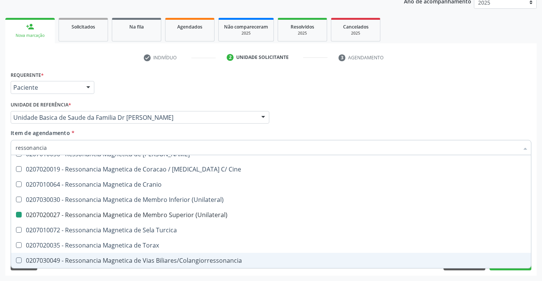
click at [535, 248] on div "Requerente * Paciente Profissional de Saúde Paciente Nenhum resultado encontrad…" at bounding box center [270, 172] width 531 height 207
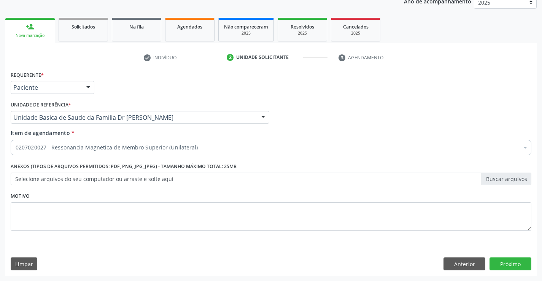
scroll to position [0, 0]
click at [43, 212] on textarea at bounding box center [271, 216] width 521 height 29
type textarea "ombro esquerdo"
click at [505, 264] on button "Próximo" at bounding box center [511, 264] width 42 height 13
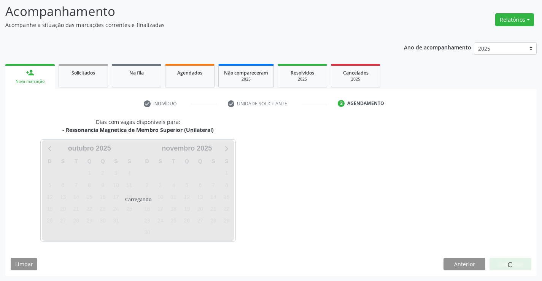
scroll to position [72, 0]
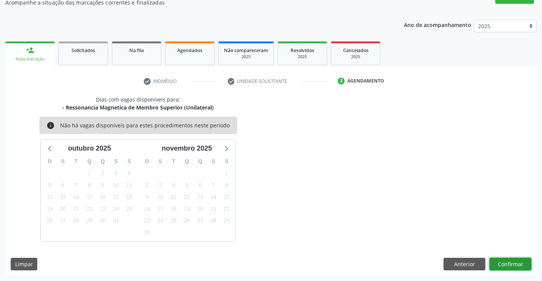
click at [505, 264] on button "Confirmar" at bounding box center [511, 264] width 42 height 13
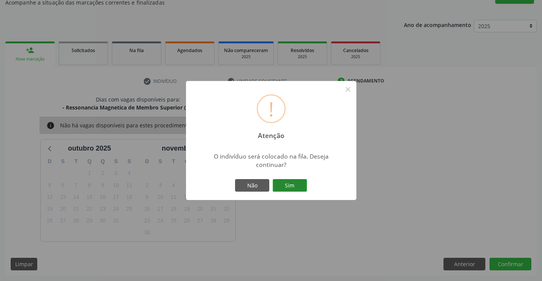
click at [291, 183] on button "Sim" at bounding box center [290, 185] width 34 height 13
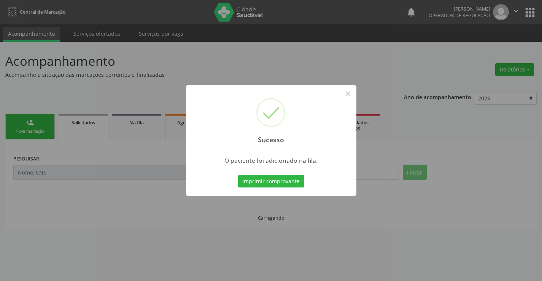
scroll to position [0, 0]
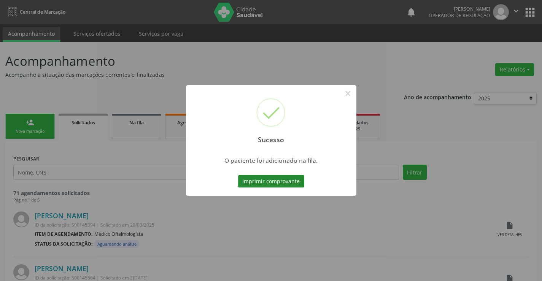
click at [273, 180] on button "Imprimir comprovante" at bounding box center [271, 181] width 66 height 13
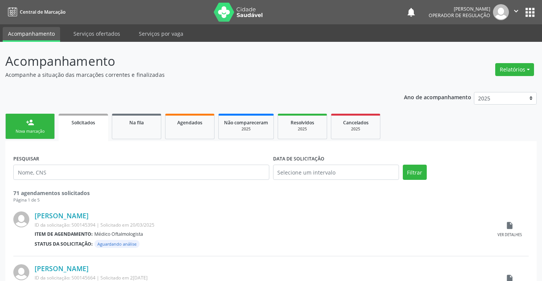
click at [30, 125] on div "Sucesso × O paciente foi adicionado na fila. Imprimir comprovante Cancel" at bounding box center [271, 140] width 542 height 281
click at [38, 123] on link "person_add Nova marcação" at bounding box center [29, 126] width 49 height 25
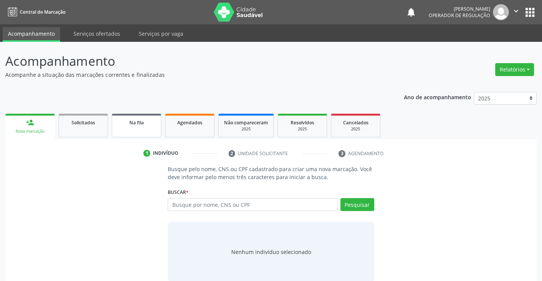
click at [125, 129] on link "Na fila" at bounding box center [136, 126] width 49 height 24
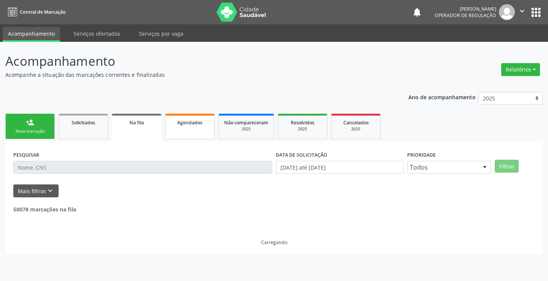
click at [191, 127] on link "Agendados" at bounding box center [189, 126] width 49 height 25
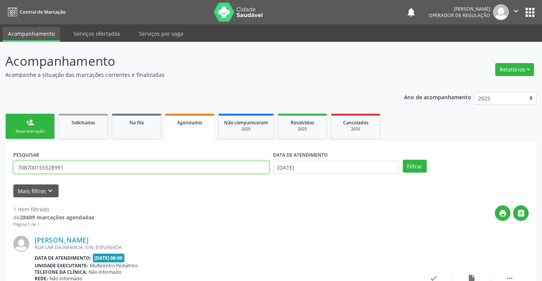
click at [74, 170] on input "708700155528991" at bounding box center [141, 167] width 256 height 13
type input "7"
type input "701206095798915"
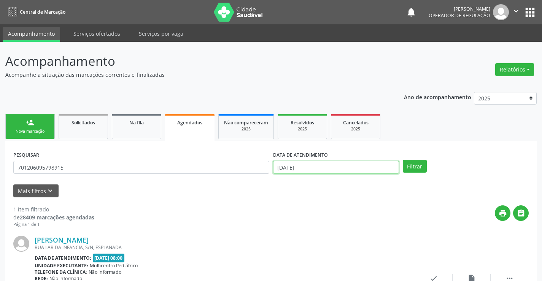
drag, startPoint x: 363, startPoint y: 170, endPoint x: 368, endPoint y: 167, distance: 6.5
click at [364, 169] on input "01/10/2025" at bounding box center [336, 167] width 126 height 13
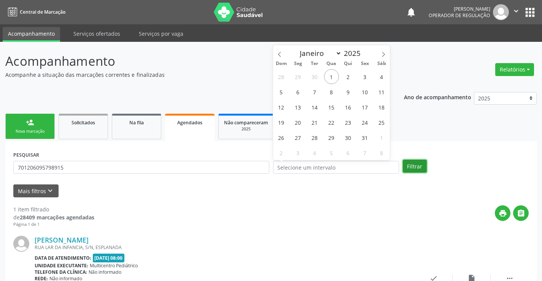
click at [407, 166] on button "Filtrar" at bounding box center [415, 166] width 24 height 13
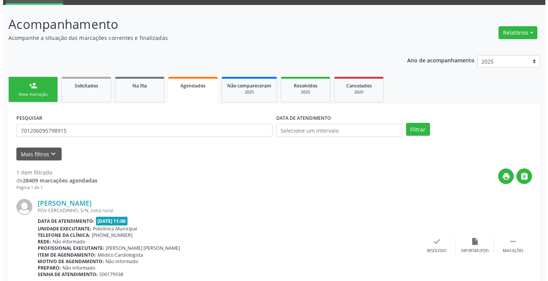
scroll to position [69, 0]
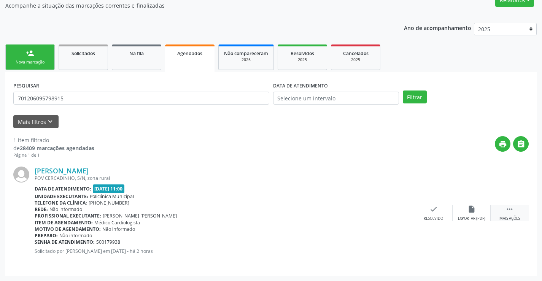
click at [509, 213] on icon "" at bounding box center [510, 209] width 8 height 8
click at [396, 209] on icon "cancel" at bounding box center [395, 209] width 8 height 8
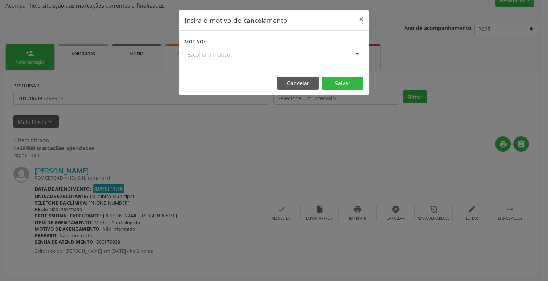
click at [332, 54] on div "Escolha o motivo" at bounding box center [274, 54] width 179 height 13
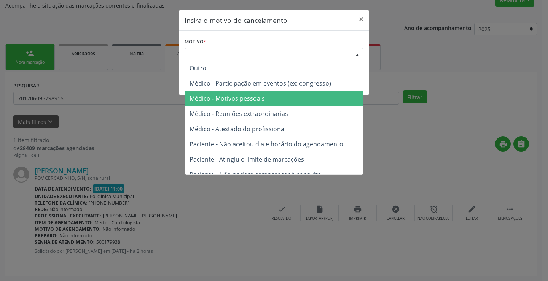
click at [240, 96] on span "Médico - Motivos pessoais" at bounding box center [226, 98] width 75 height 8
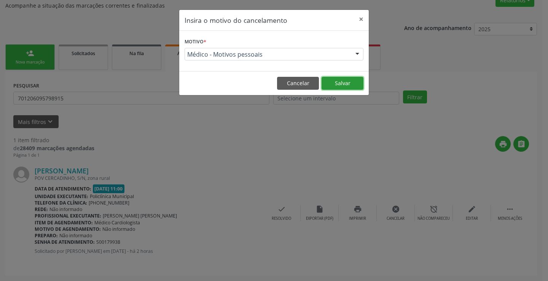
click at [336, 80] on button "Salvar" at bounding box center [342, 83] width 42 height 13
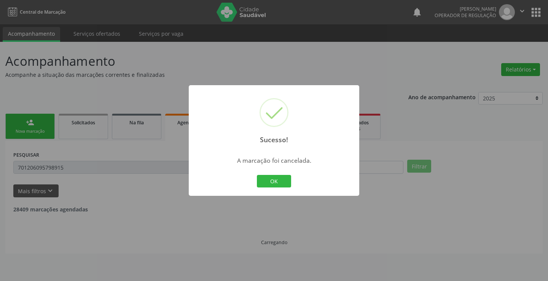
scroll to position [0, 0]
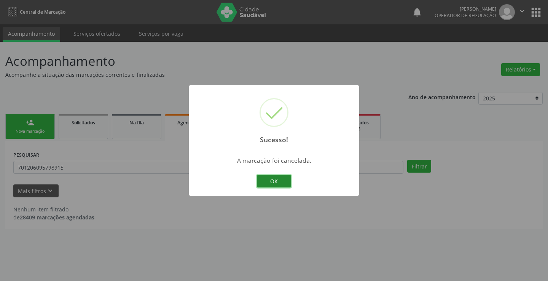
click at [278, 180] on button "OK" at bounding box center [274, 181] width 34 height 13
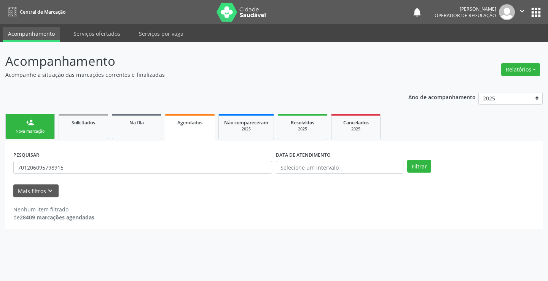
click at [526, 6] on button "" at bounding box center [522, 12] width 14 height 16
click at [490, 47] on link "Sair" at bounding box center [502, 46] width 53 height 11
